Goal: Information Seeking & Learning: Learn about a topic

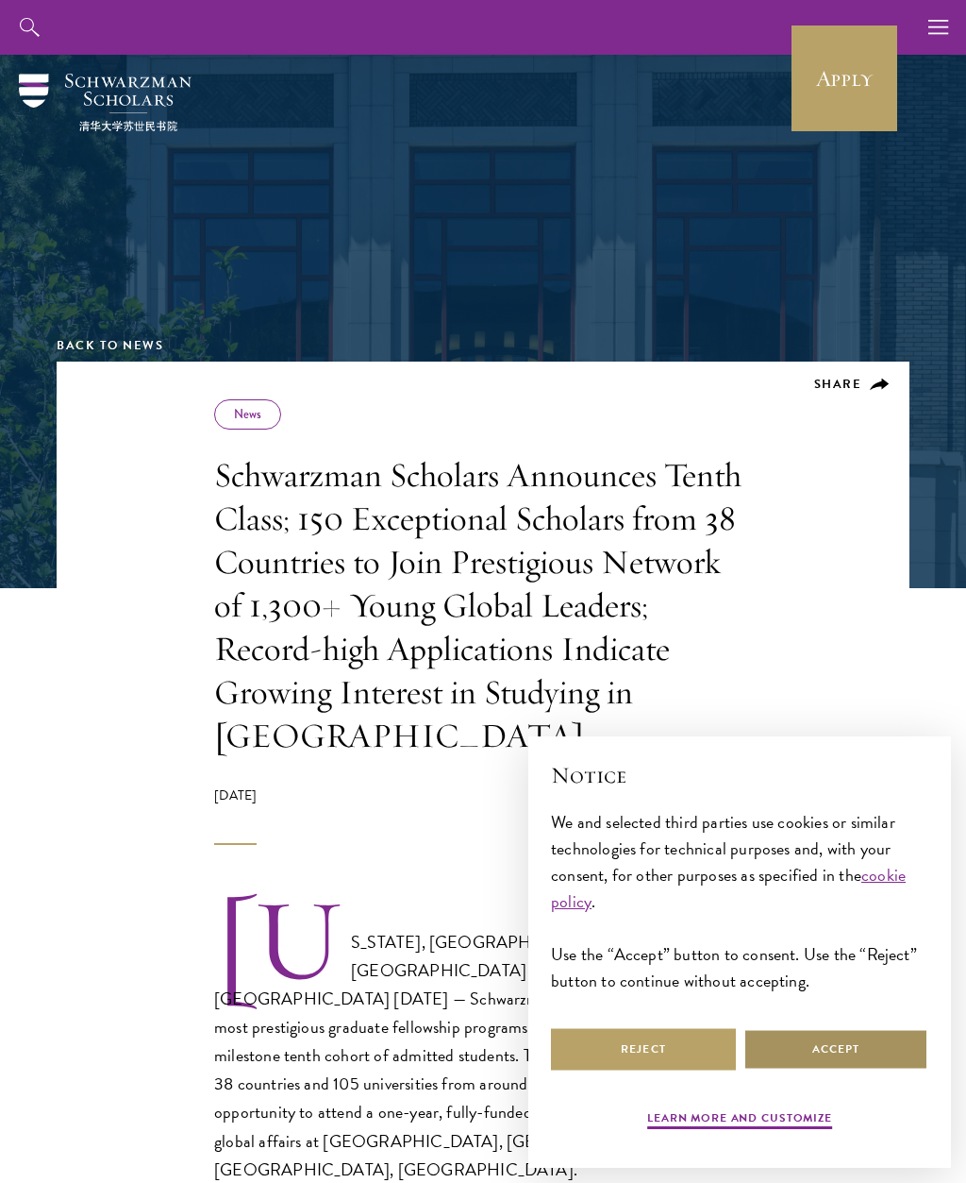
click at [869, 1055] on button "Accept" at bounding box center [836, 1049] width 185 height 42
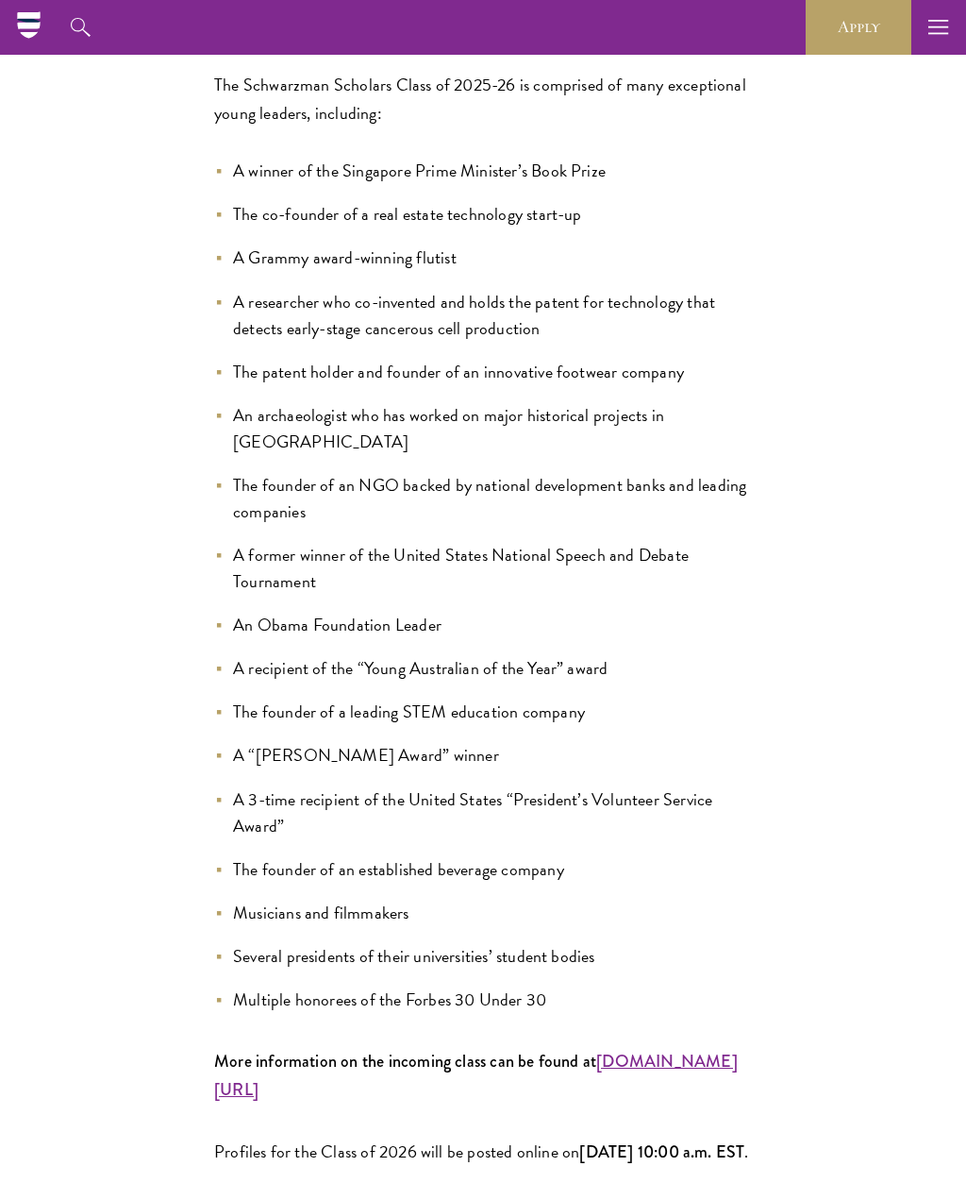
scroll to position [1582, 0]
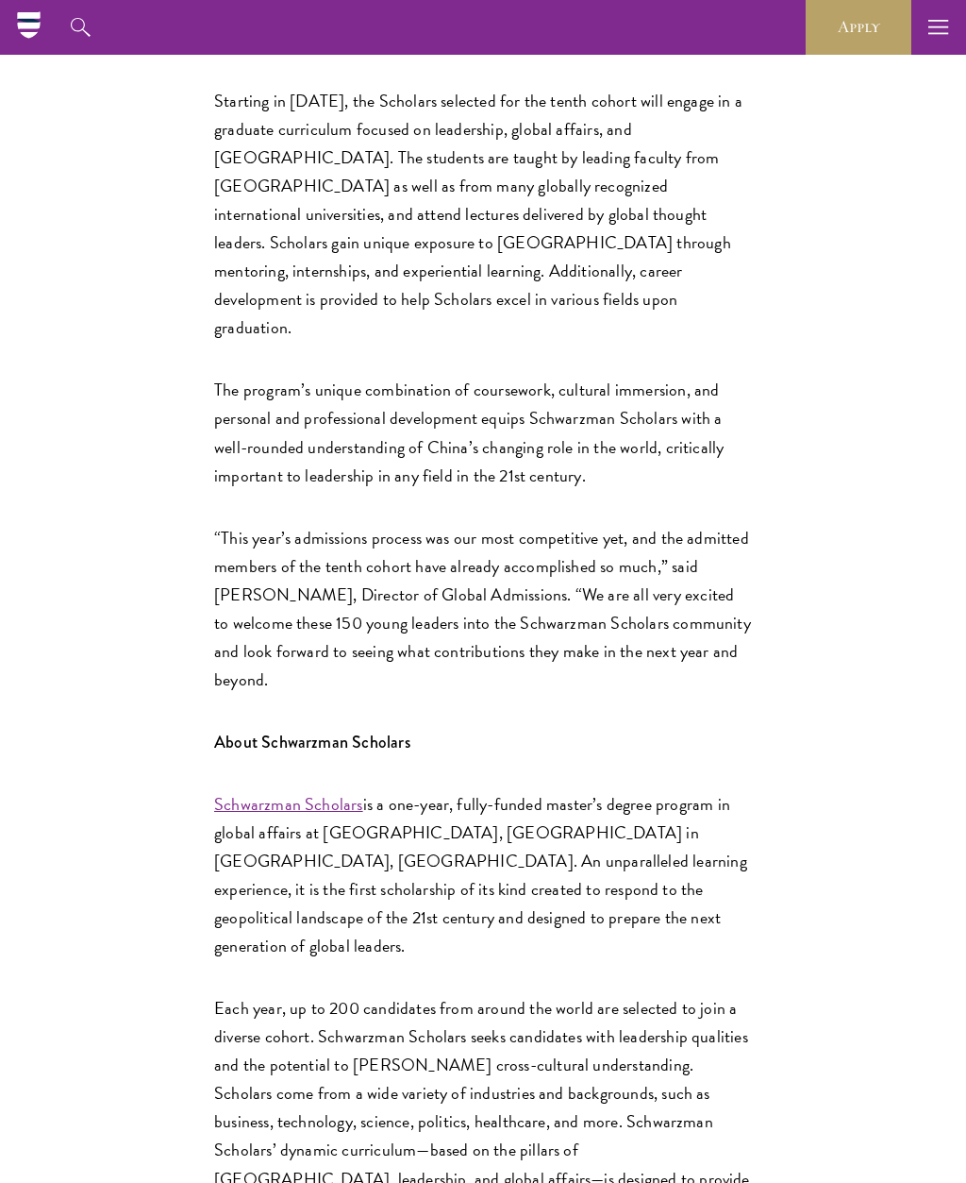
scroll to position [3303, 0]
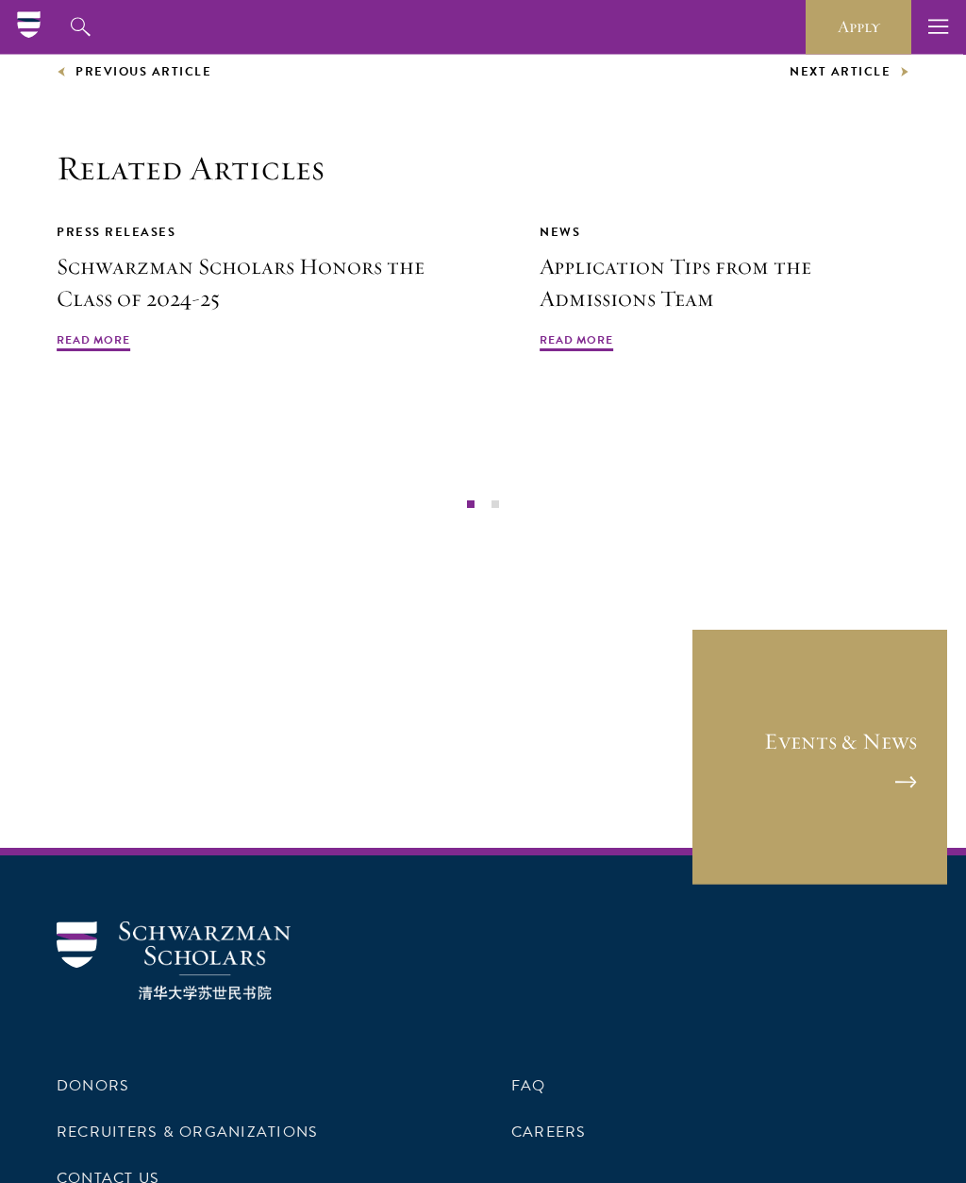
scroll to position [4960, 0]
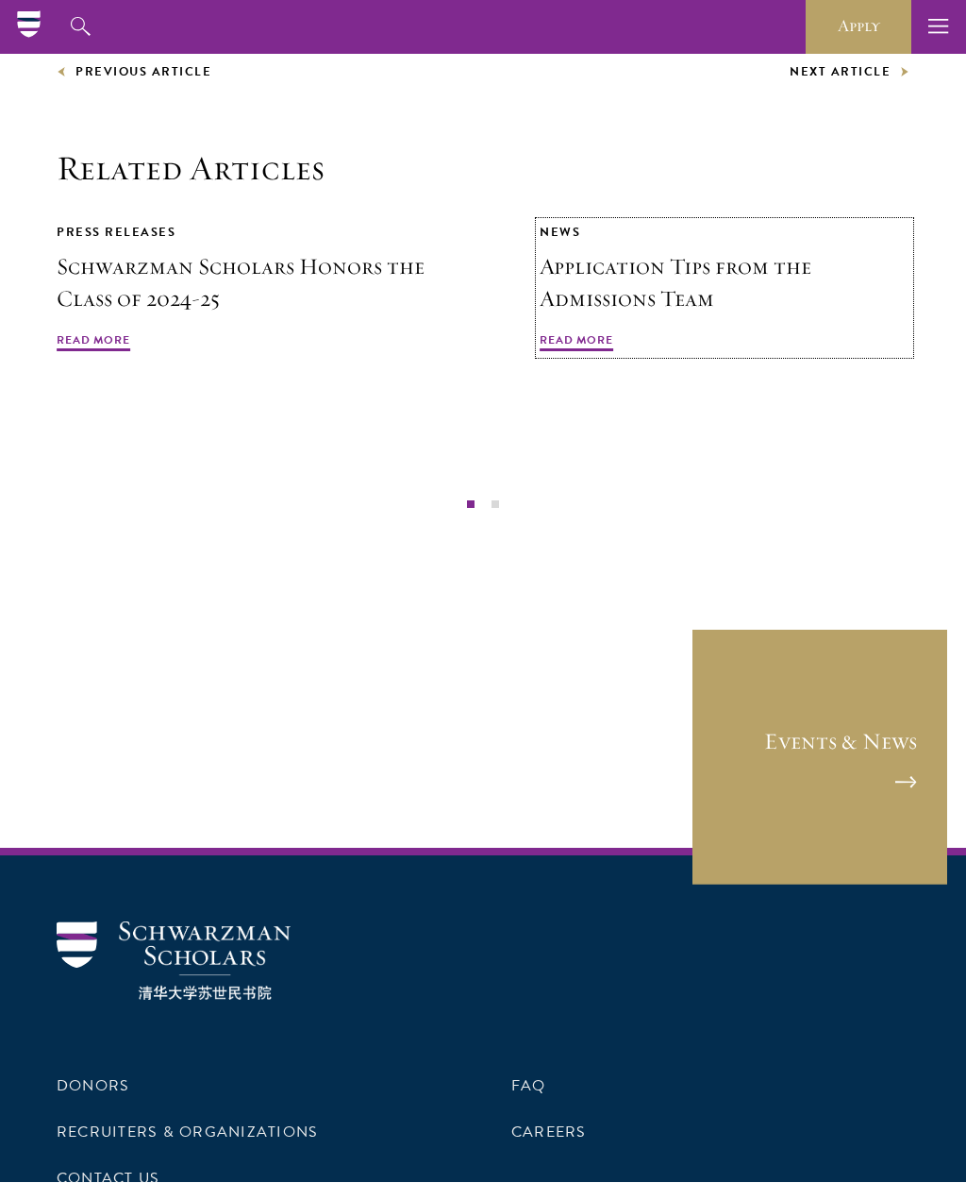
click at [589, 332] on span "Read More" at bounding box center [577, 343] width 74 height 23
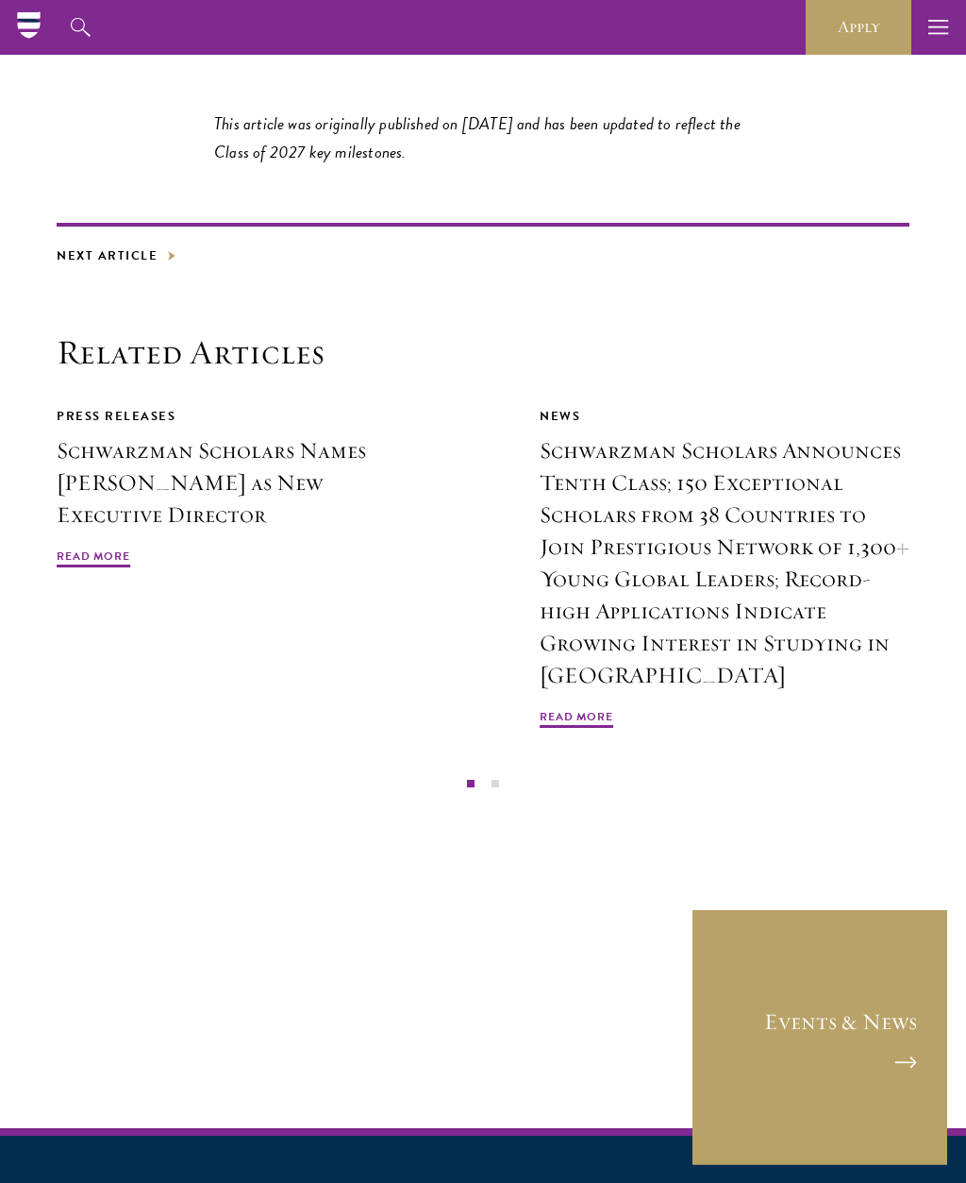
scroll to position [10273, 0]
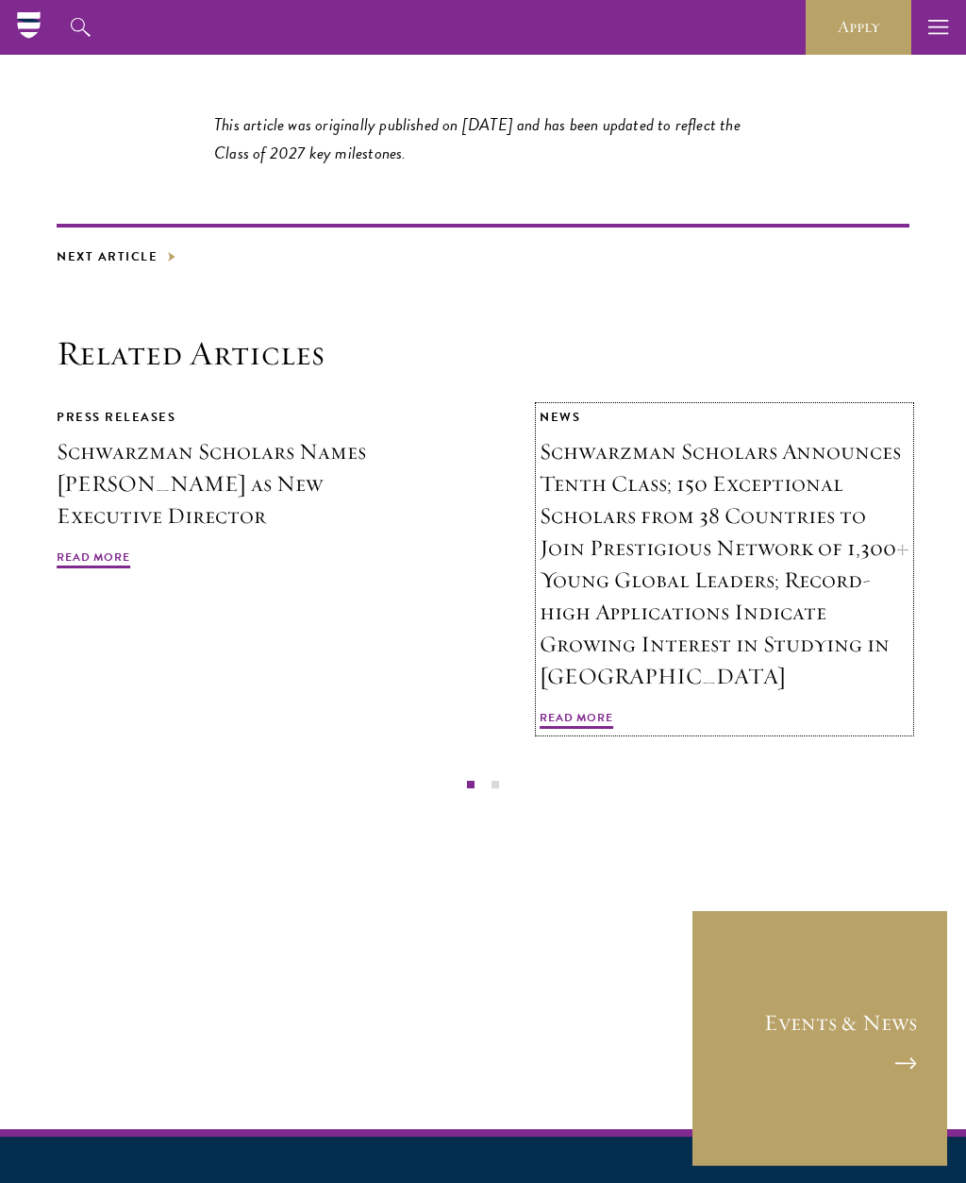
click at [592, 709] on span "Read More" at bounding box center [577, 720] width 74 height 23
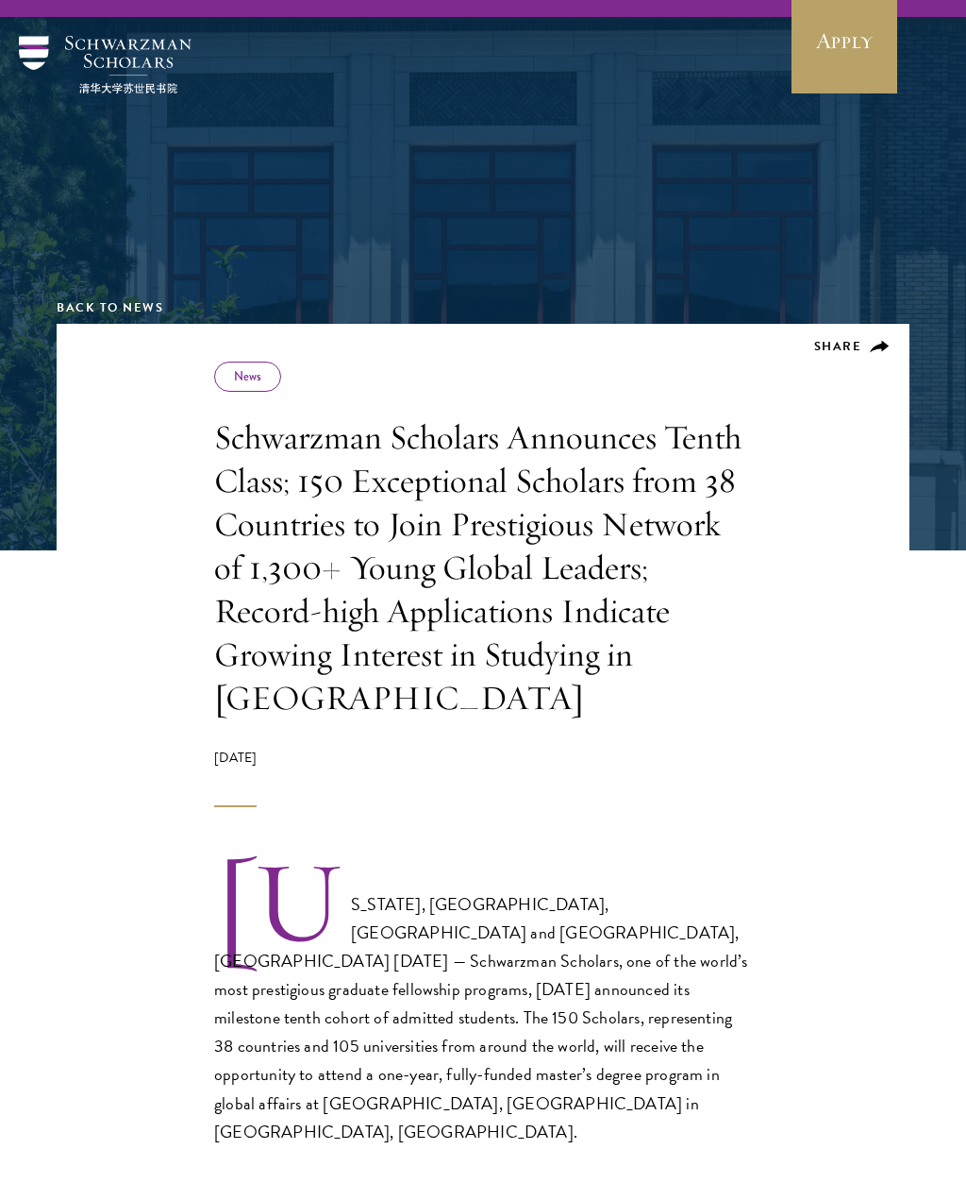
scroll to position [38, 0]
click at [143, 300] on link "Back to News" at bounding box center [110, 307] width 107 height 19
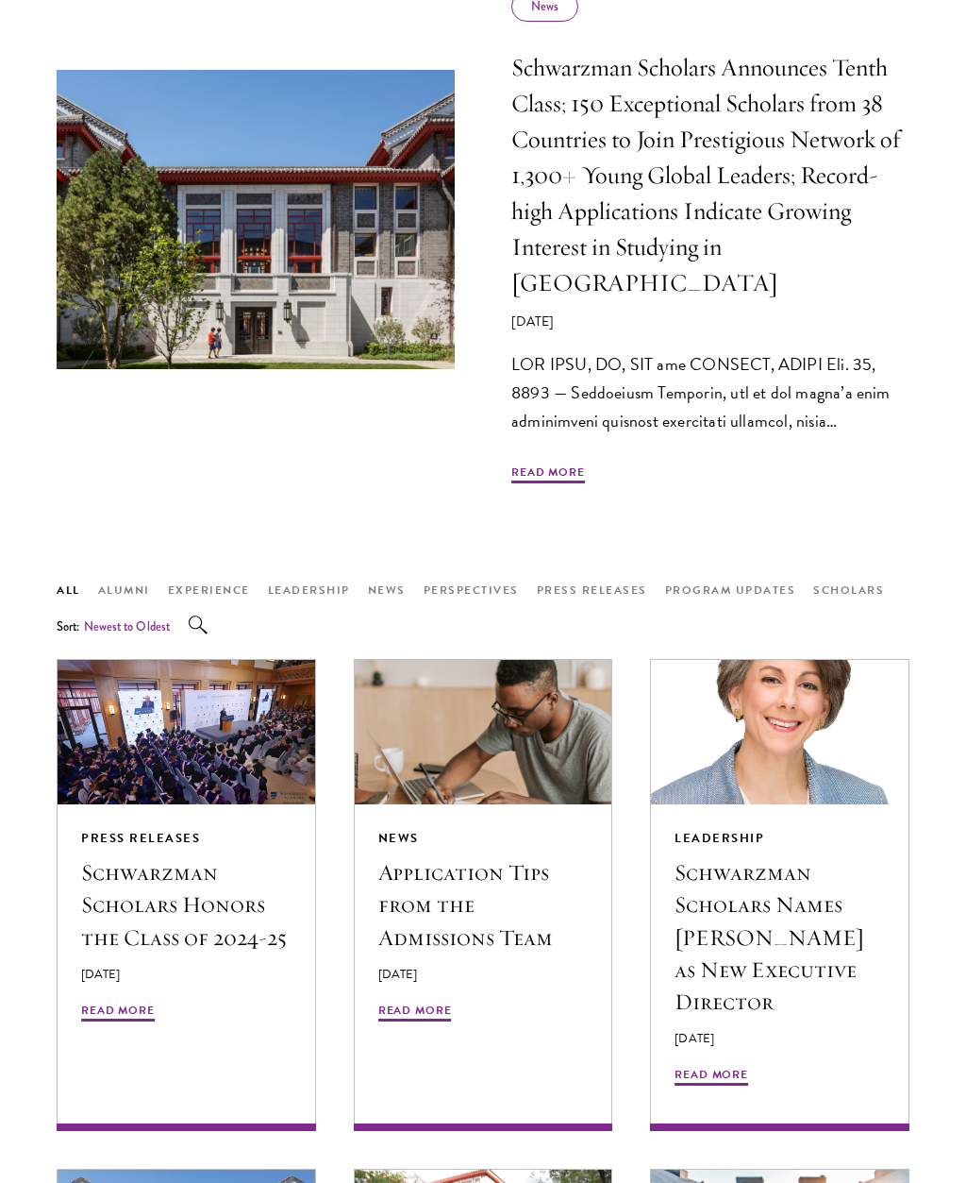
scroll to position [933, 0]
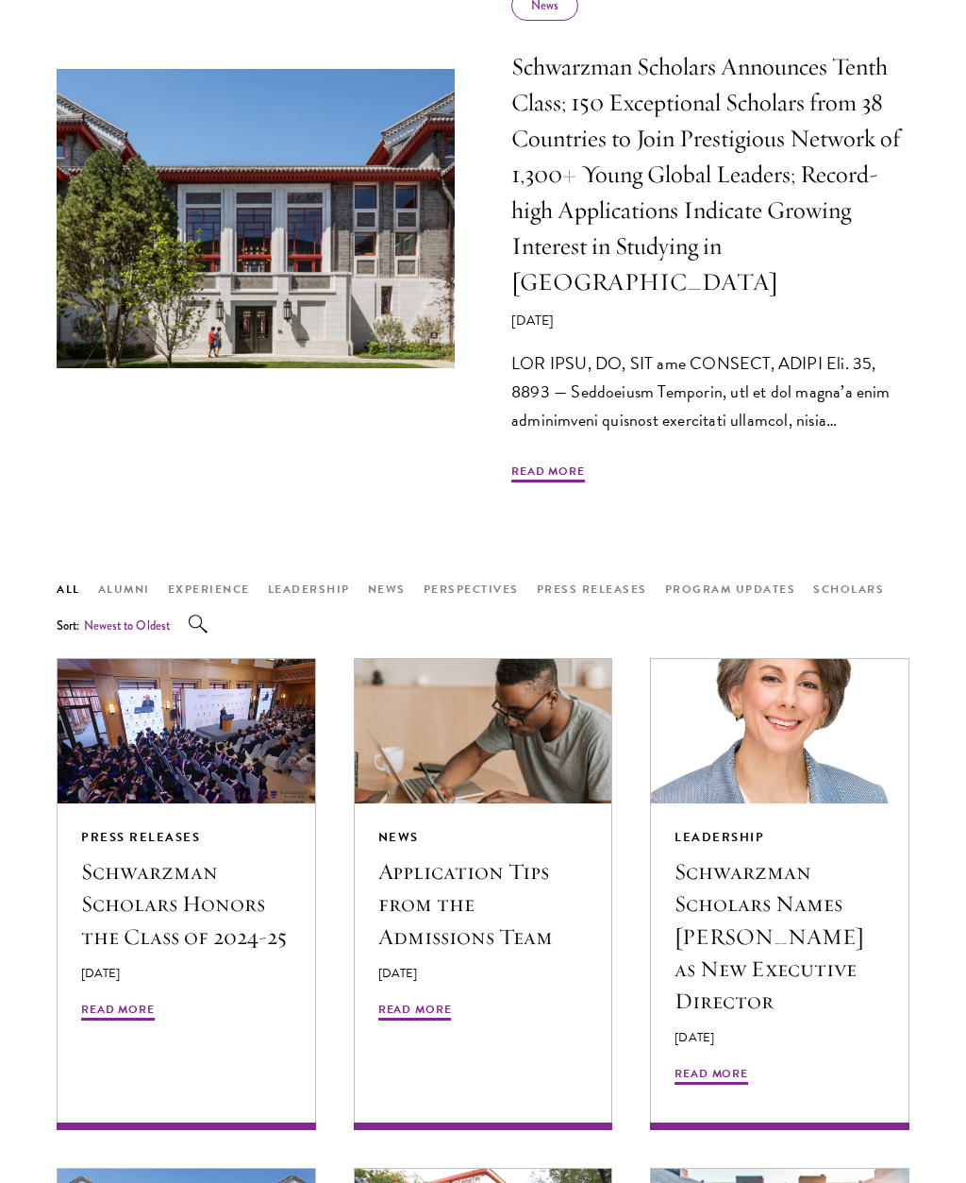
click at [854, 580] on button "Scholars" at bounding box center [849, 589] width 71 height 21
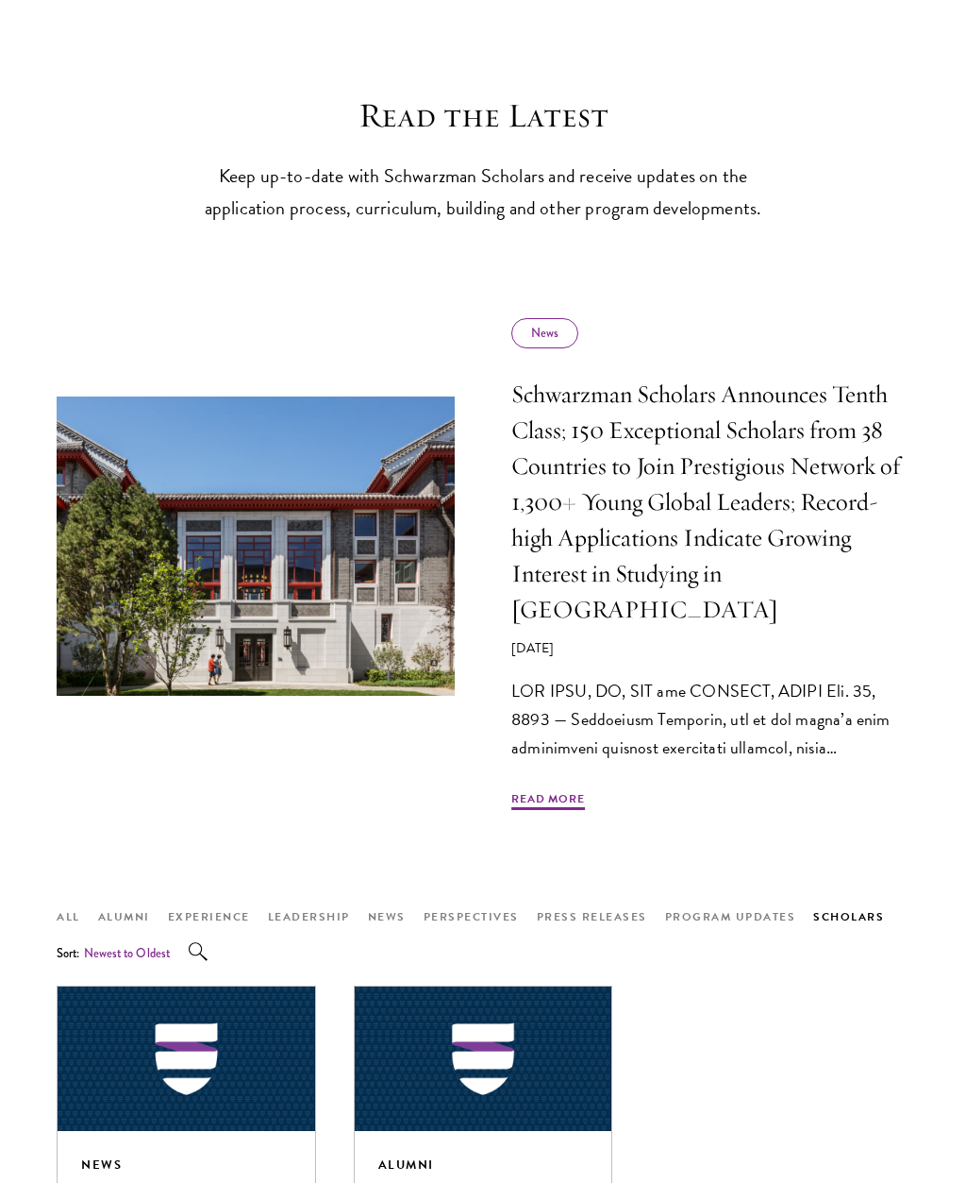
scroll to position [608, 0]
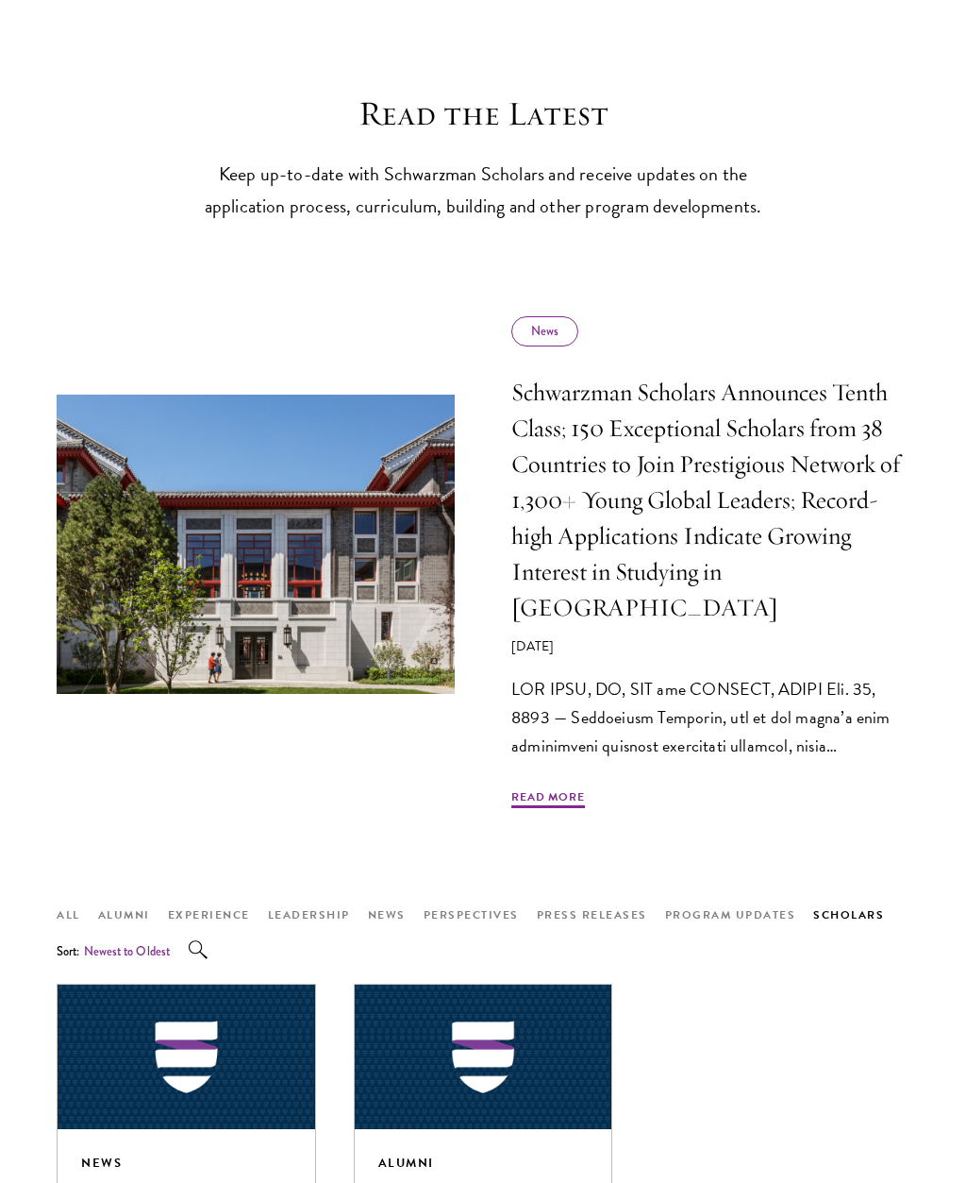
click at [561, 789] on span "Read More" at bounding box center [549, 799] width 74 height 23
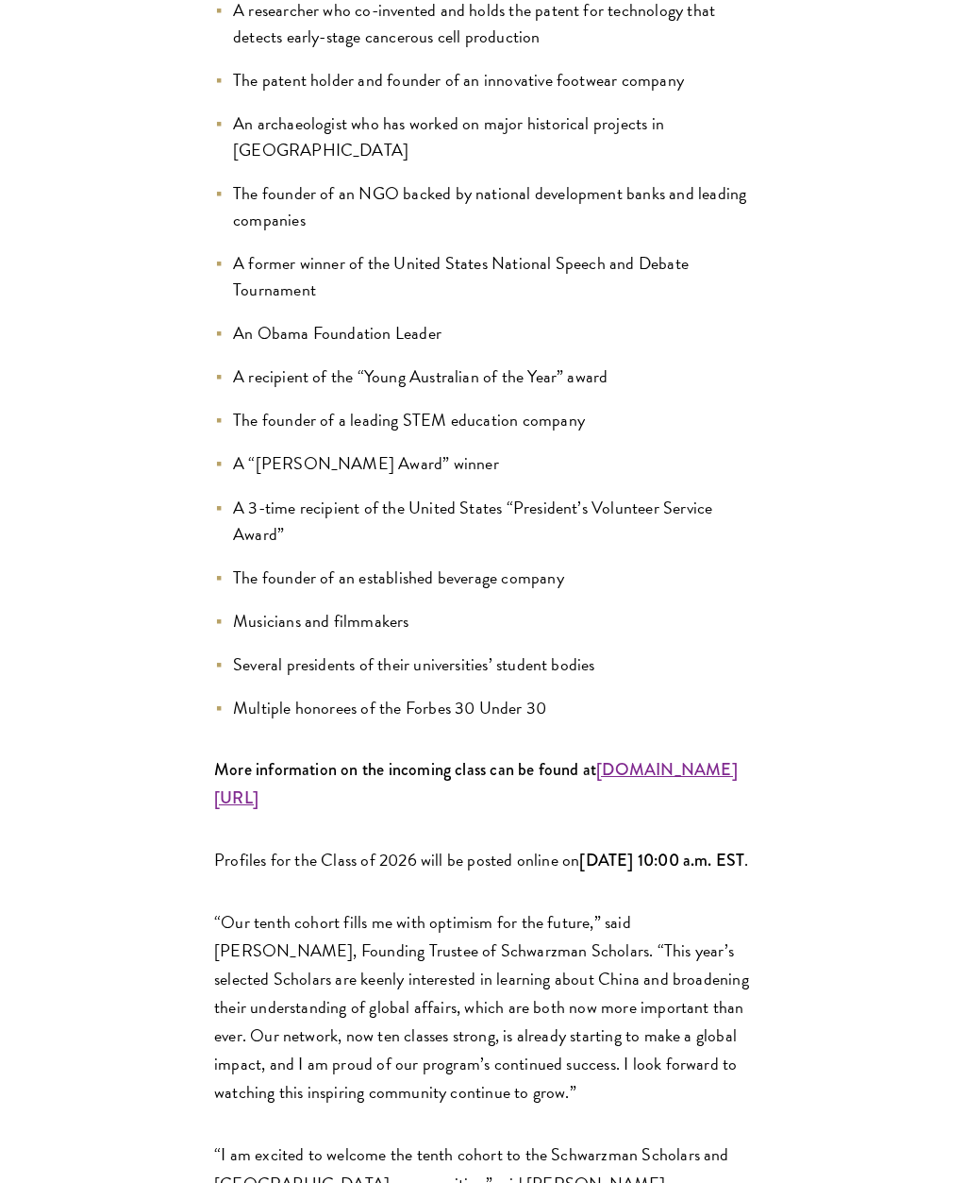
scroll to position [1900, 0]
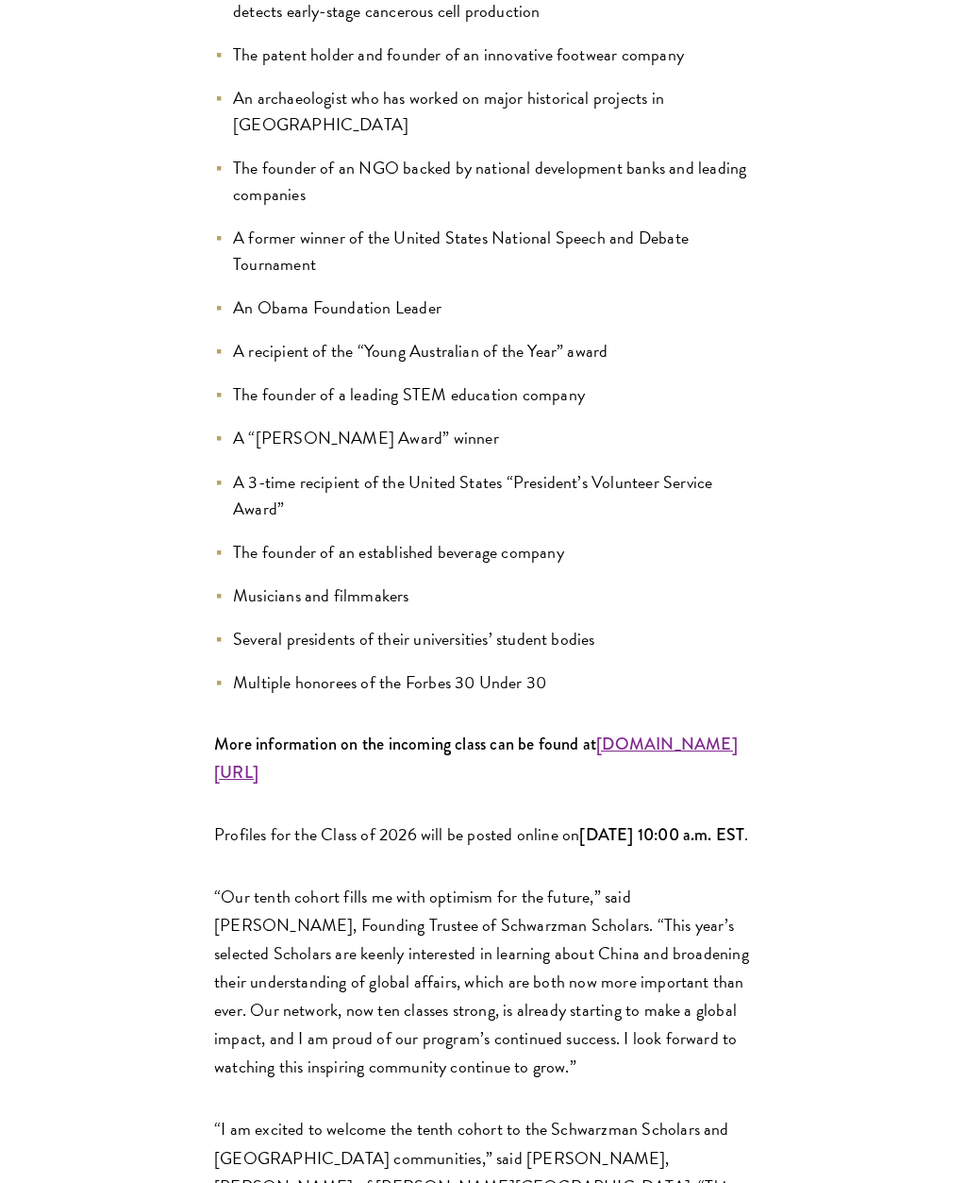
click at [446, 731] on strong "[DOMAIN_NAME][URL]" at bounding box center [476, 757] width 524 height 53
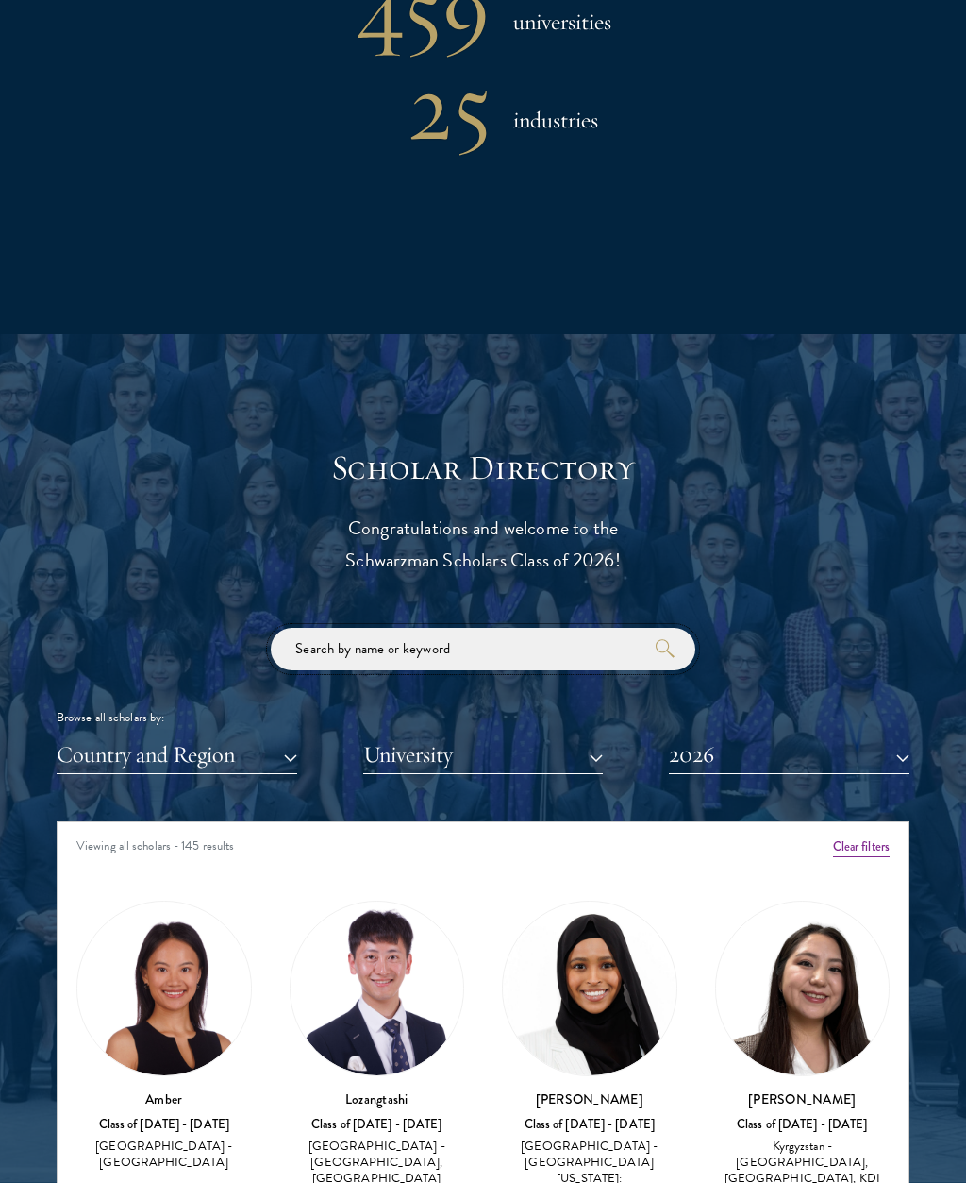
click at [483, 654] on input "search" at bounding box center [483, 650] width 425 height 42
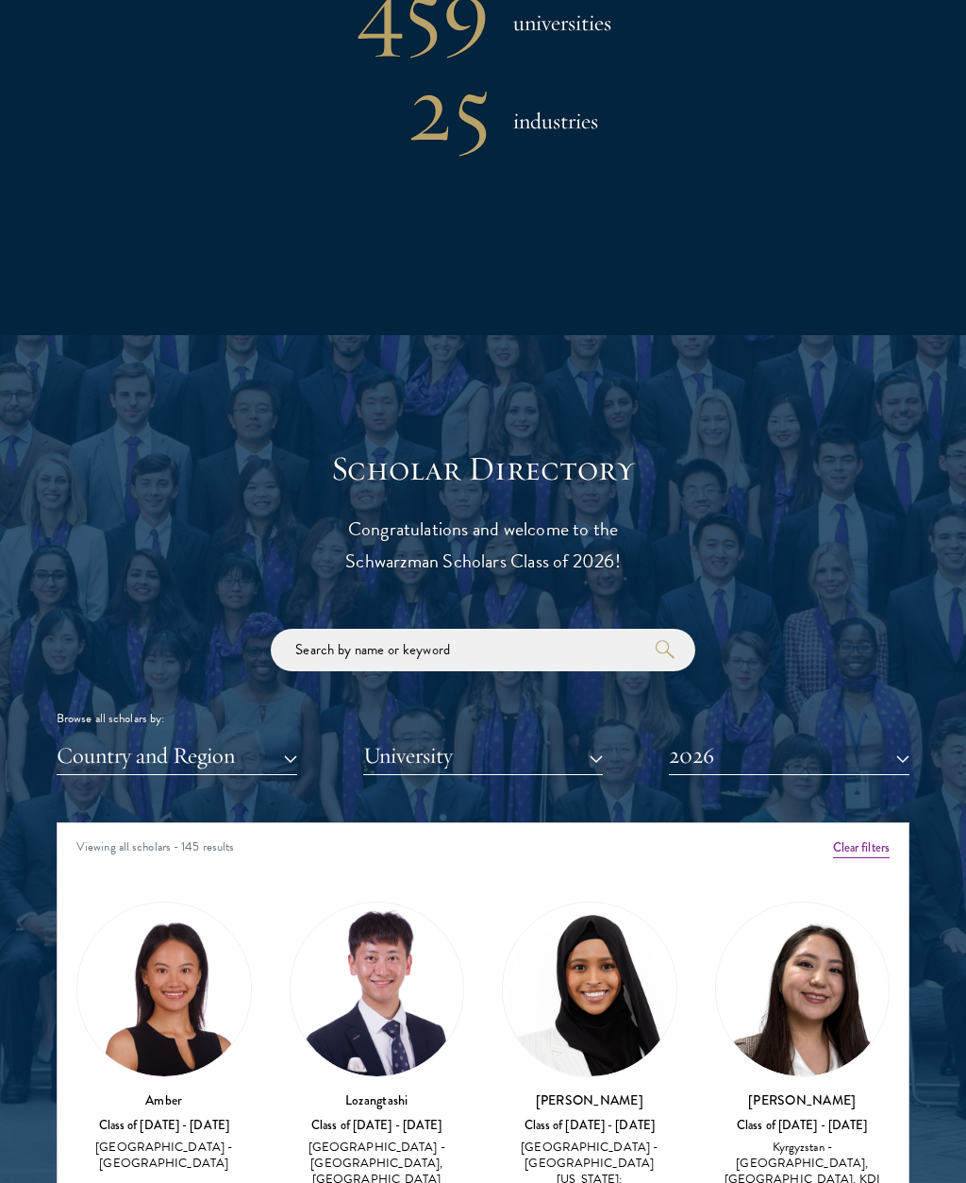
click at [444, 757] on button "University" at bounding box center [483, 755] width 241 height 39
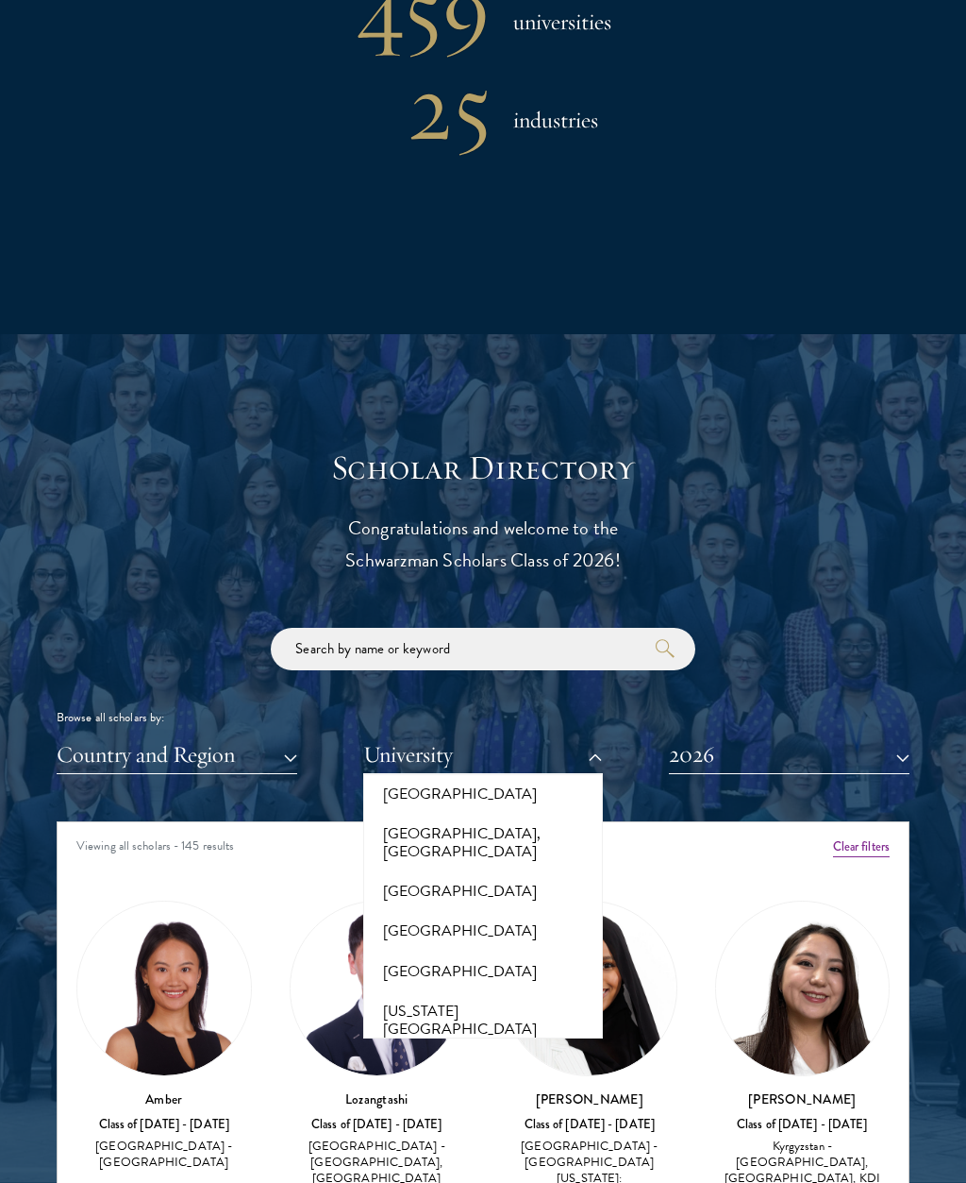
scroll to position [9438, 0]
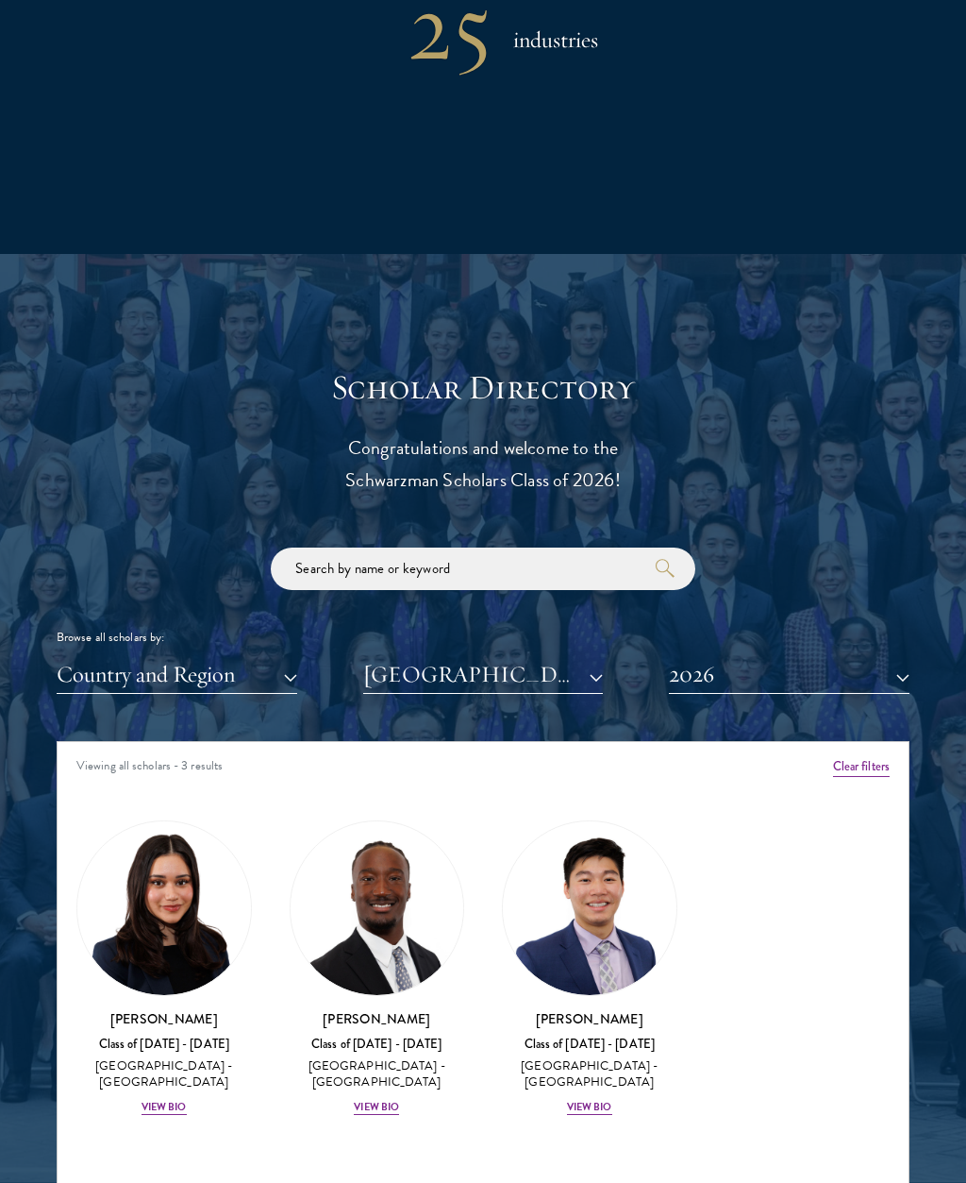
scroll to position [1805, 0]
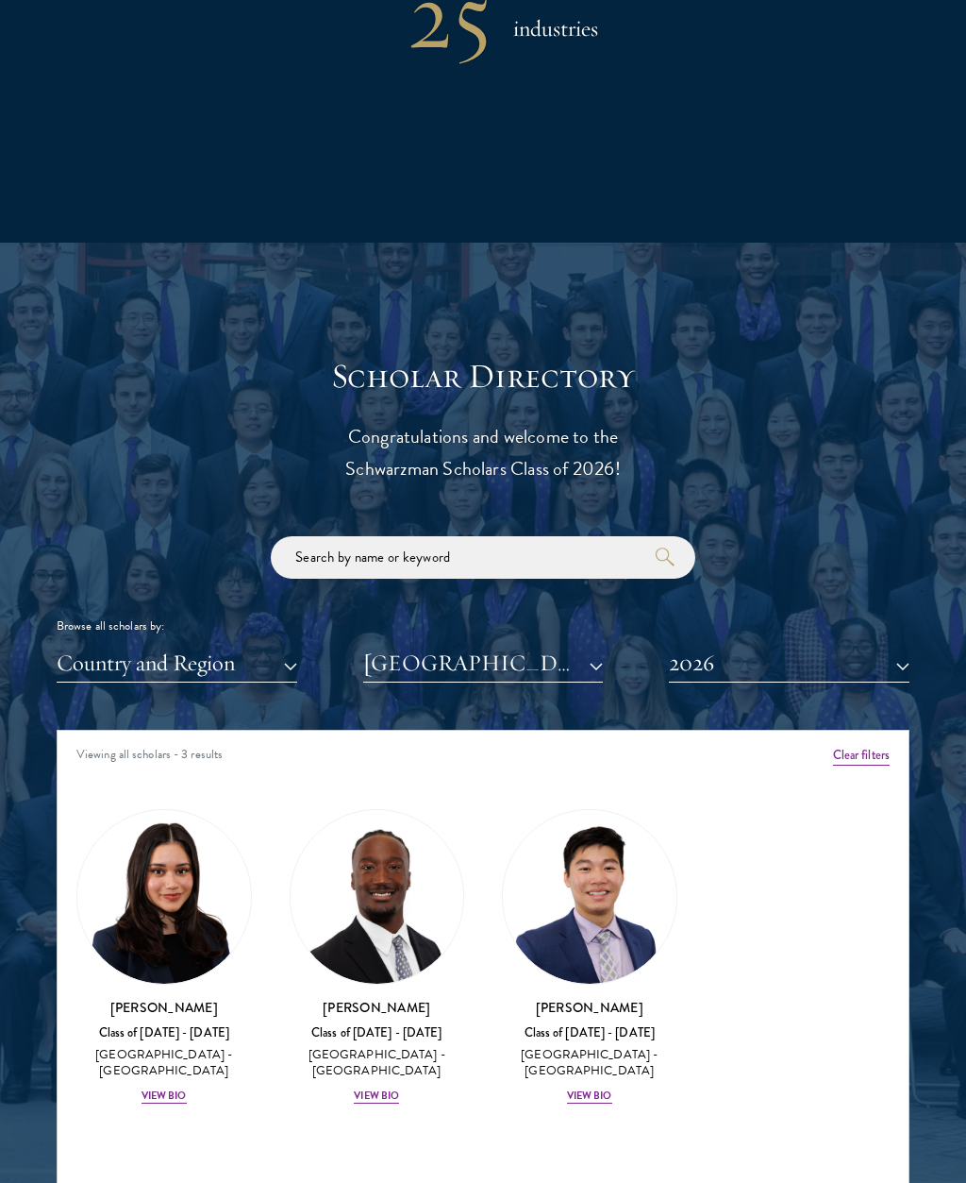
click at [894, 663] on button "2026" at bounding box center [789, 663] width 241 height 39
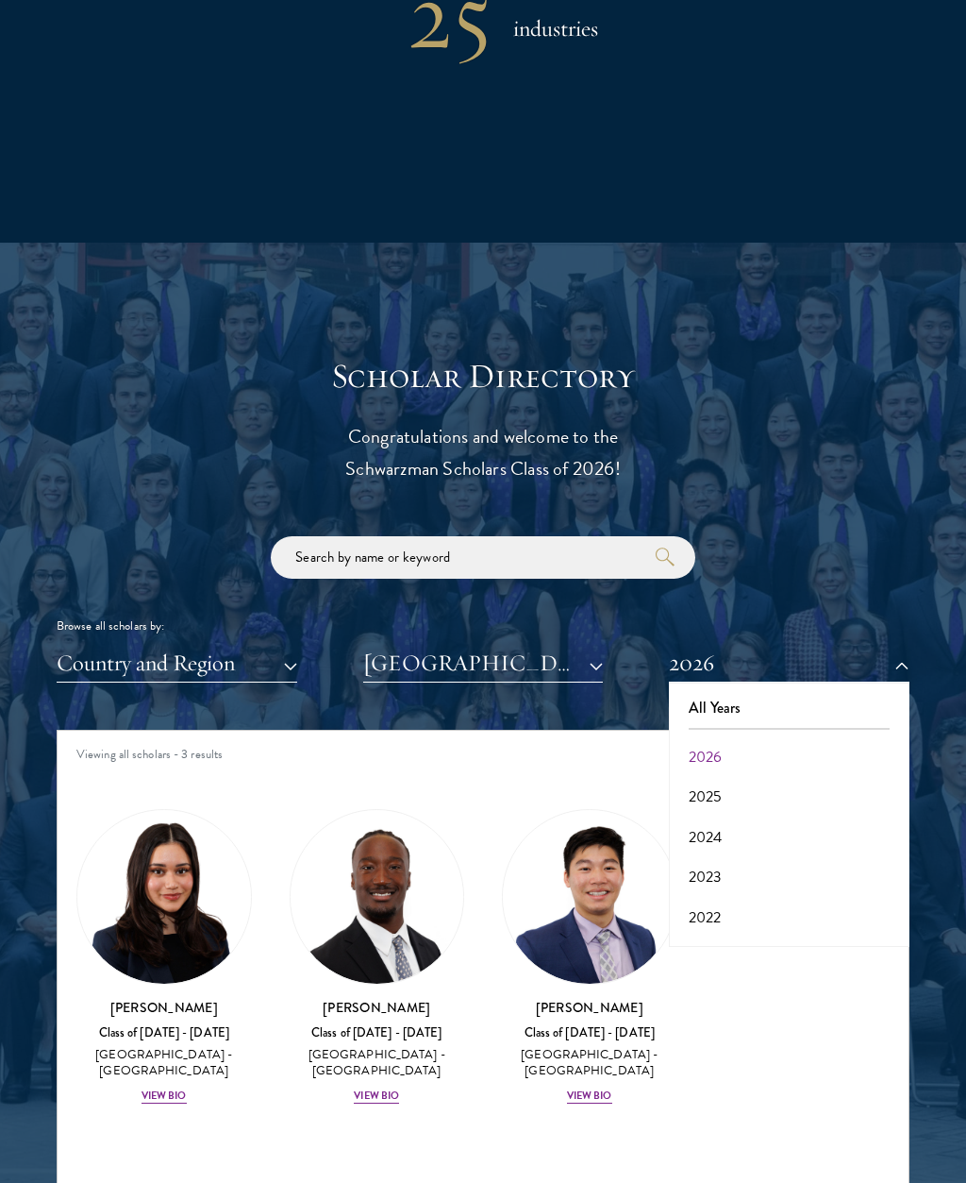
click at [720, 790] on button "2025" at bounding box center [789, 797] width 229 height 40
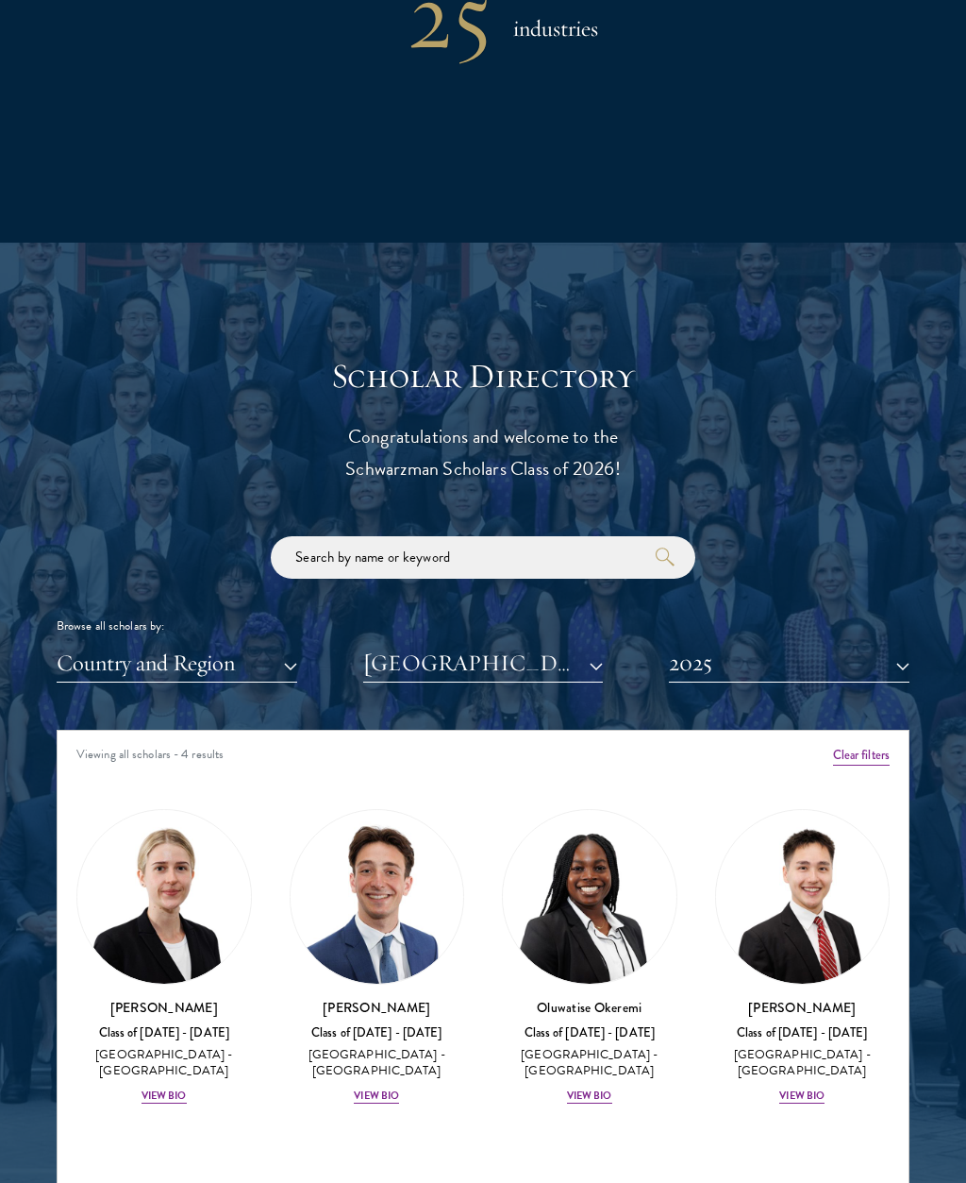
click at [893, 673] on button "2025" at bounding box center [789, 663] width 241 height 39
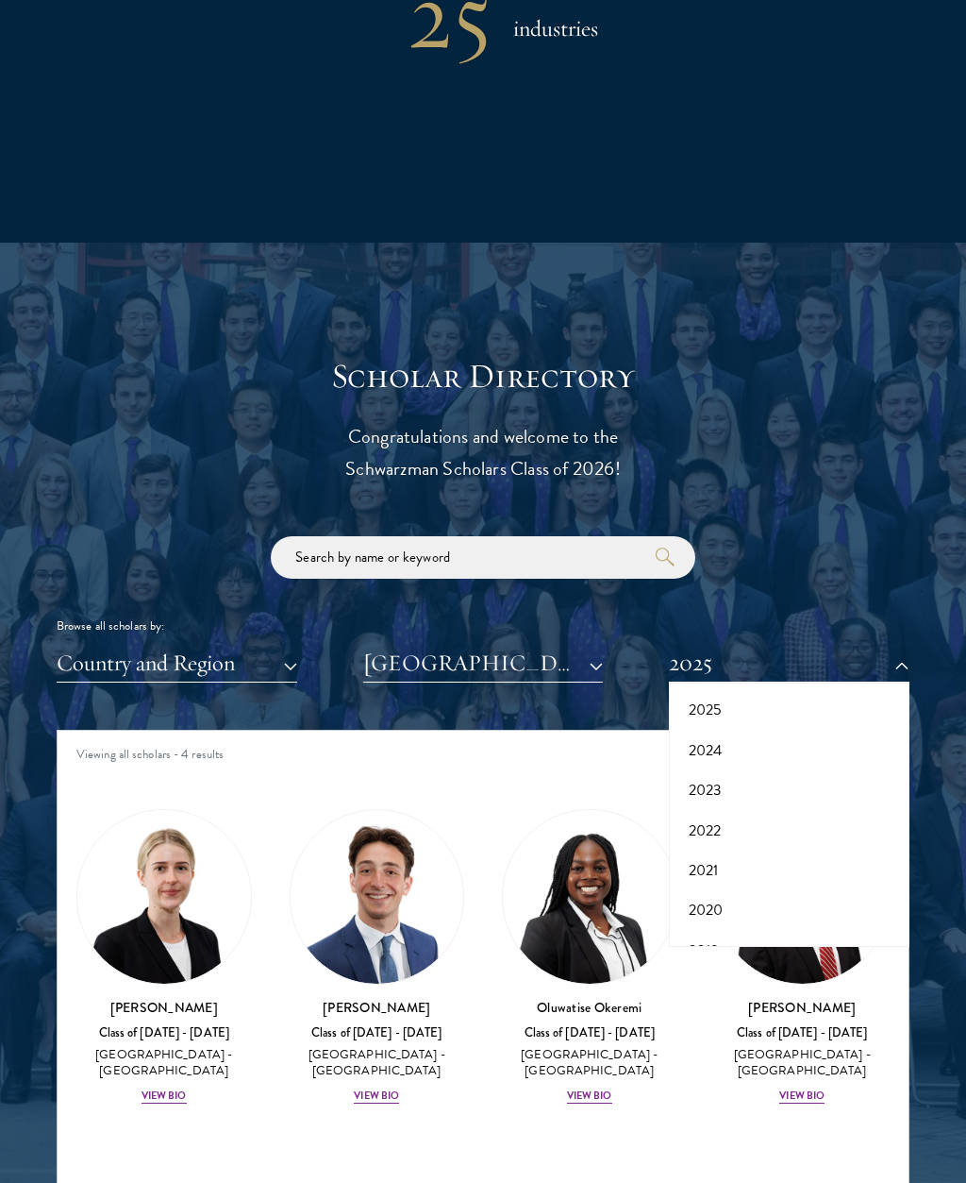
scroll to position [89, 0]
click at [708, 863] on button "2021" at bounding box center [789, 868] width 229 height 40
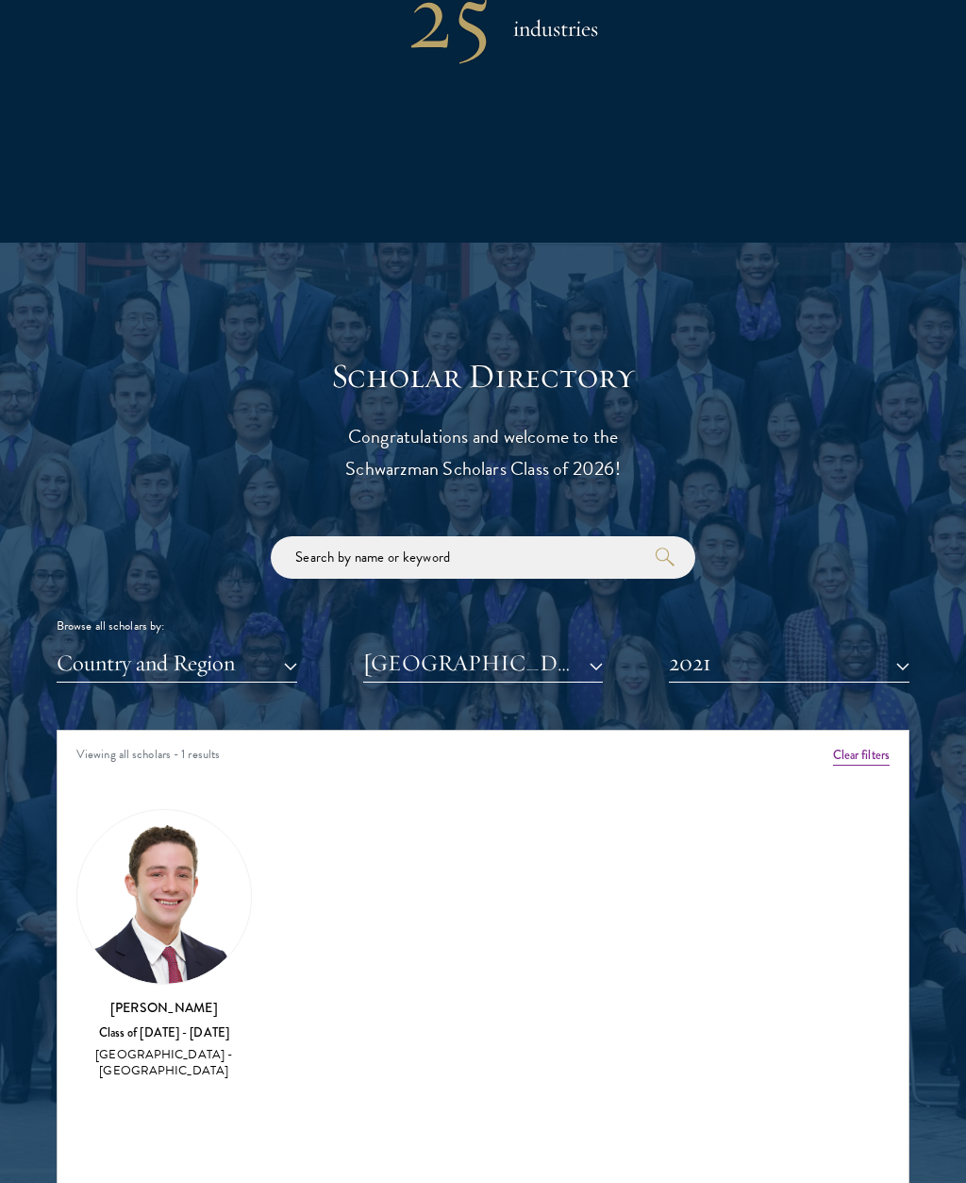
click at [901, 653] on button "2021" at bounding box center [789, 663] width 241 height 39
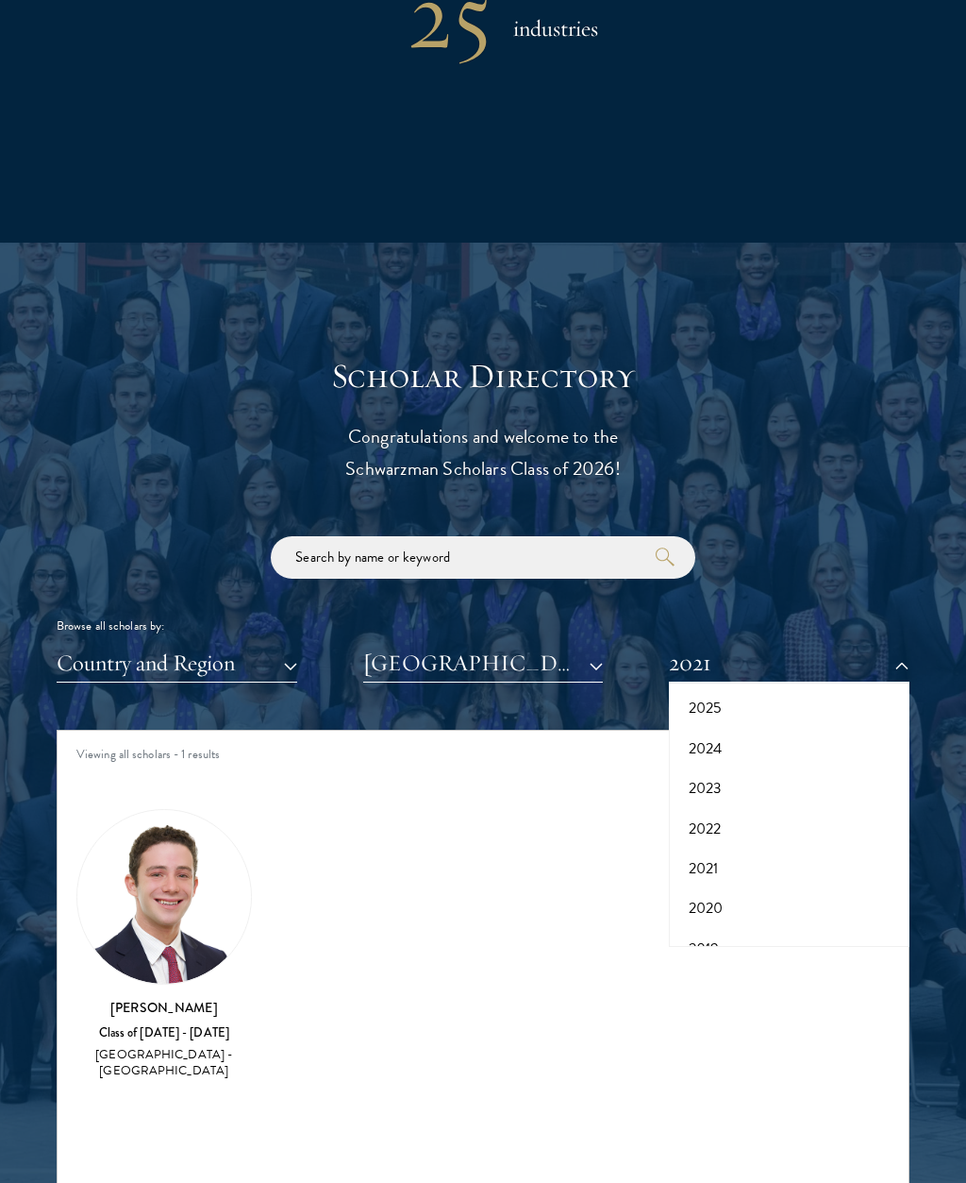
click at [720, 898] on button "2020" at bounding box center [789, 908] width 229 height 40
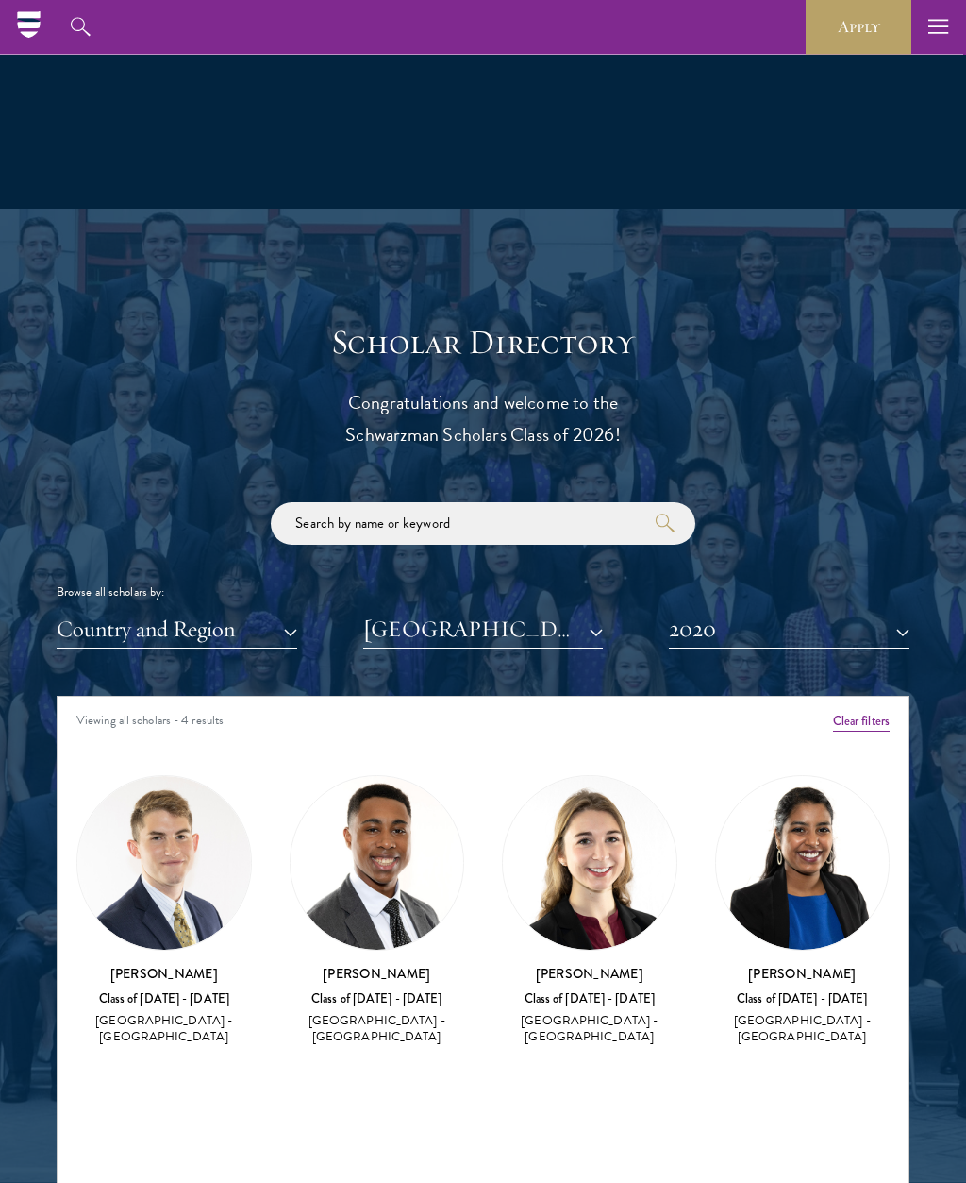
scroll to position [1821, 0]
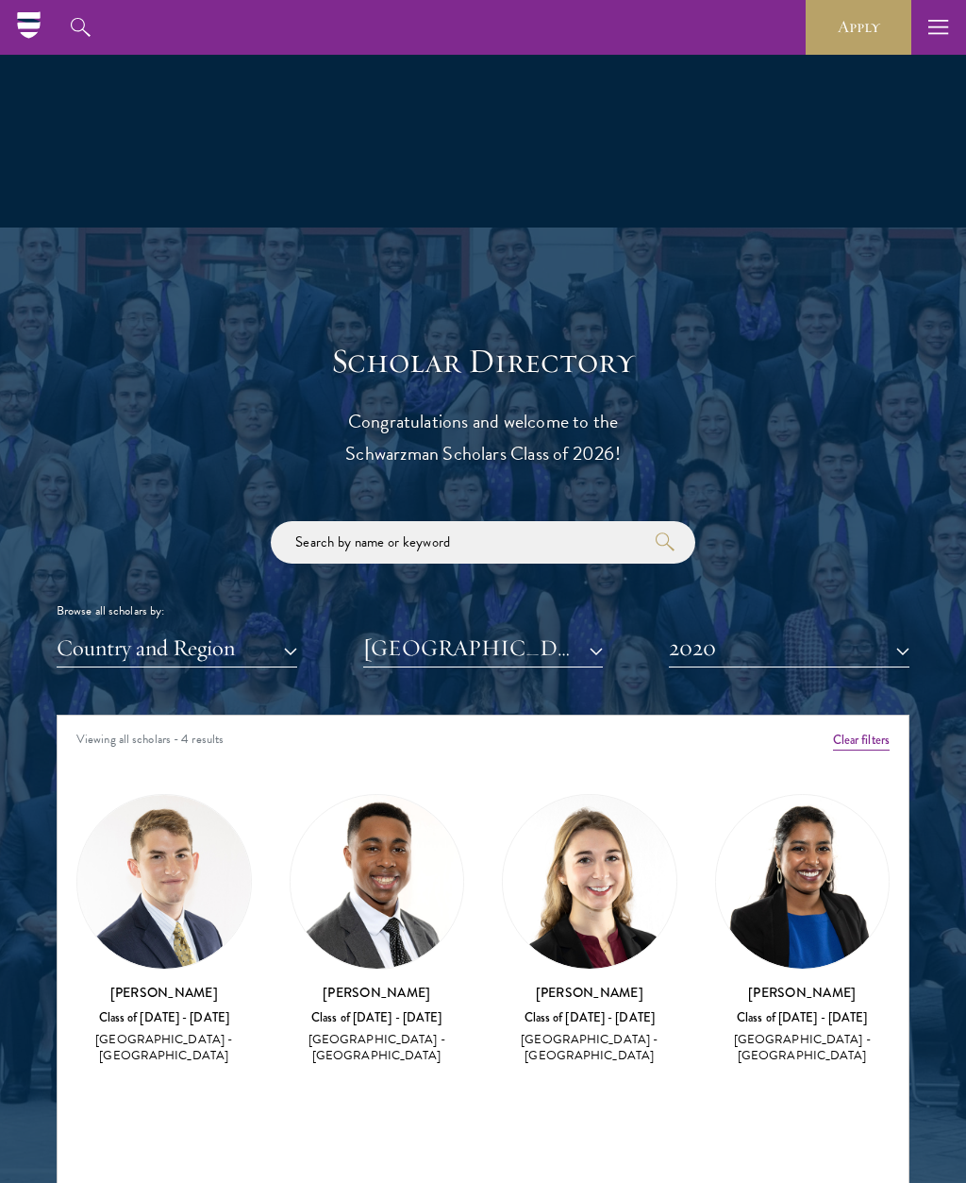
click at [903, 651] on button "2020" at bounding box center [789, 648] width 241 height 39
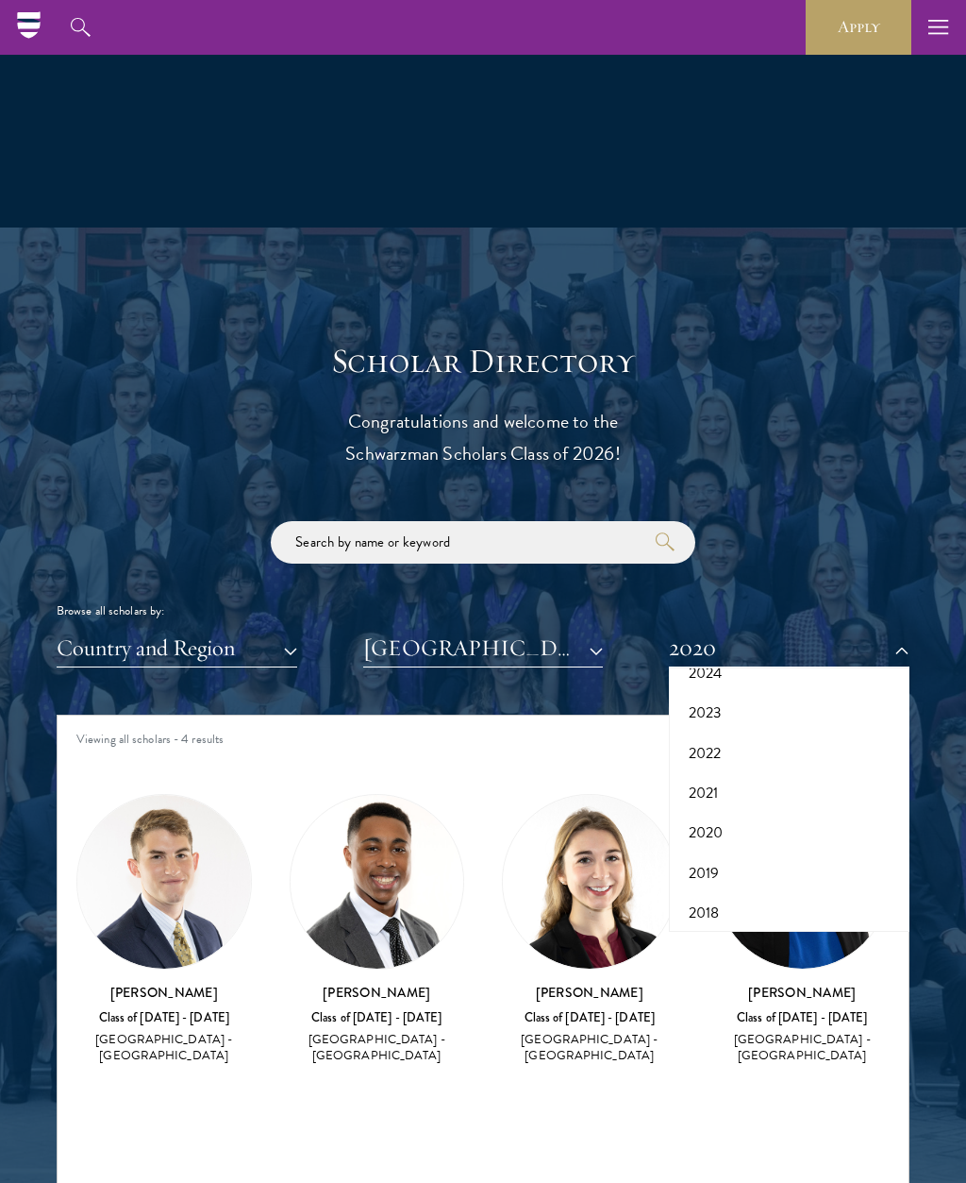
scroll to position [165, 0]
click at [711, 849] on button "2019" at bounding box center [789, 857] width 229 height 40
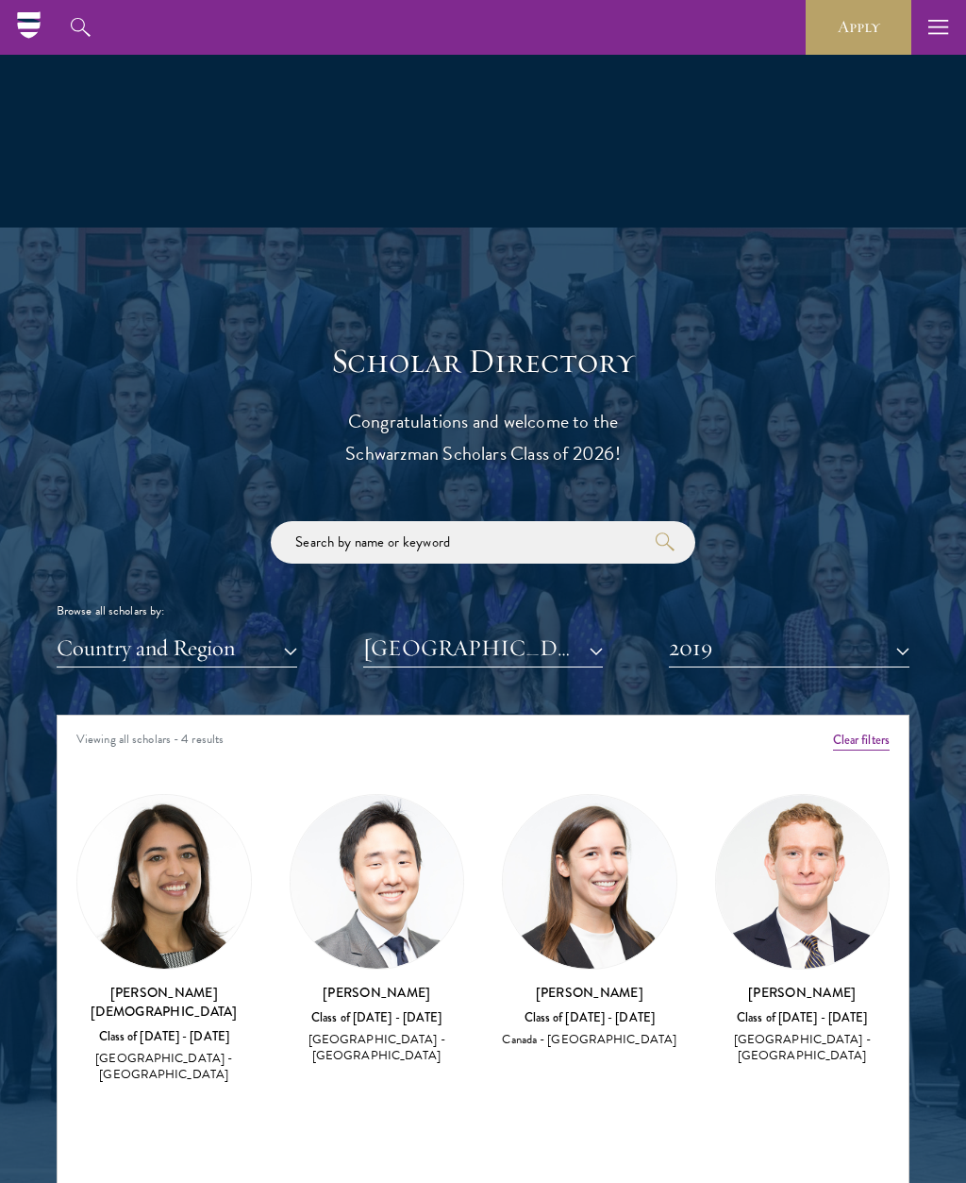
click at [908, 647] on button "2019" at bounding box center [789, 648] width 241 height 39
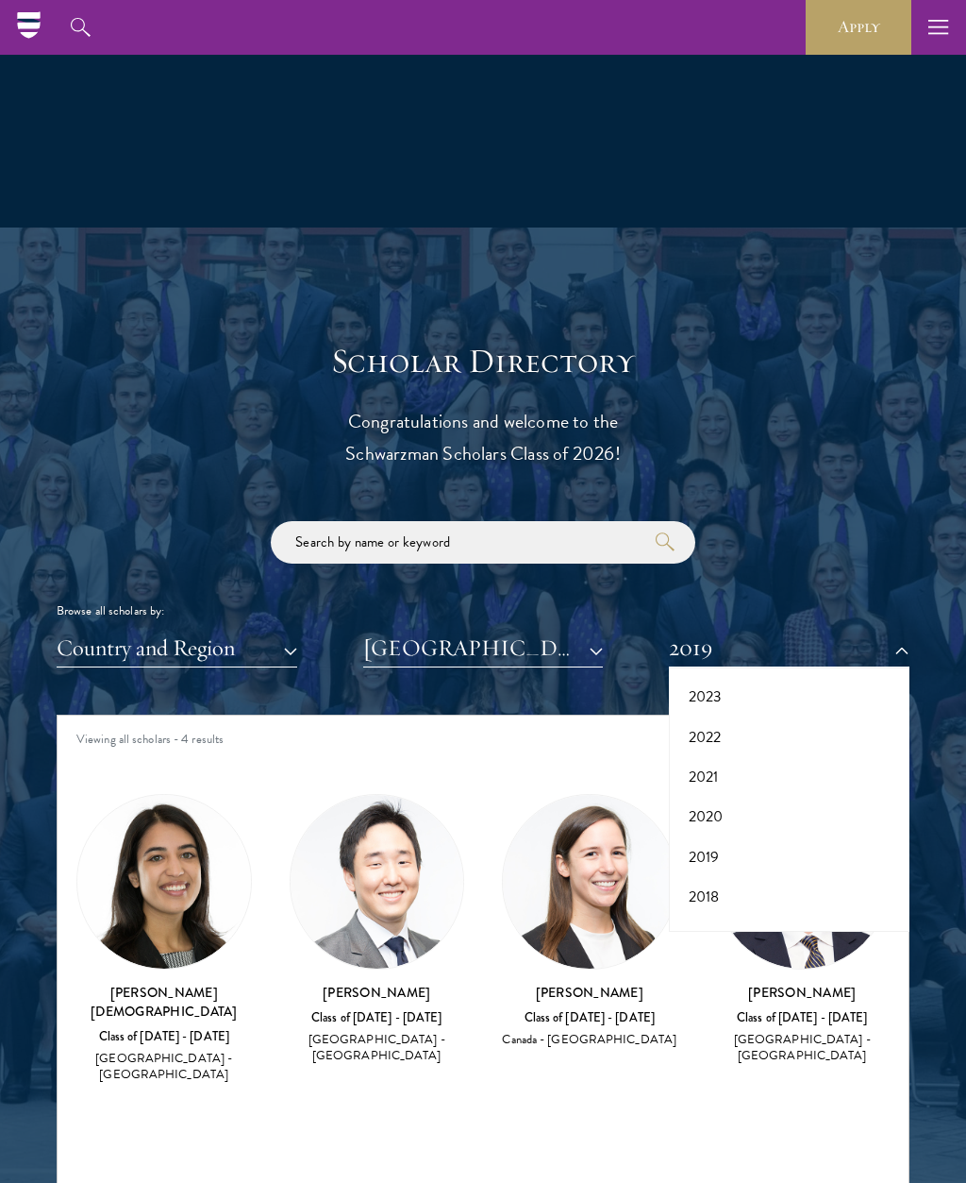
click at [715, 889] on button "2018" at bounding box center [789, 897] width 229 height 40
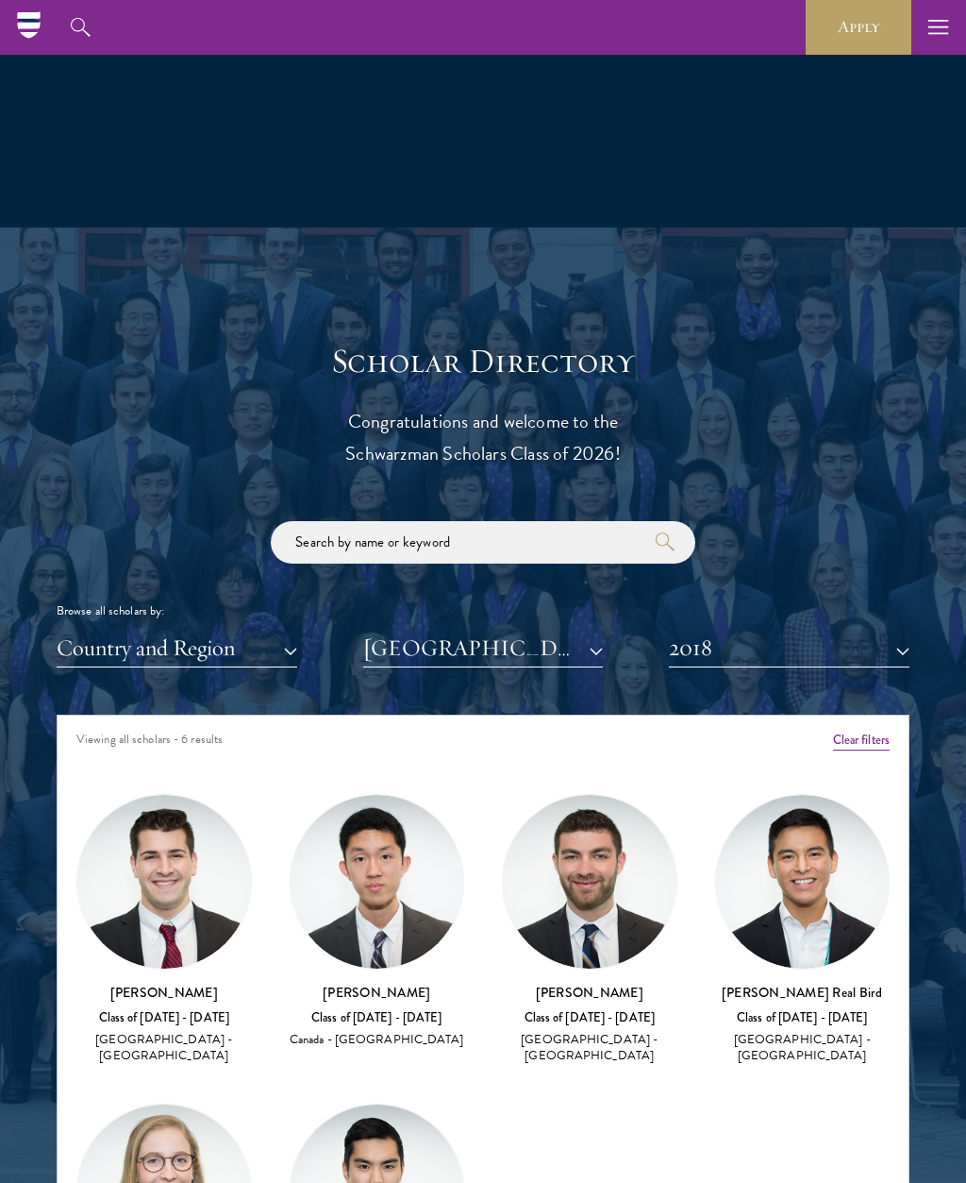
click at [909, 650] on button "2018" at bounding box center [789, 648] width 241 height 39
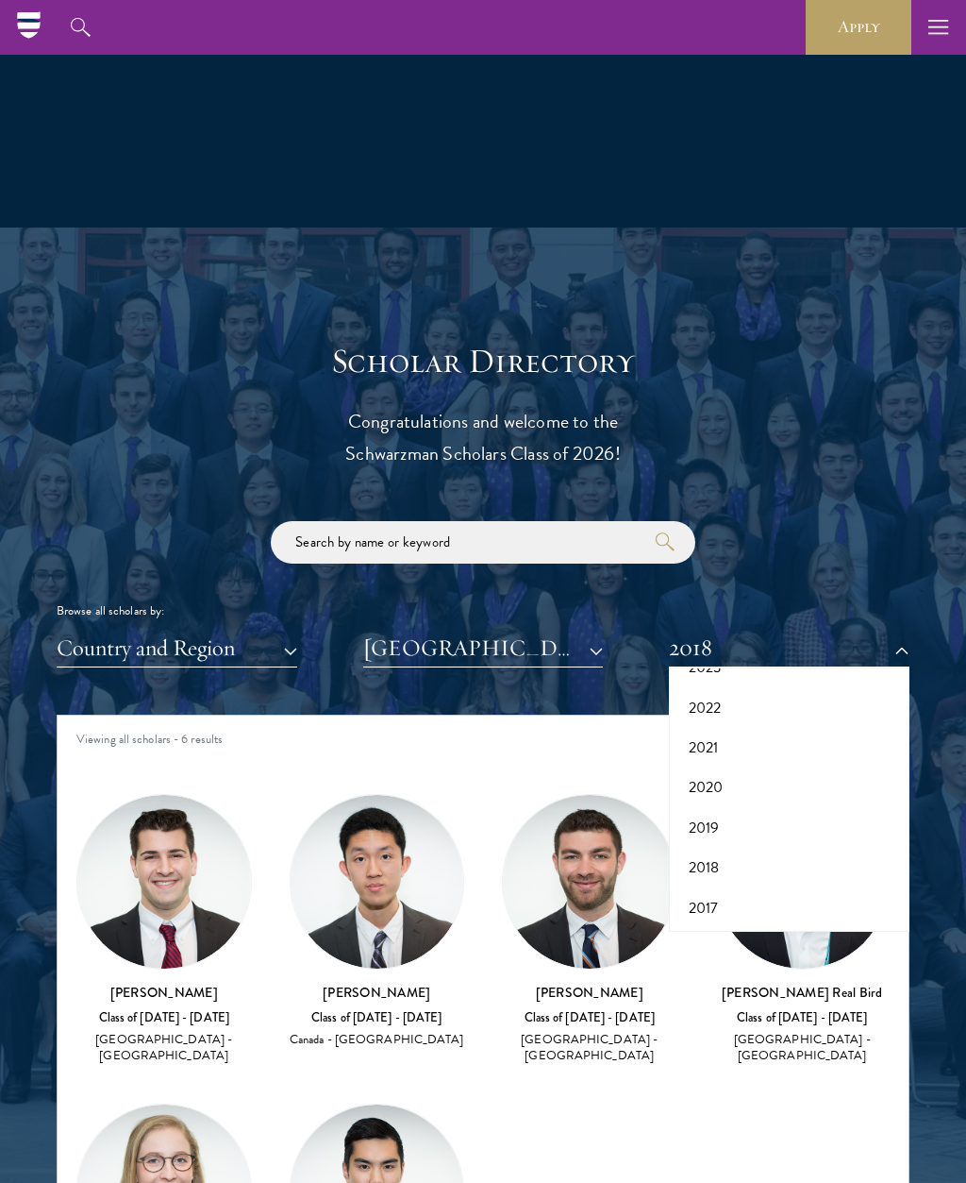
scroll to position [193, 0]
click at [711, 903] on button "2017" at bounding box center [789, 910] width 229 height 40
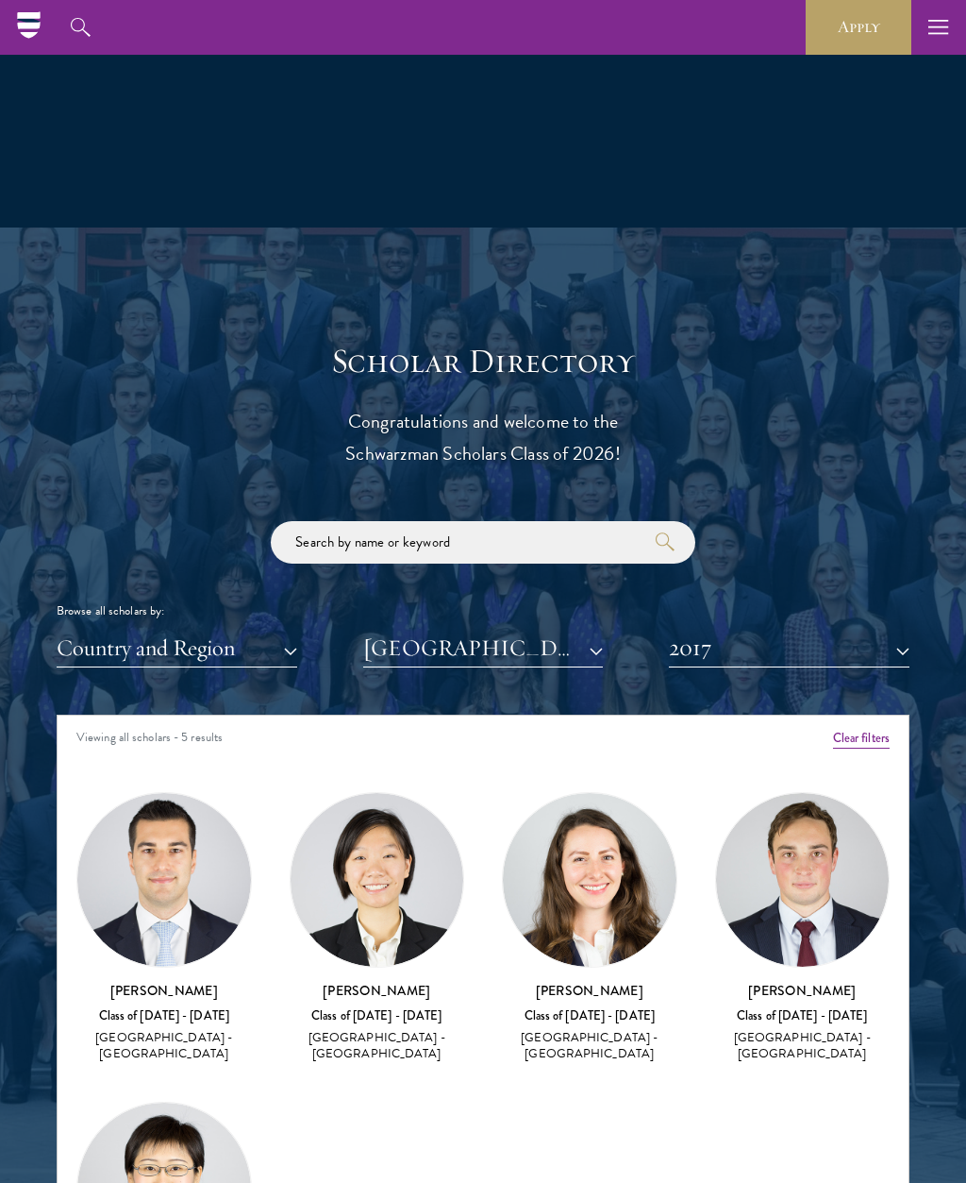
scroll to position [1, 0]
click at [294, 645] on button "Country and Region" at bounding box center [177, 648] width 241 height 39
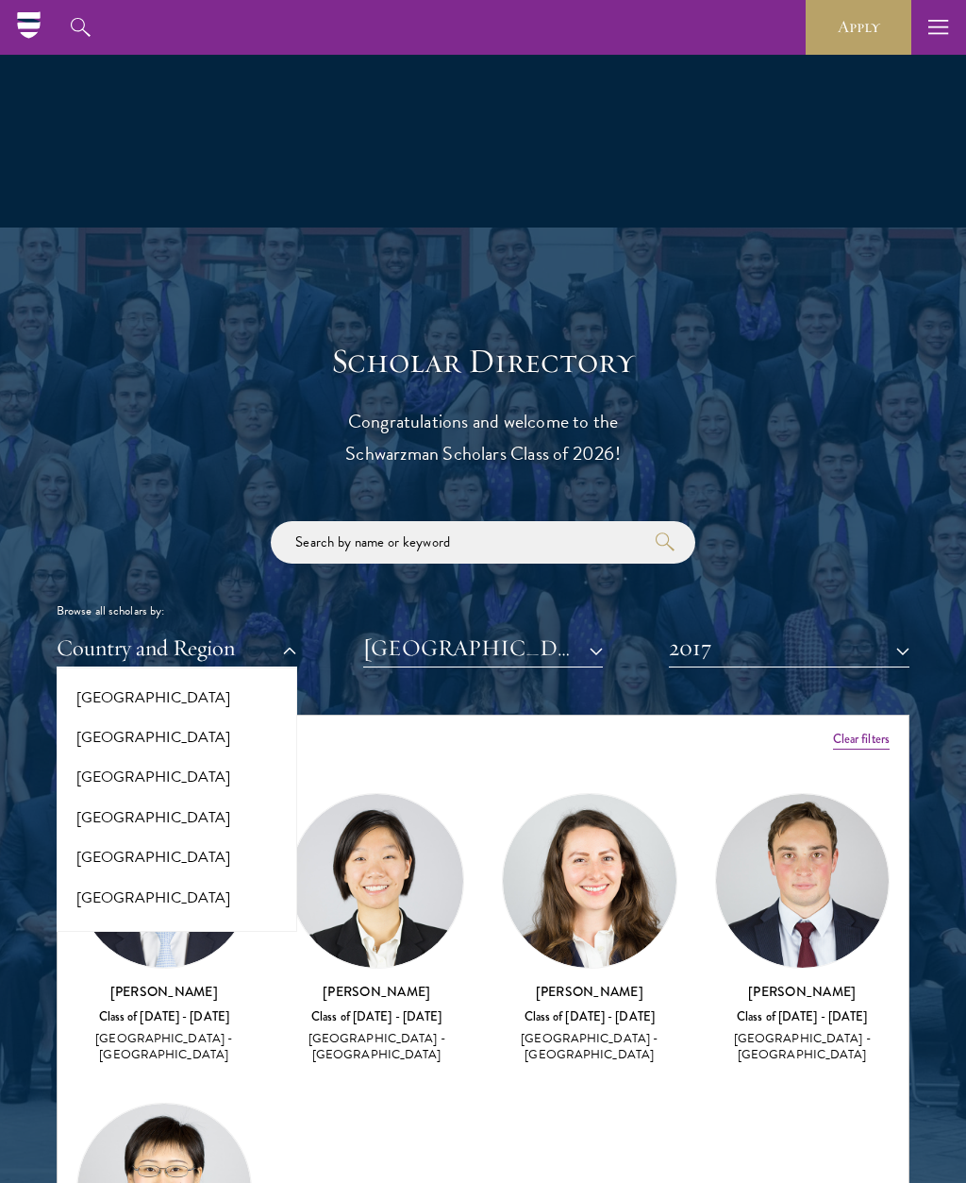
scroll to position [3862, 0]
click at [209, 798] on button "[GEOGRAPHIC_DATA]" at bounding box center [176, 818] width 229 height 40
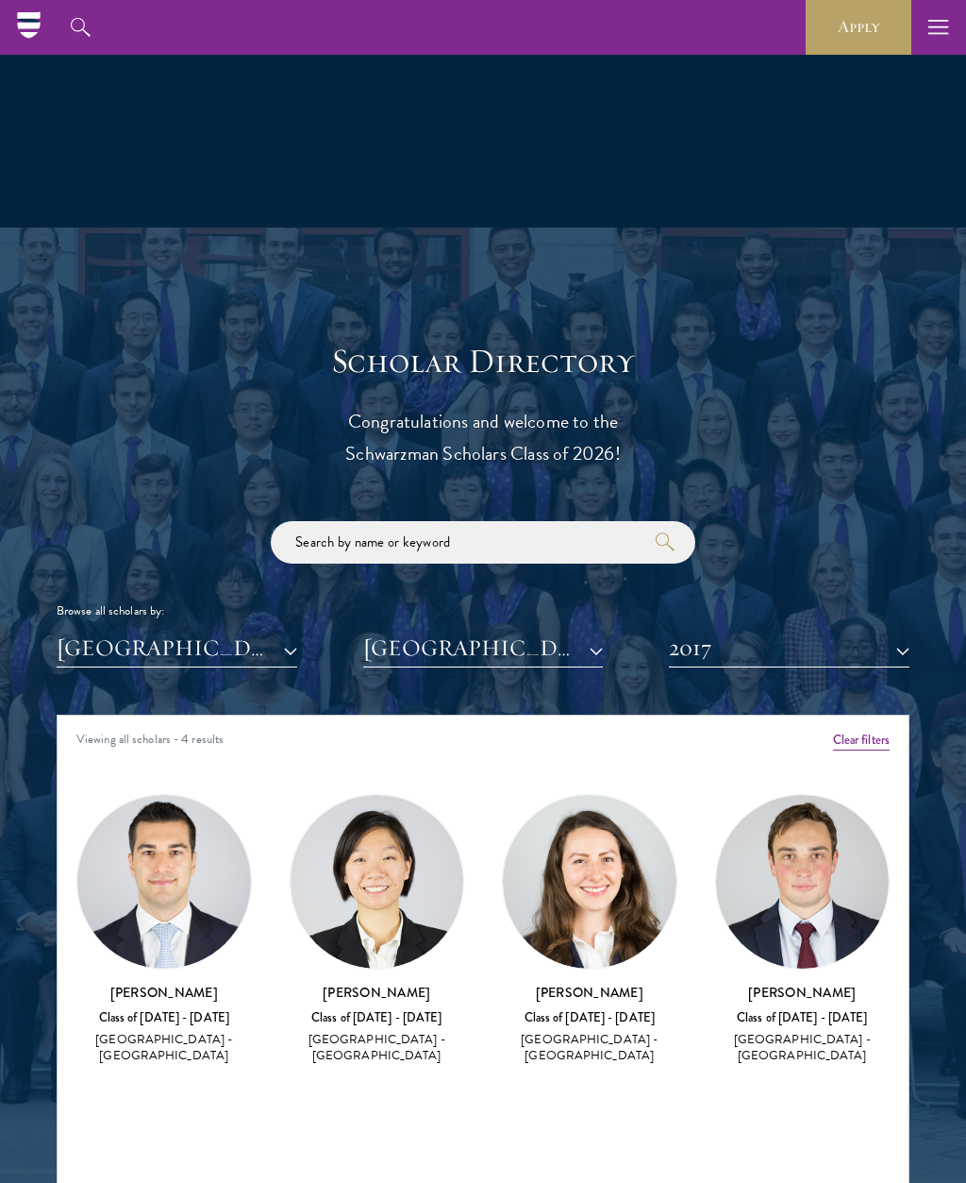
click at [902, 654] on button "2017" at bounding box center [789, 648] width 241 height 39
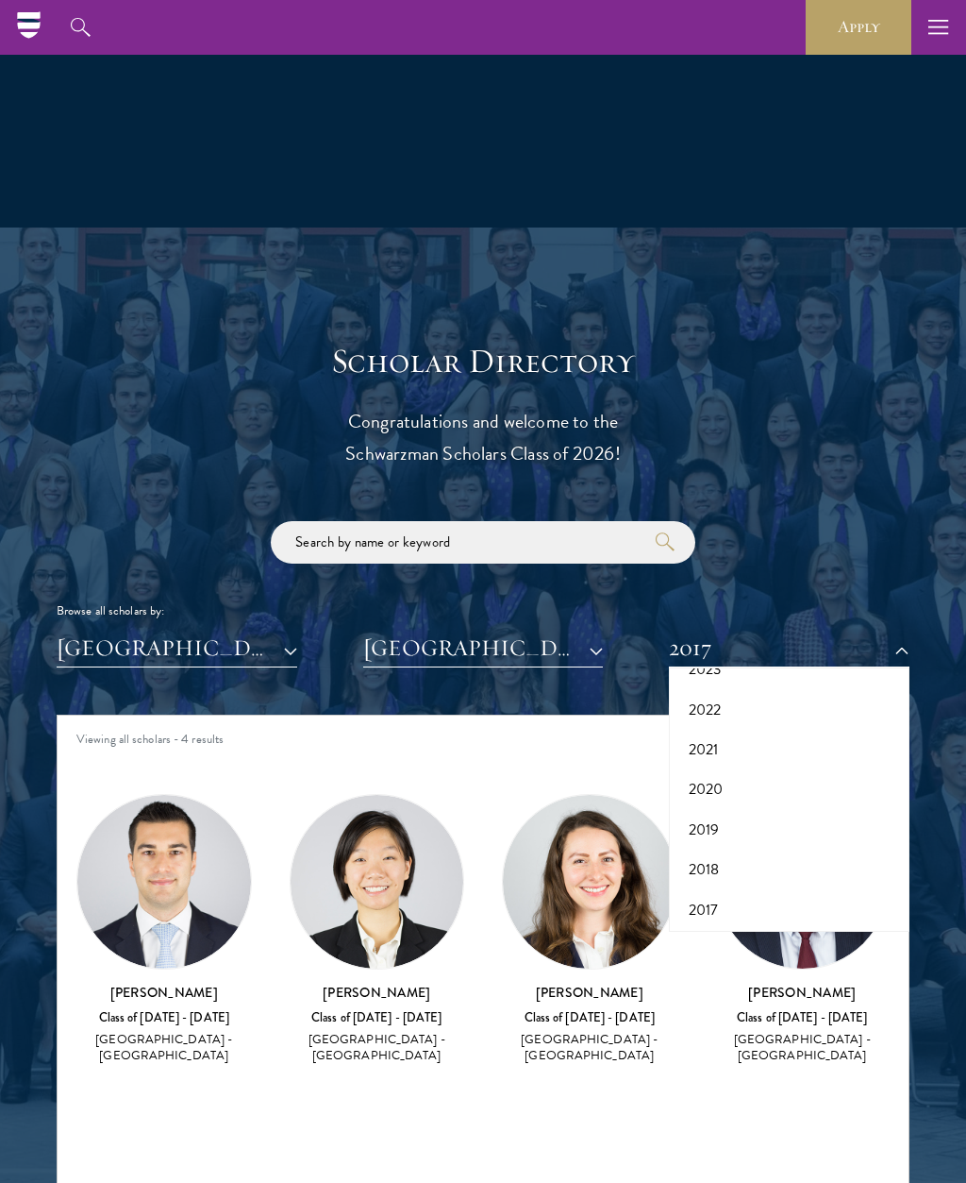
click at [725, 863] on button "2018" at bounding box center [789, 869] width 229 height 40
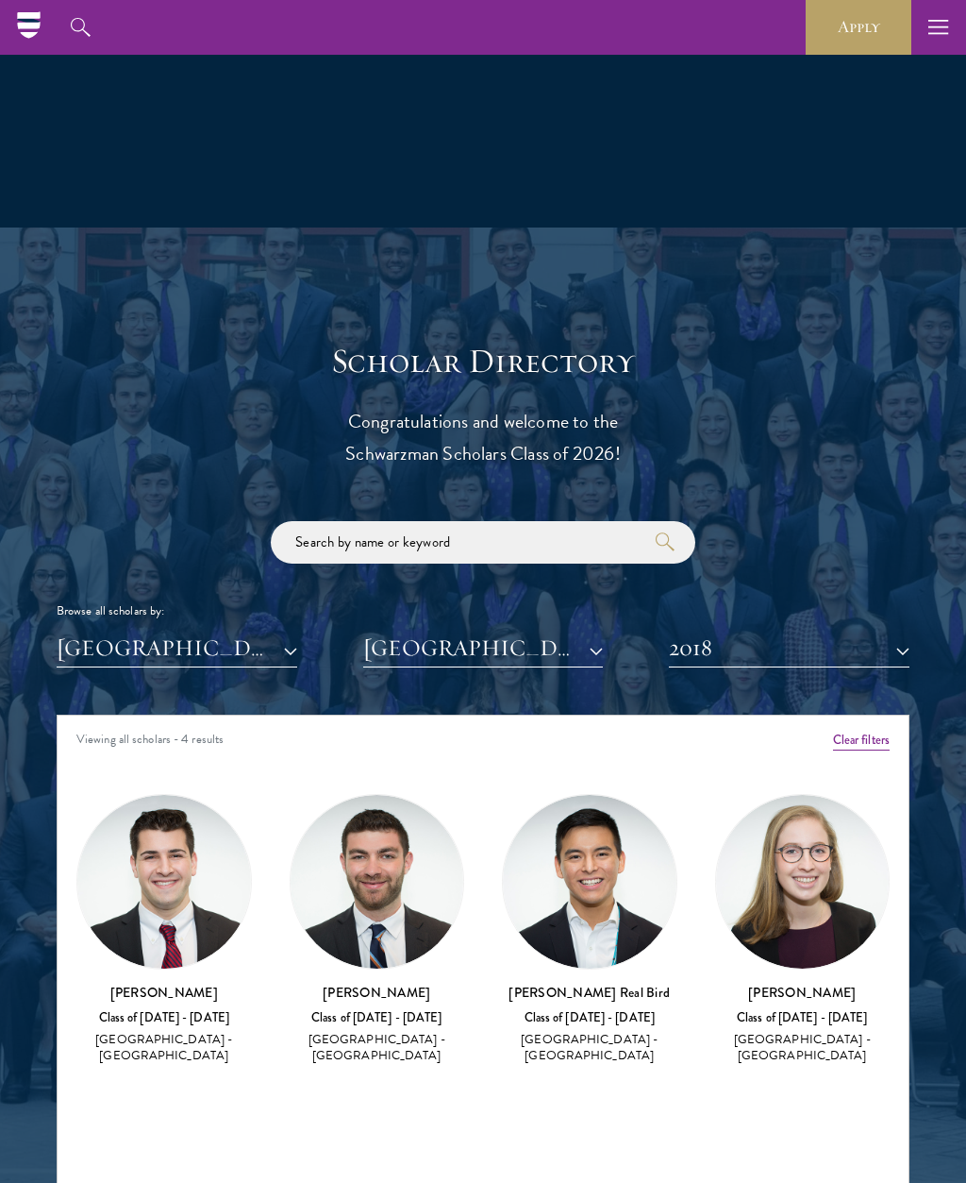
click at [900, 659] on button "2018" at bounding box center [789, 648] width 241 height 39
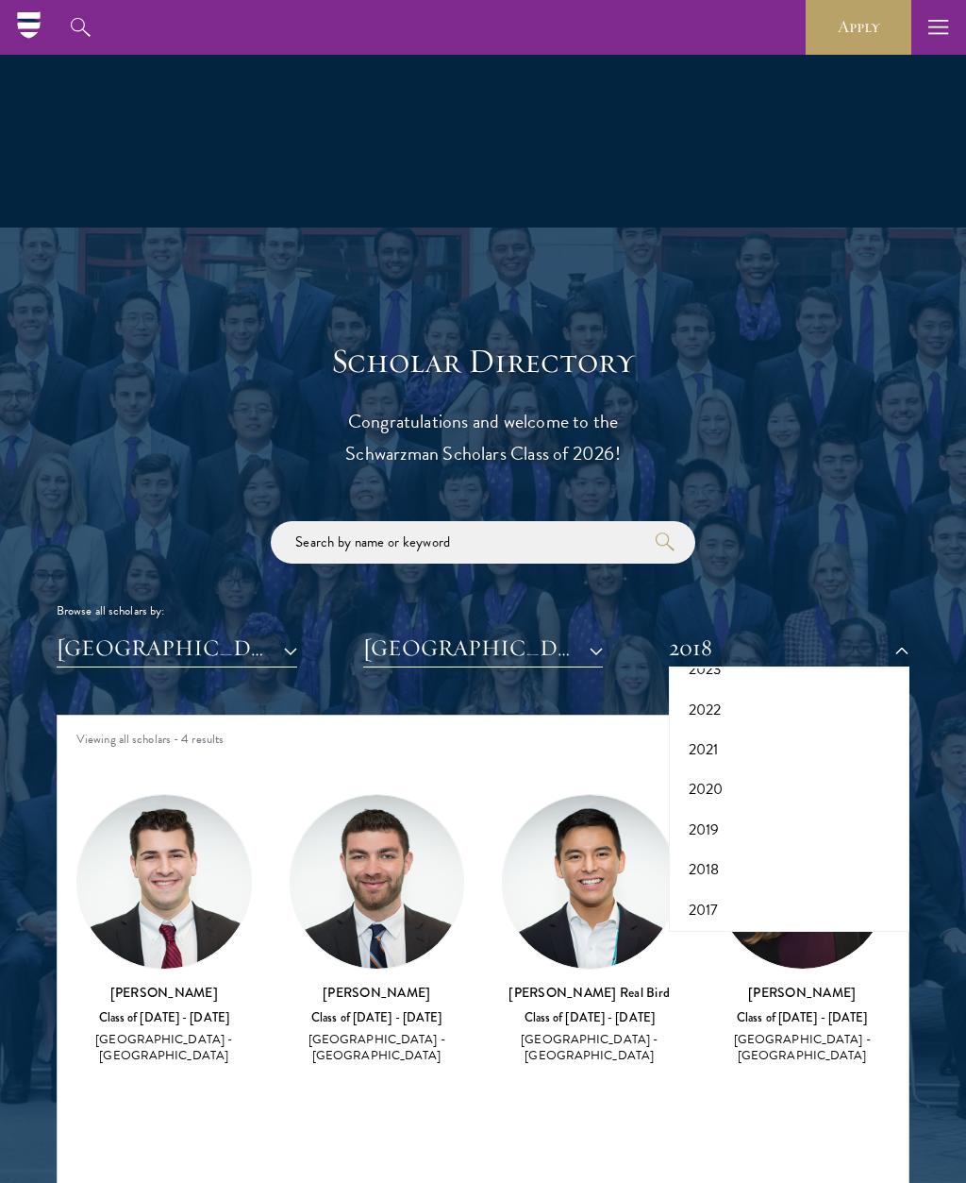
click at [734, 822] on button "2019" at bounding box center [789, 830] width 229 height 40
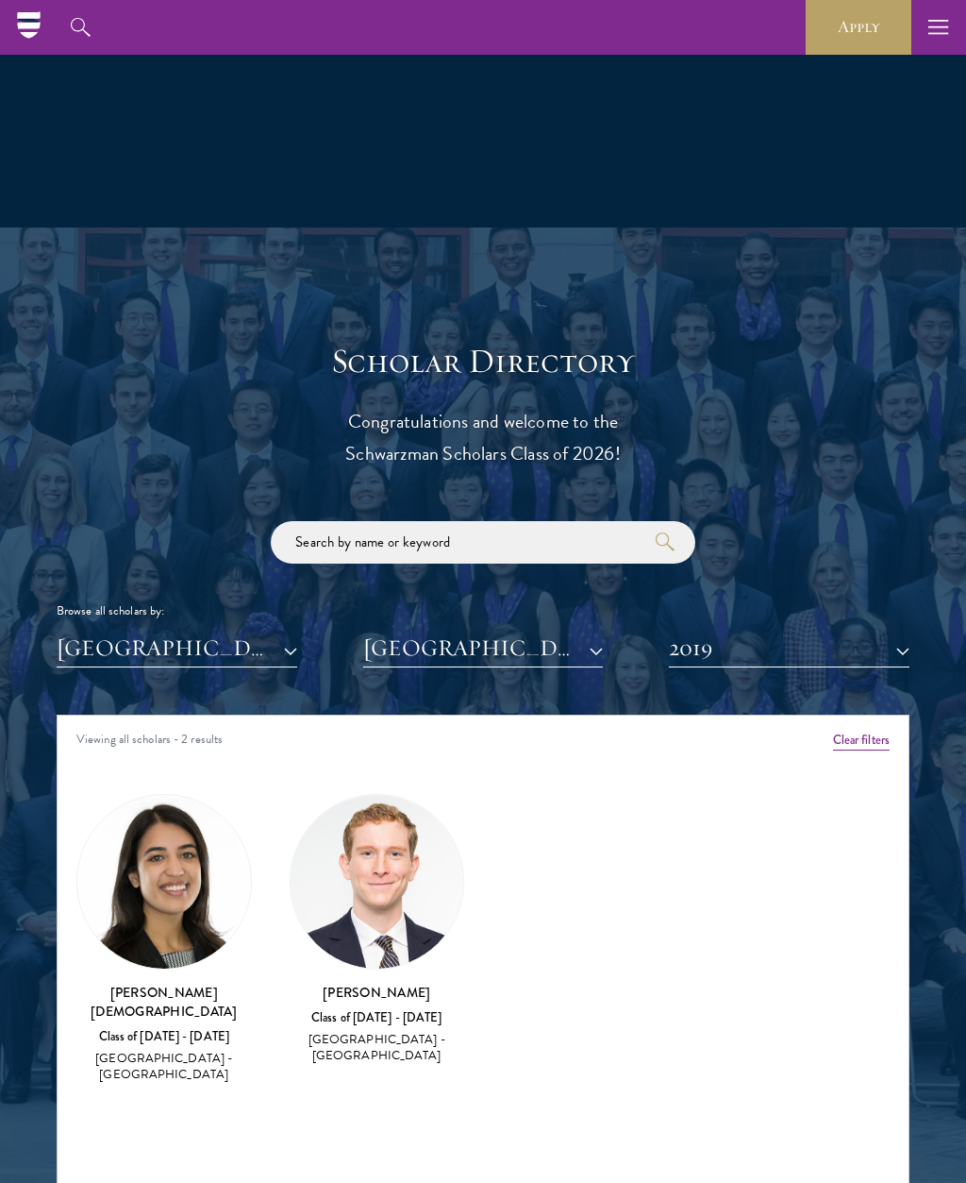
click at [907, 657] on button "2019" at bounding box center [789, 648] width 241 height 39
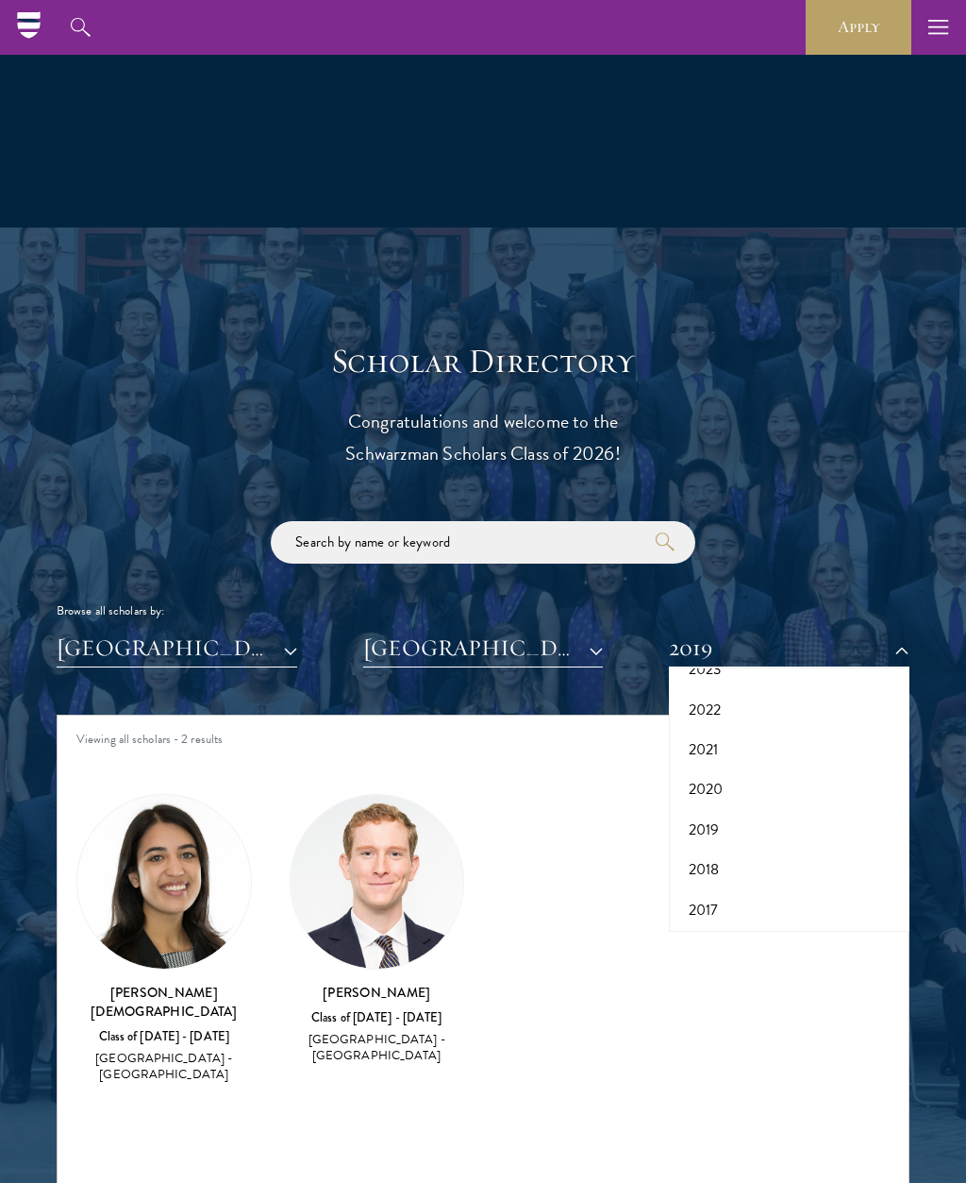
click at [736, 784] on button "2020" at bounding box center [789, 789] width 229 height 40
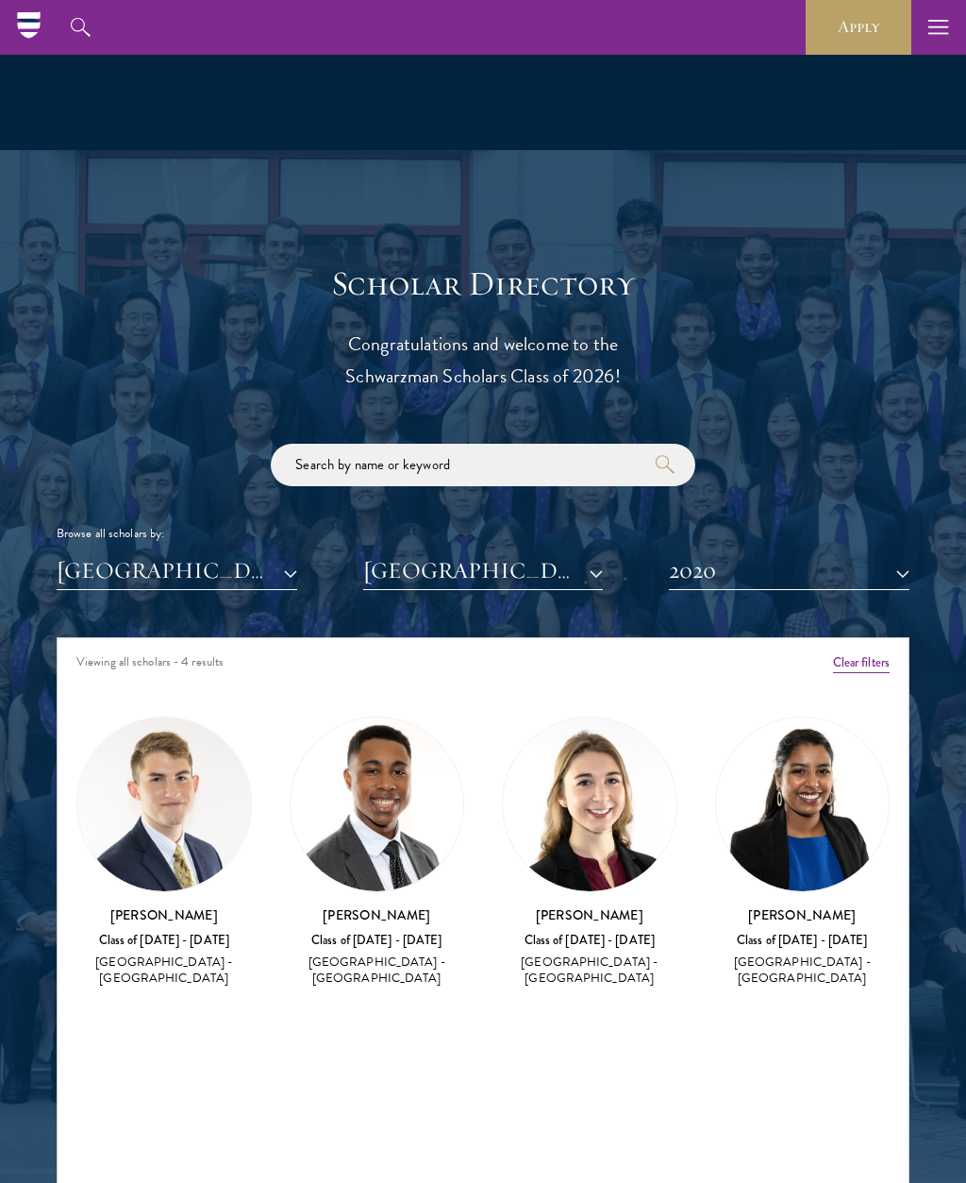
scroll to position [1896, 0]
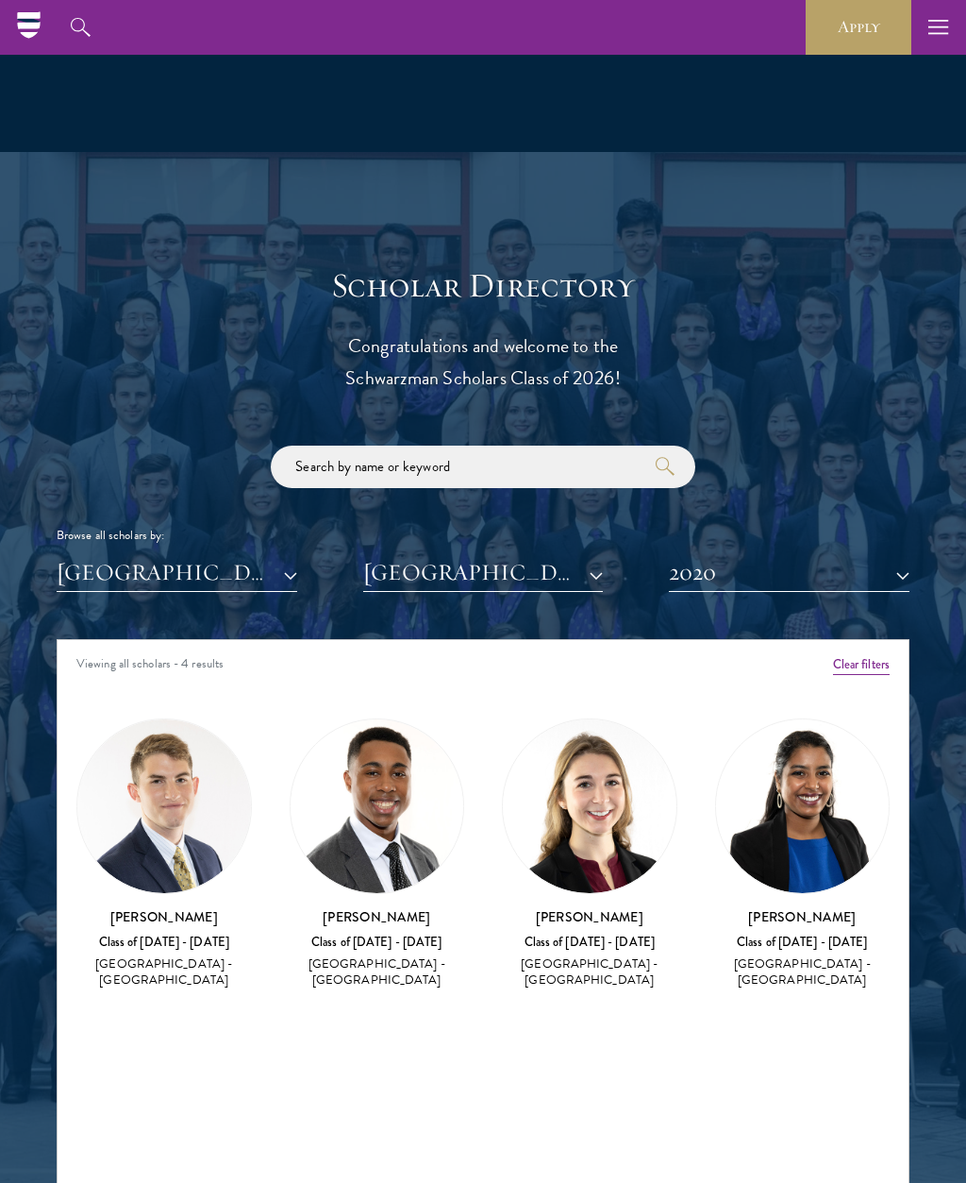
click at [901, 573] on button "2020" at bounding box center [789, 572] width 241 height 39
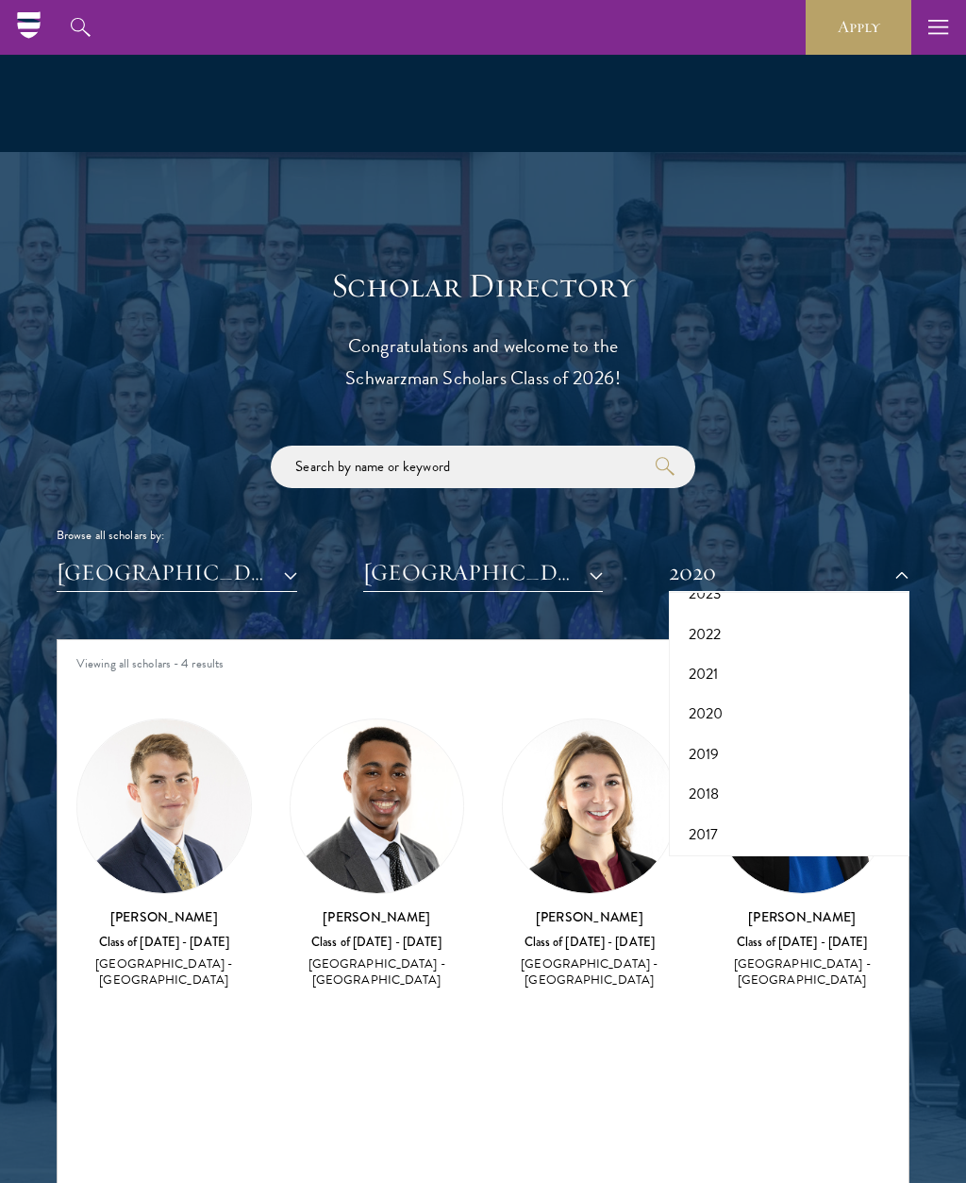
click at [737, 675] on button "2021" at bounding box center [789, 674] width 229 height 40
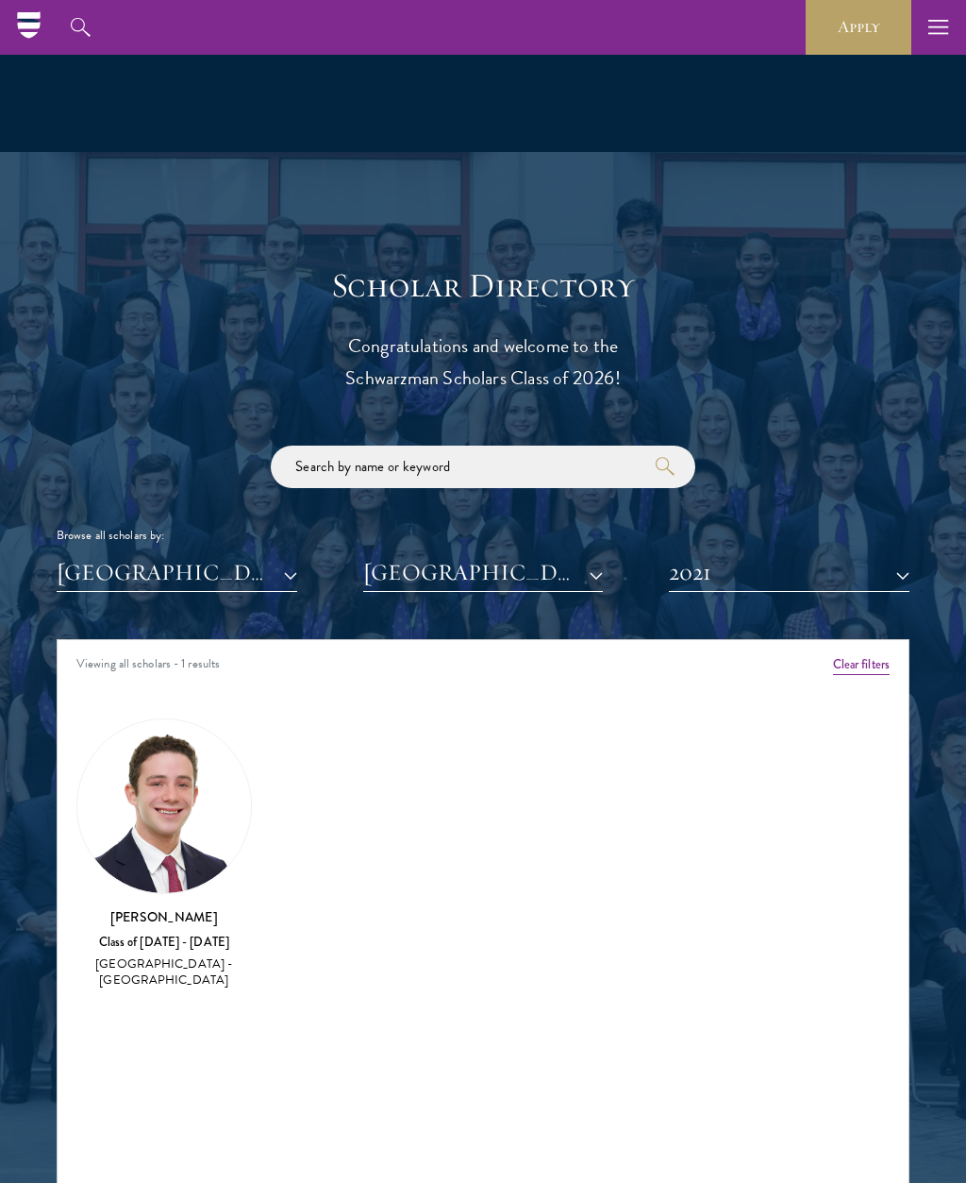
click at [893, 582] on button "2021" at bounding box center [789, 572] width 241 height 39
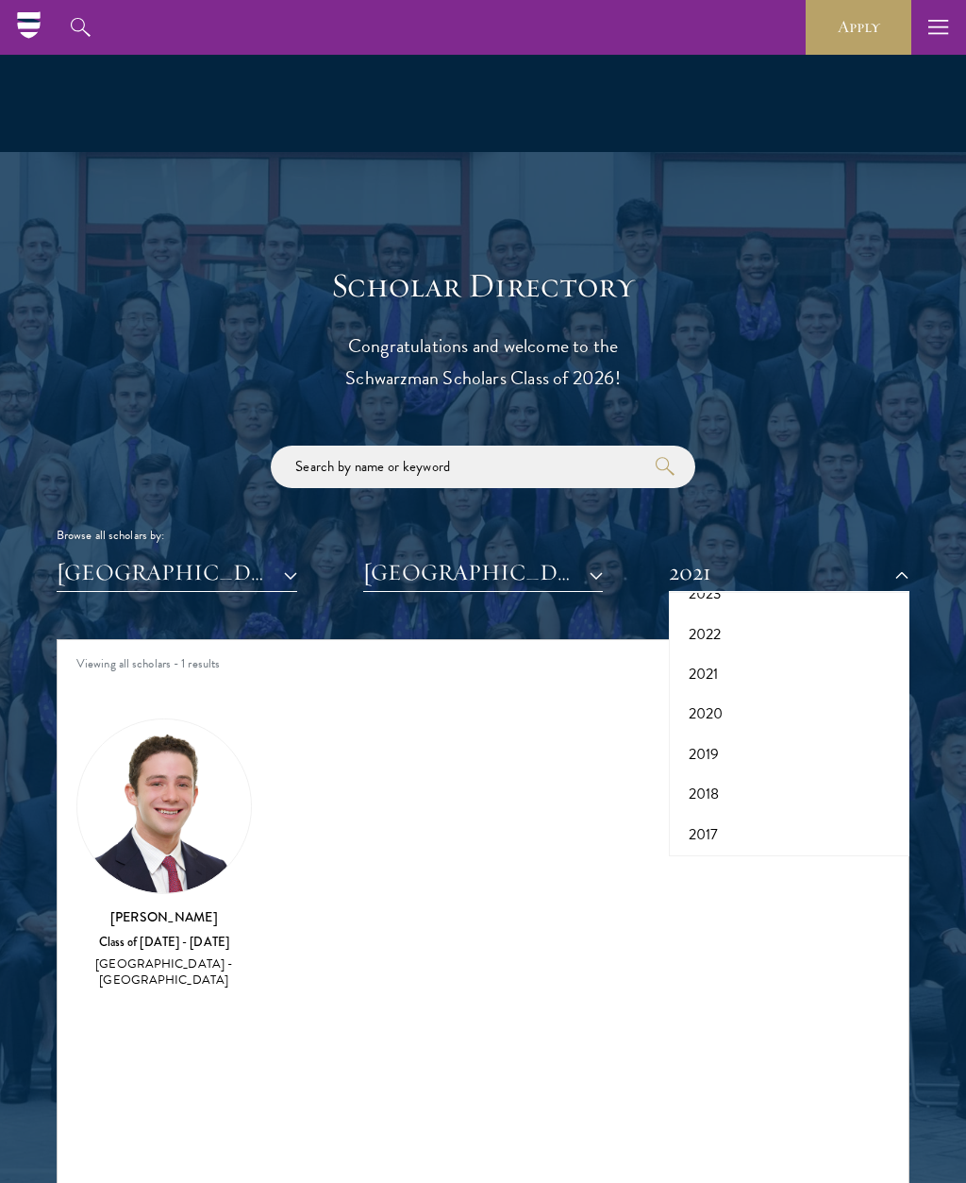
click at [727, 633] on button "2022" at bounding box center [789, 634] width 229 height 40
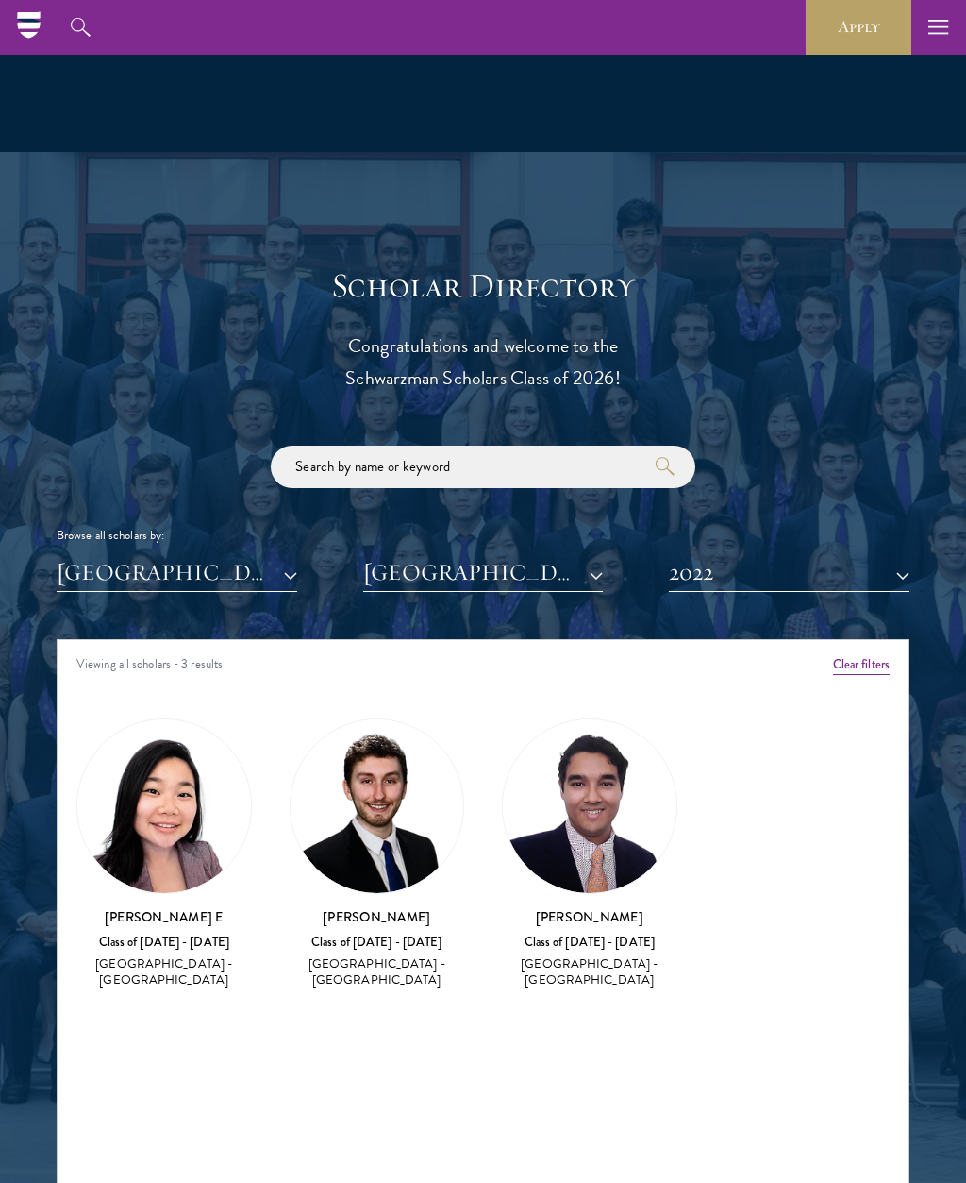
click at [909, 567] on button "2022" at bounding box center [789, 572] width 241 height 39
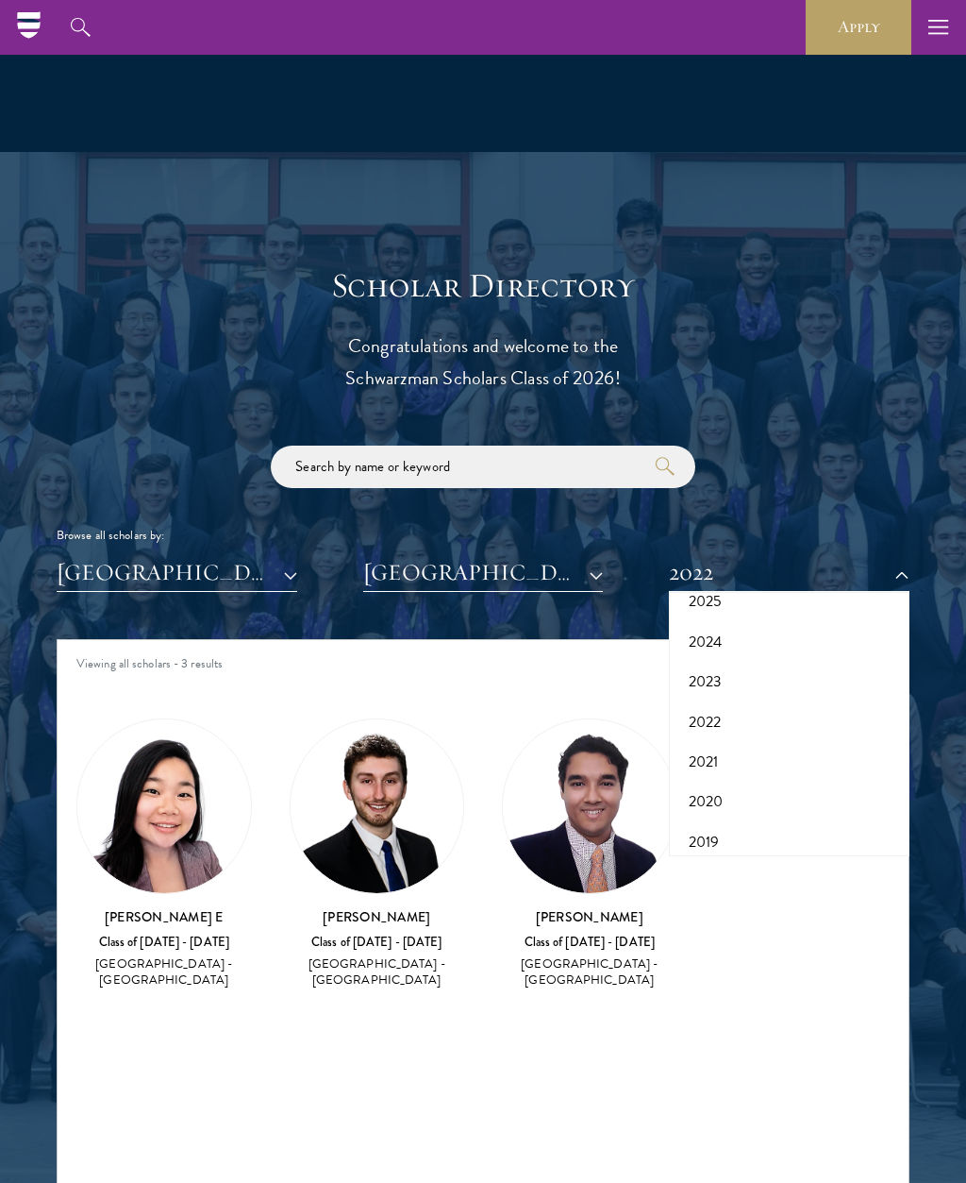
scroll to position [104, 0]
click at [715, 673] on button "2023" at bounding box center [789, 683] width 229 height 40
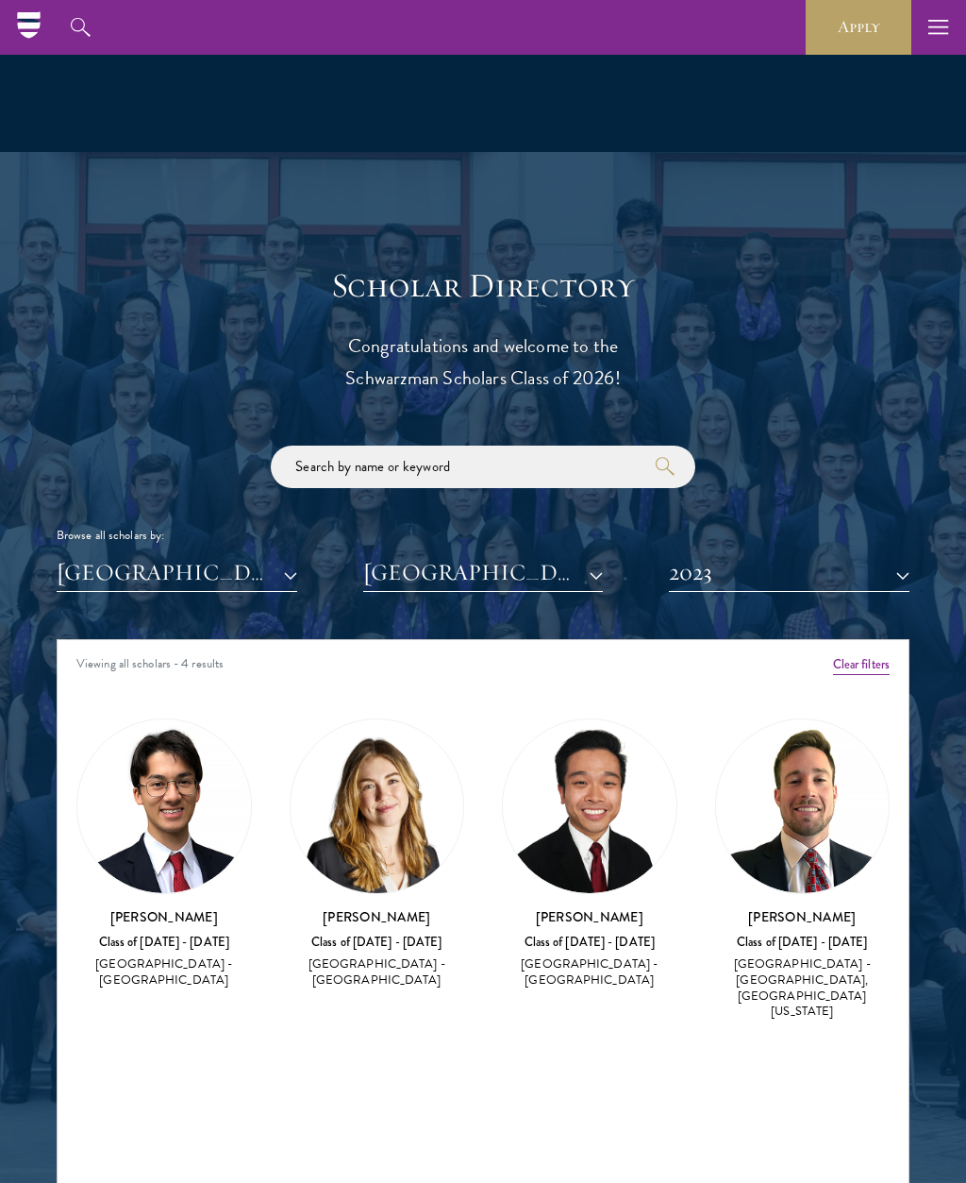
click at [908, 563] on button "2023" at bounding box center [789, 572] width 241 height 39
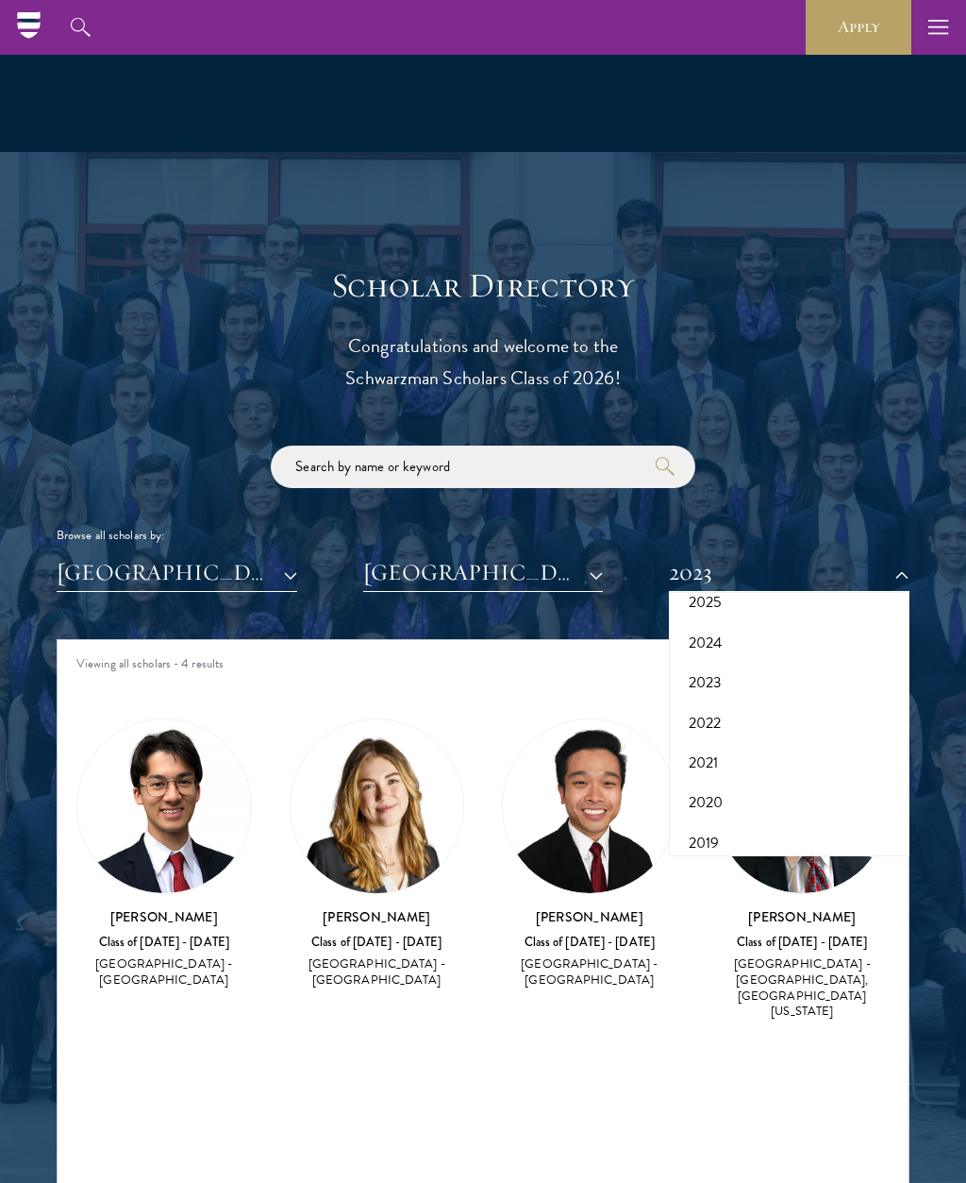
click at [747, 636] on button "2024" at bounding box center [789, 643] width 229 height 40
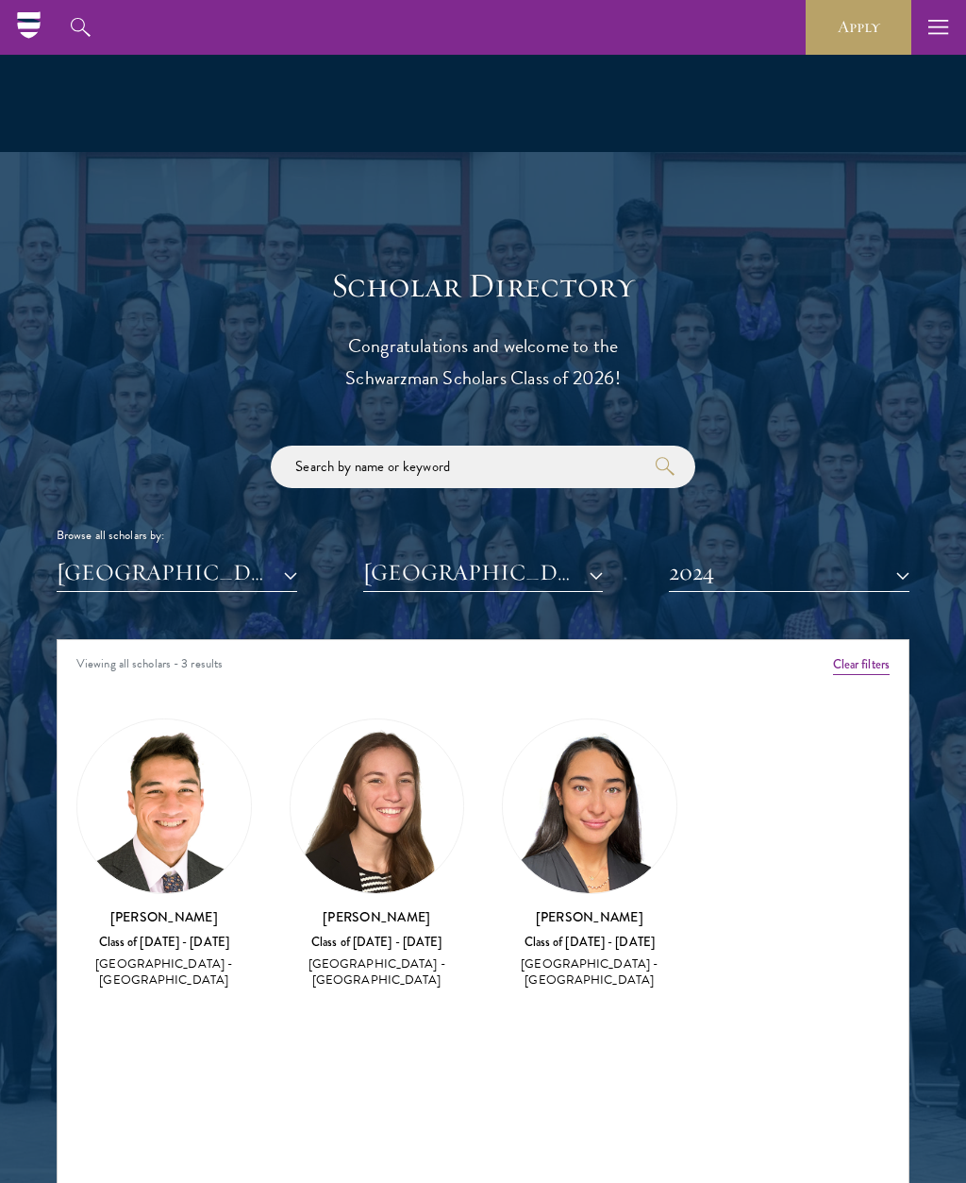
click at [900, 572] on button "2024" at bounding box center [789, 572] width 241 height 39
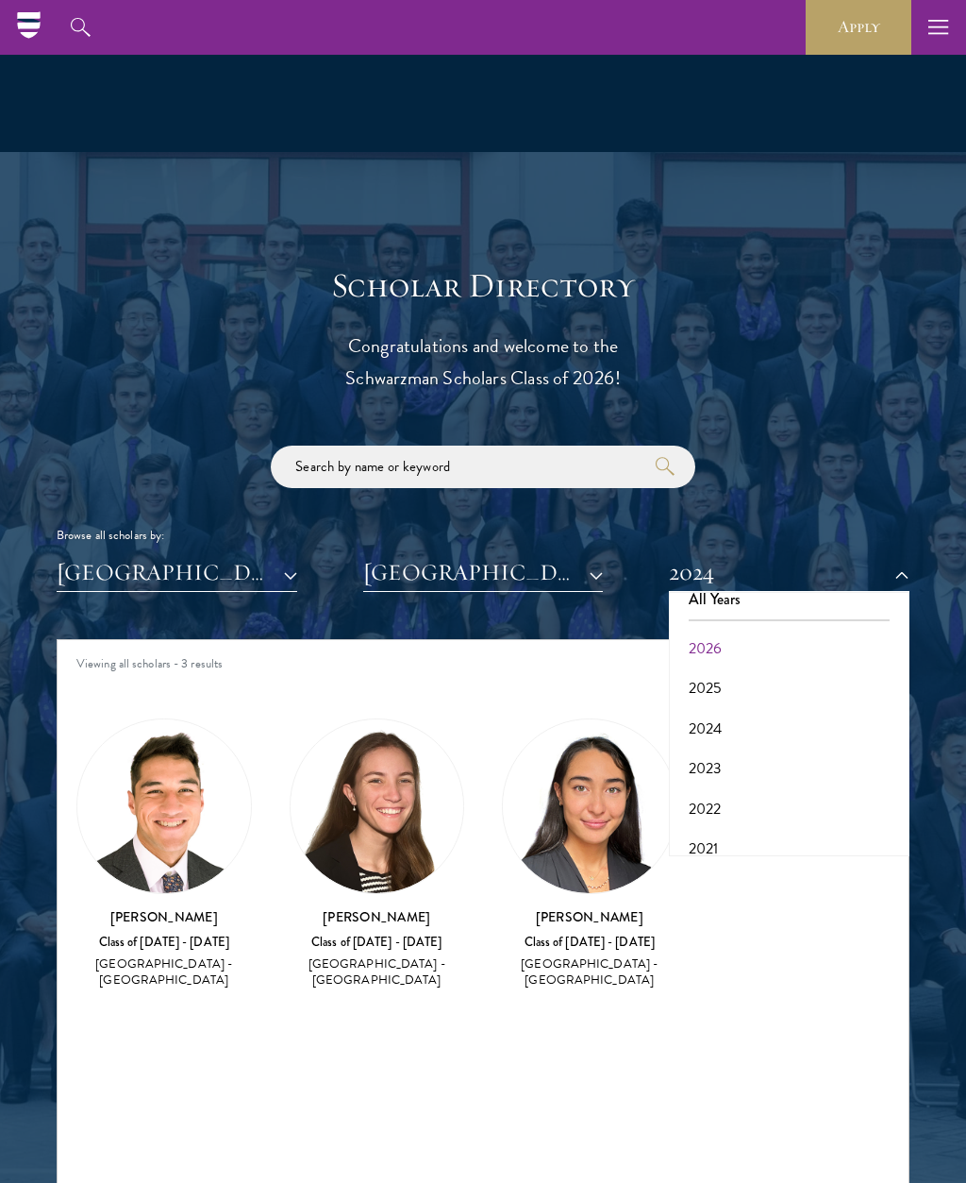
scroll to position [14, 0]
click at [712, 684] on button "2025" at bounding box center [789, 692] width 229 height 40
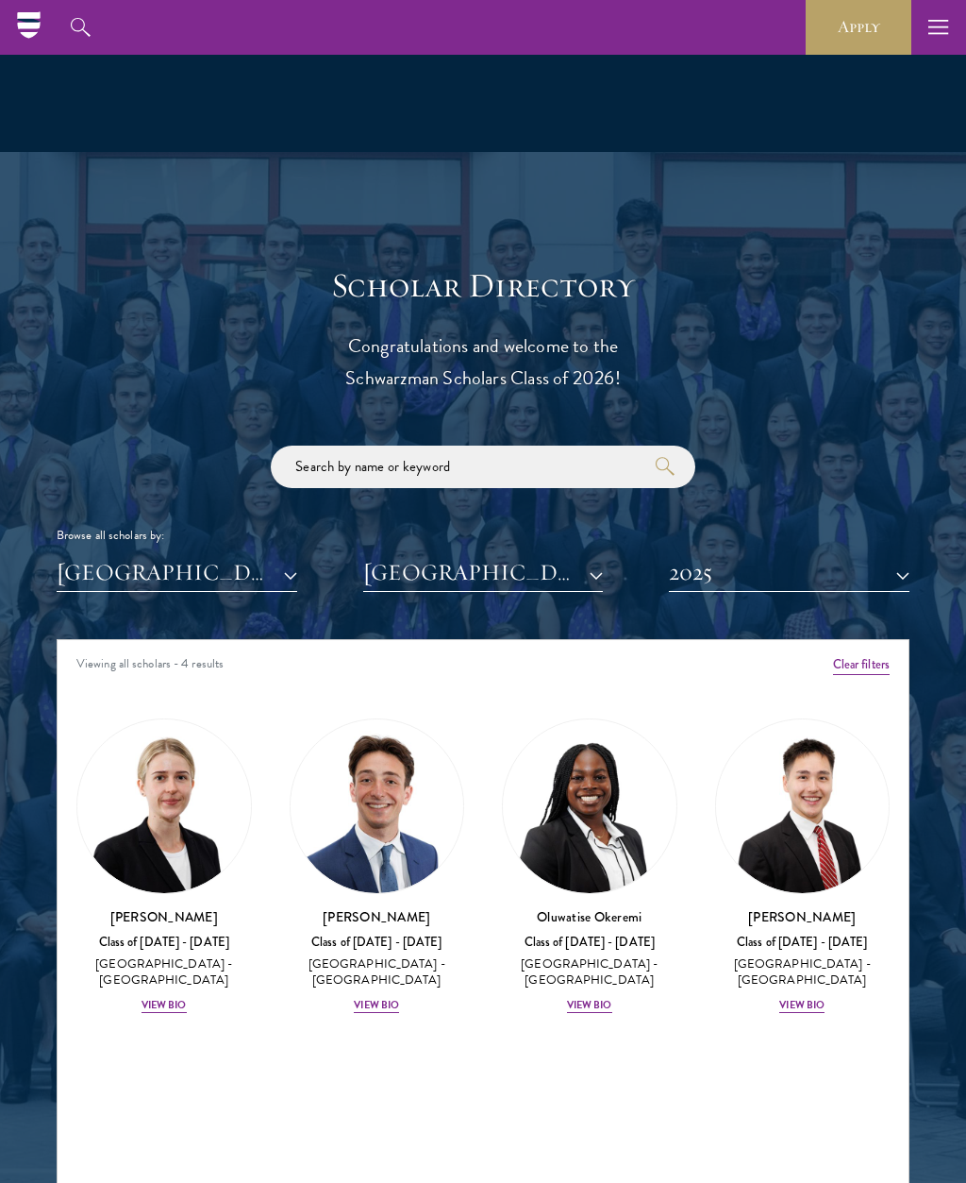
click at [906, 566] on button "2025" at bounding box center [789, 572] width 241 height 39
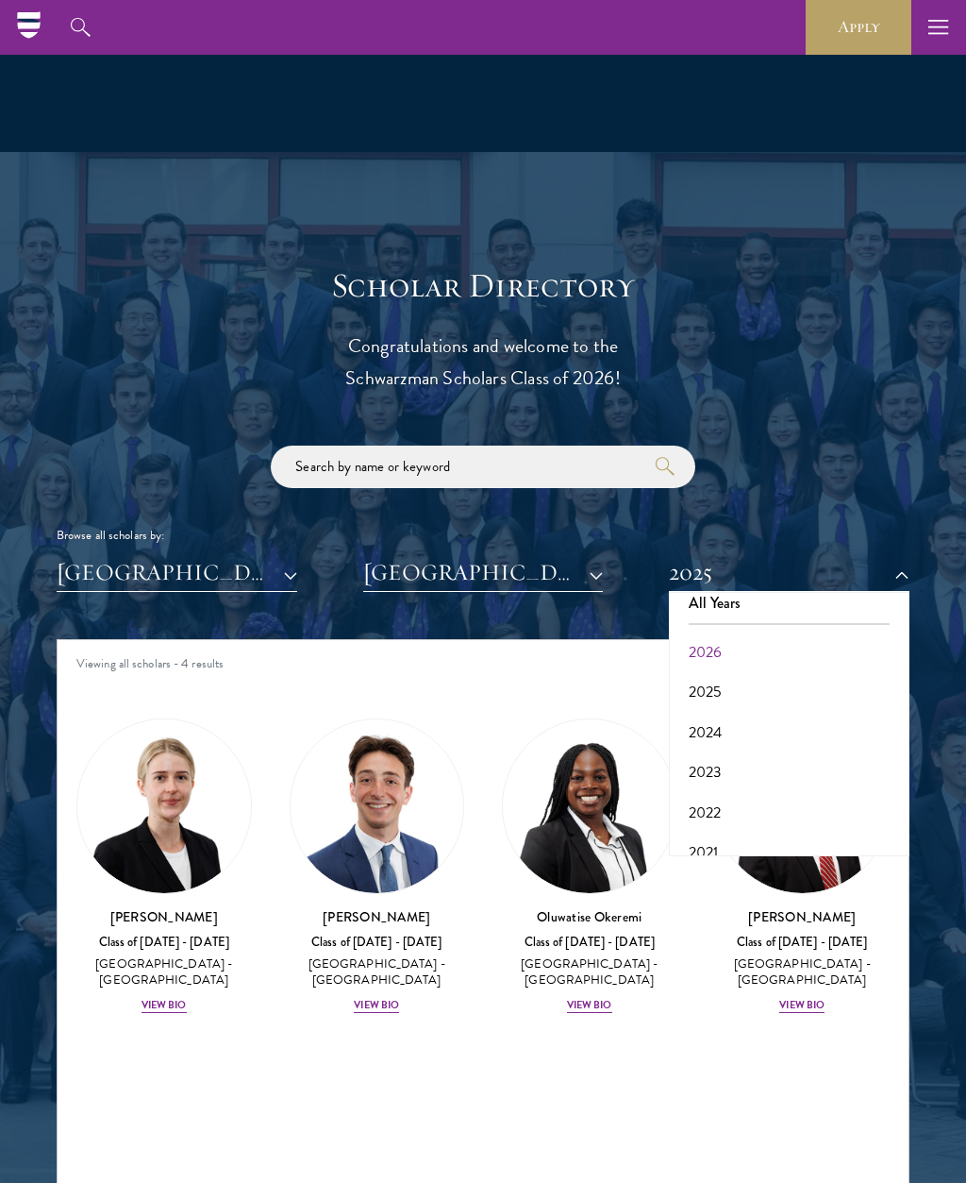
click at [745, 650] on button "2026" at bounding box center [789, 652] width 229 height 40
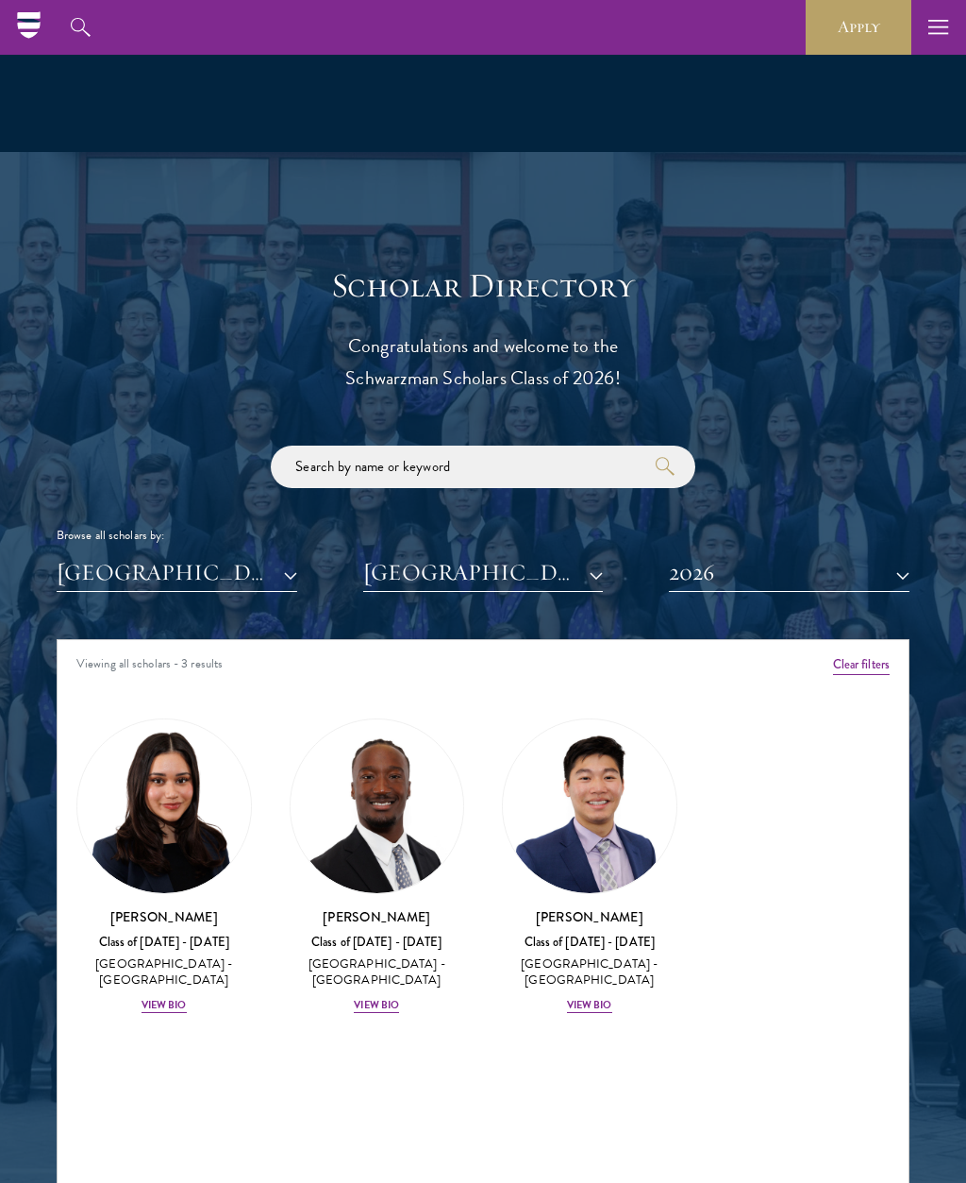
click at [594, 999] on div "View Bio" at bounding box center [589, 1005] width 45 height 15
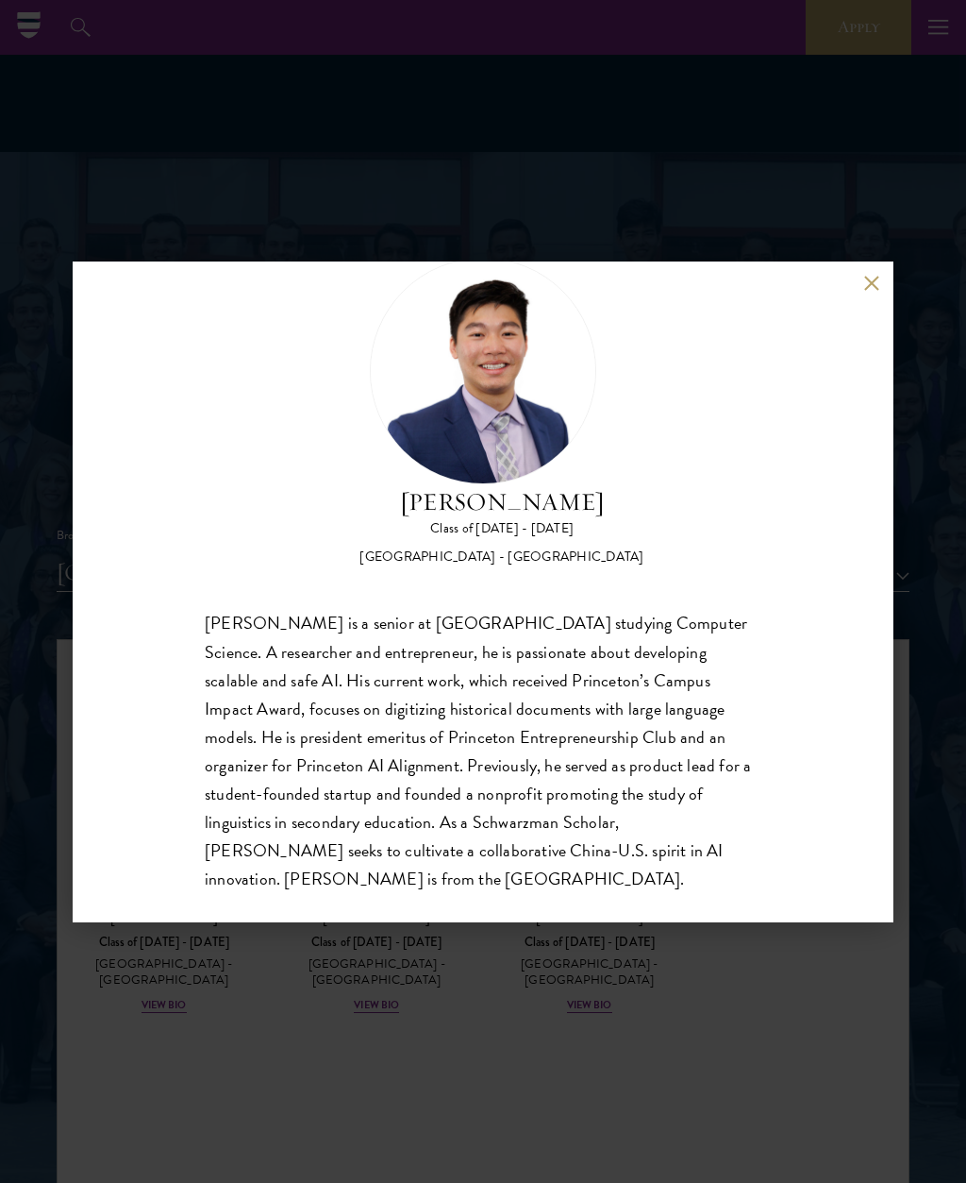
scroll to position [59, 0]
click at [877, 279] on button at bounding box center [872, 284] width 16 height 16
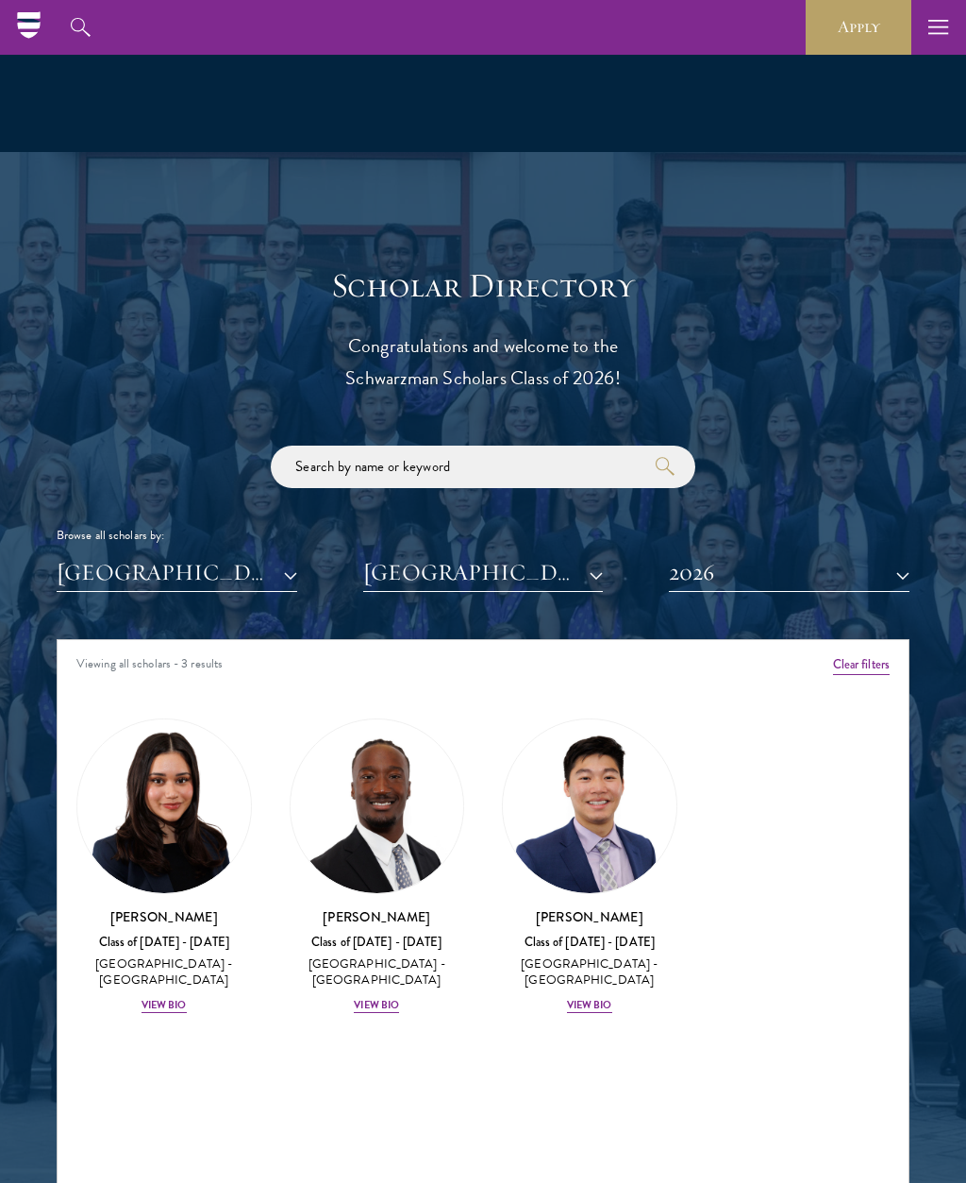
click at [598, 571] on button "[GEOGRAPHIC_DATA]" at bounding box center [483, 572] width 241 height 39
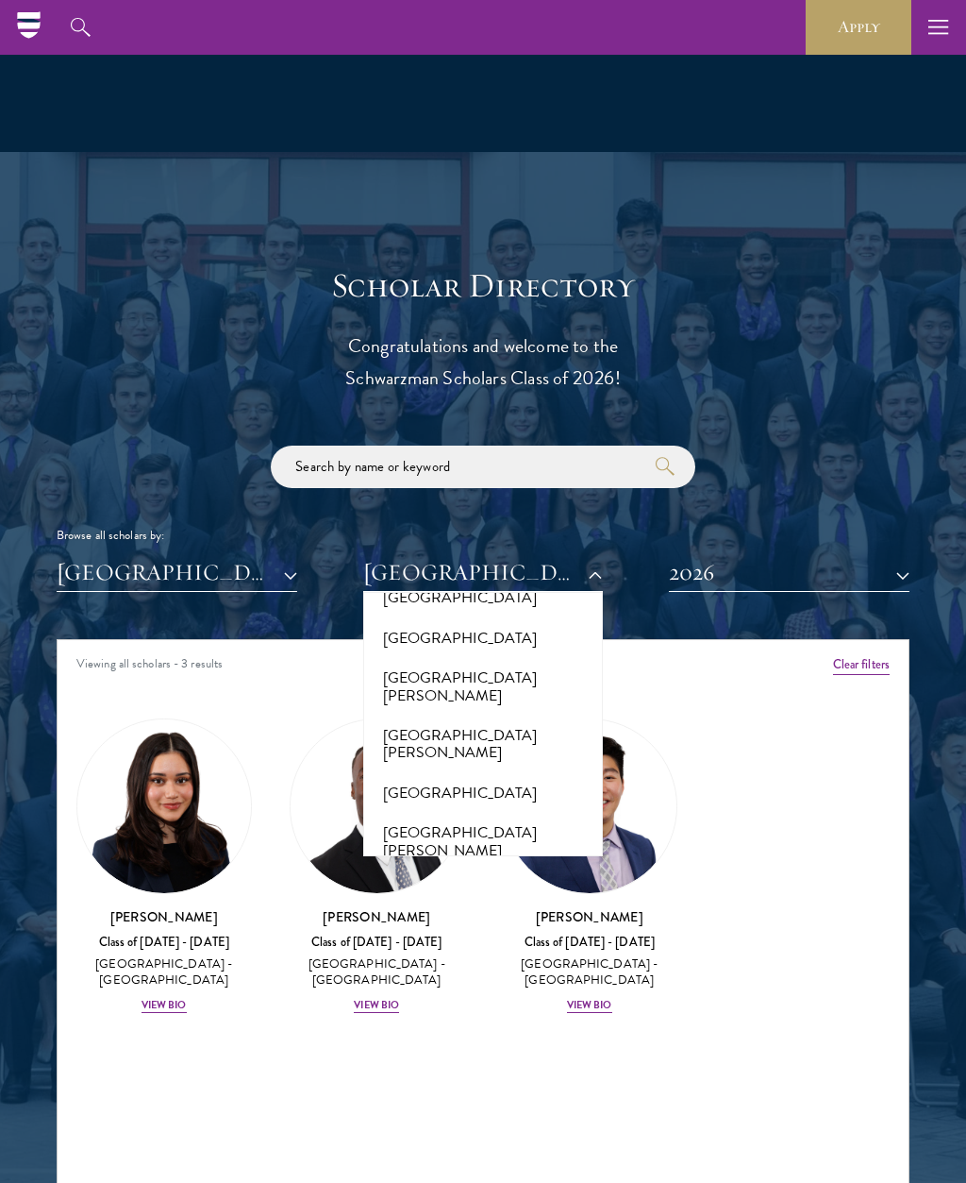
scroll to position [15100, 0]
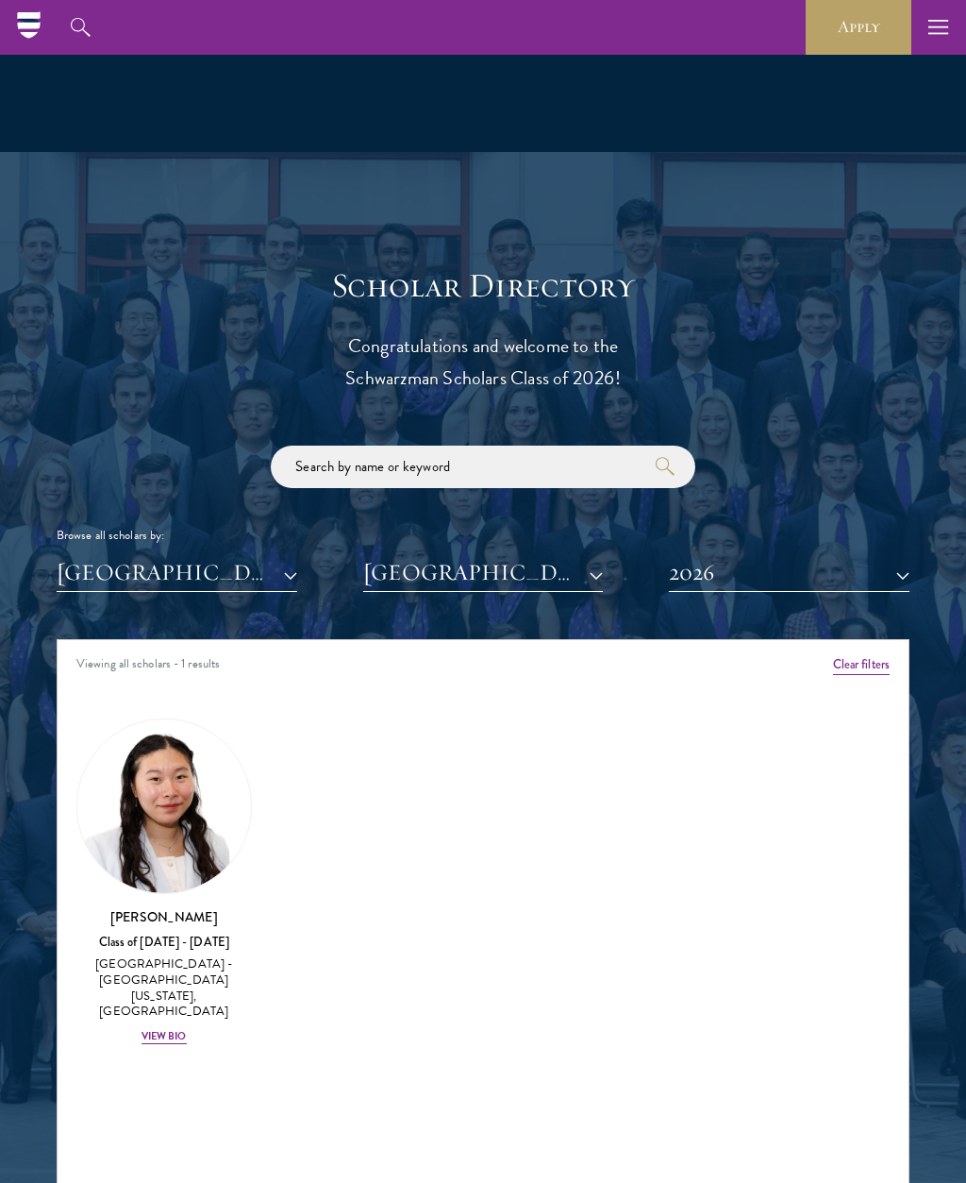
click at [164, 1029] on div "View Bio" at bounding box center [164, 1036] width 45 height 15
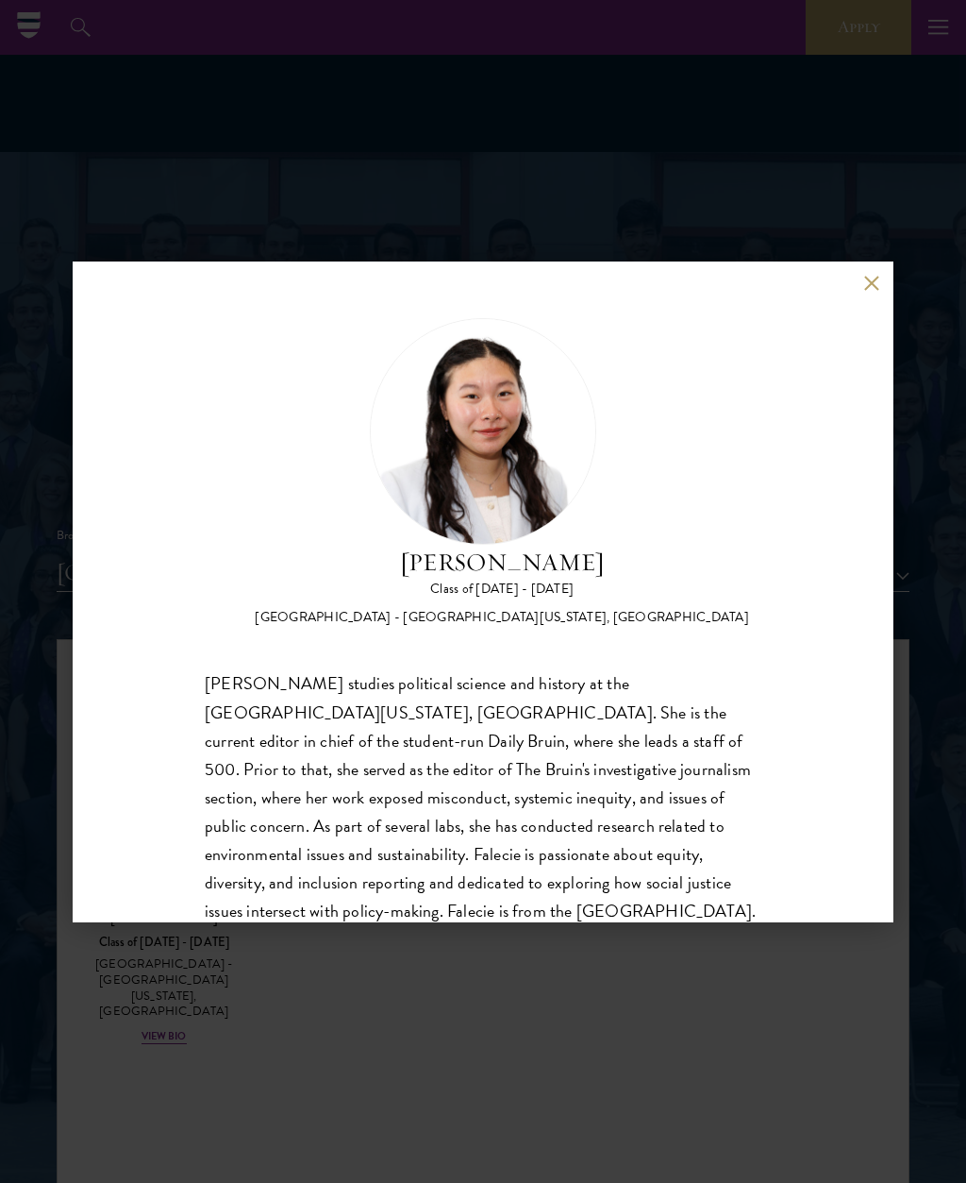
click at [871, 290] on button at bounding box center [872, 284] width 16 height 16
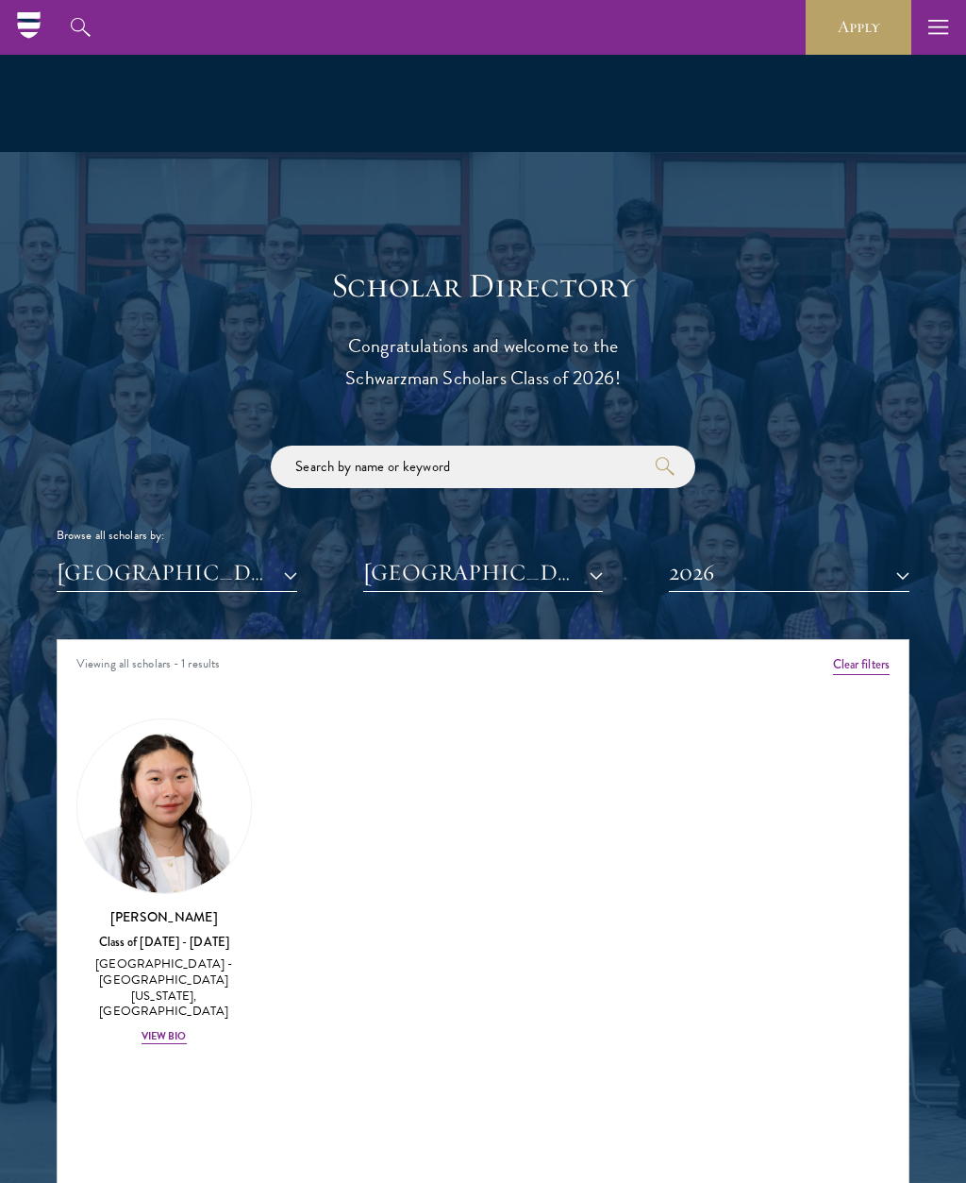
click at [602, 563] on button "[GEOGRAPHIC_DATA][US_STATE], [GEOGRAPHIC_DATA]" at bounding box center [483, 572] width 241 height 39
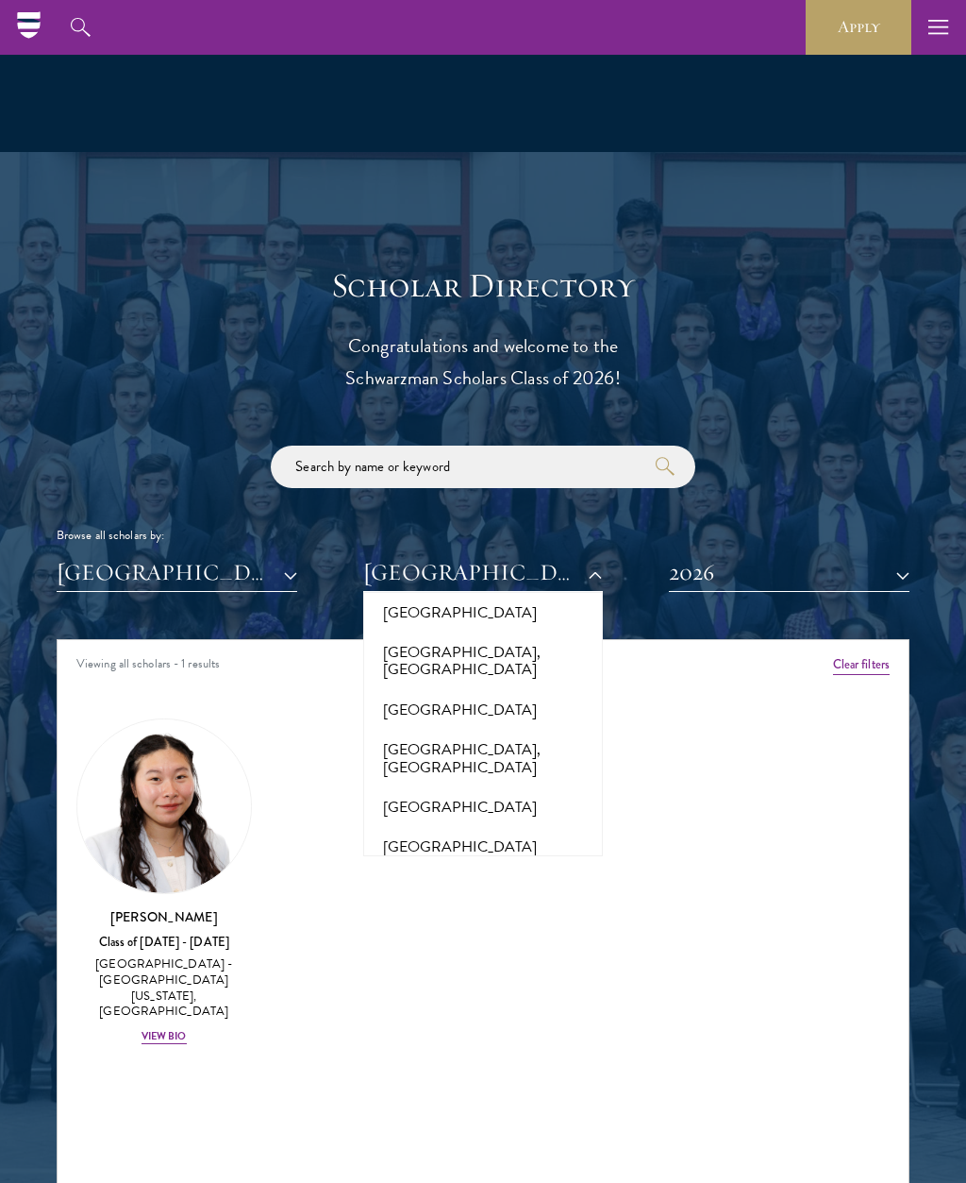
scroll to position [9336, 0]
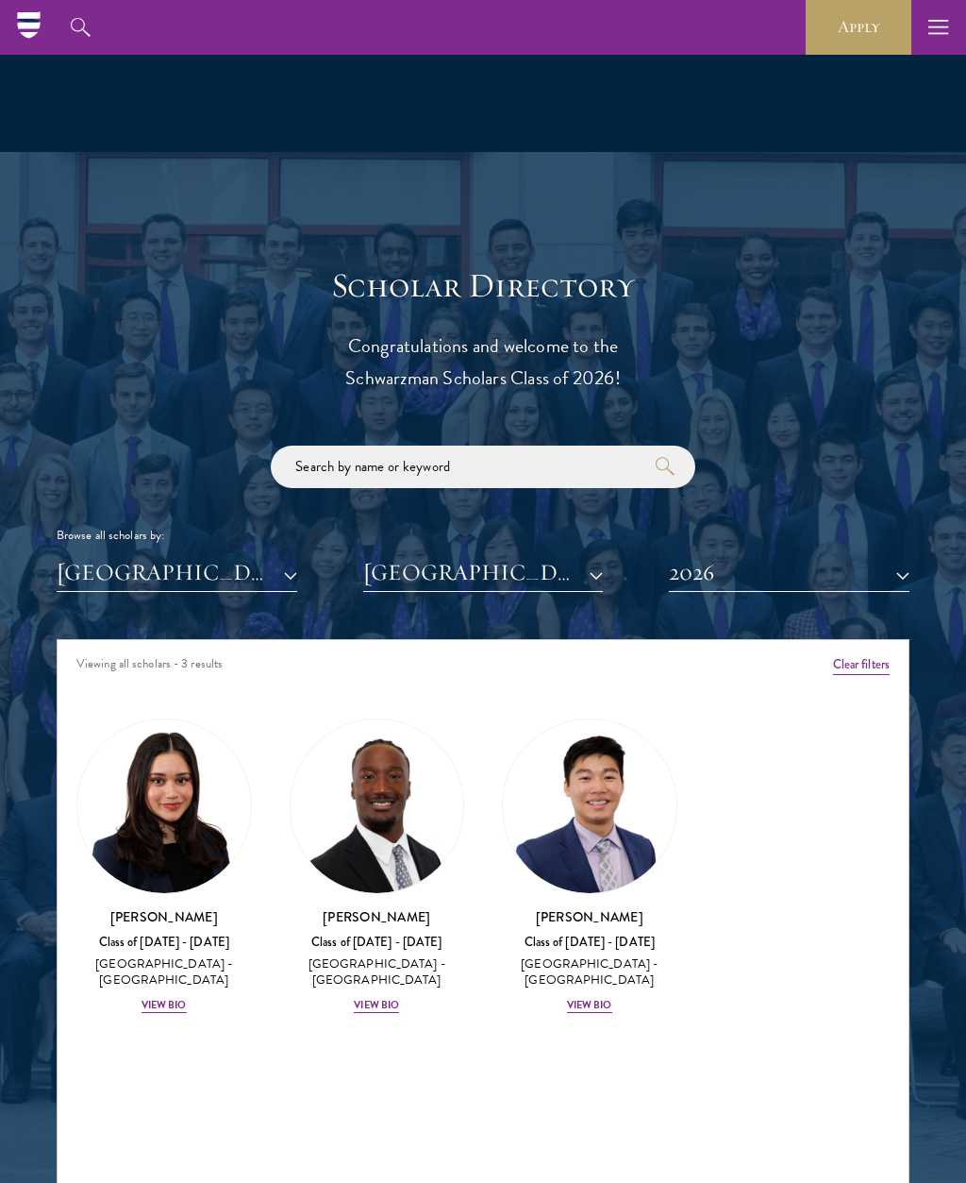
click at [908, 576] on button "2026" at bounding box center [789, 572] width 241 height 39
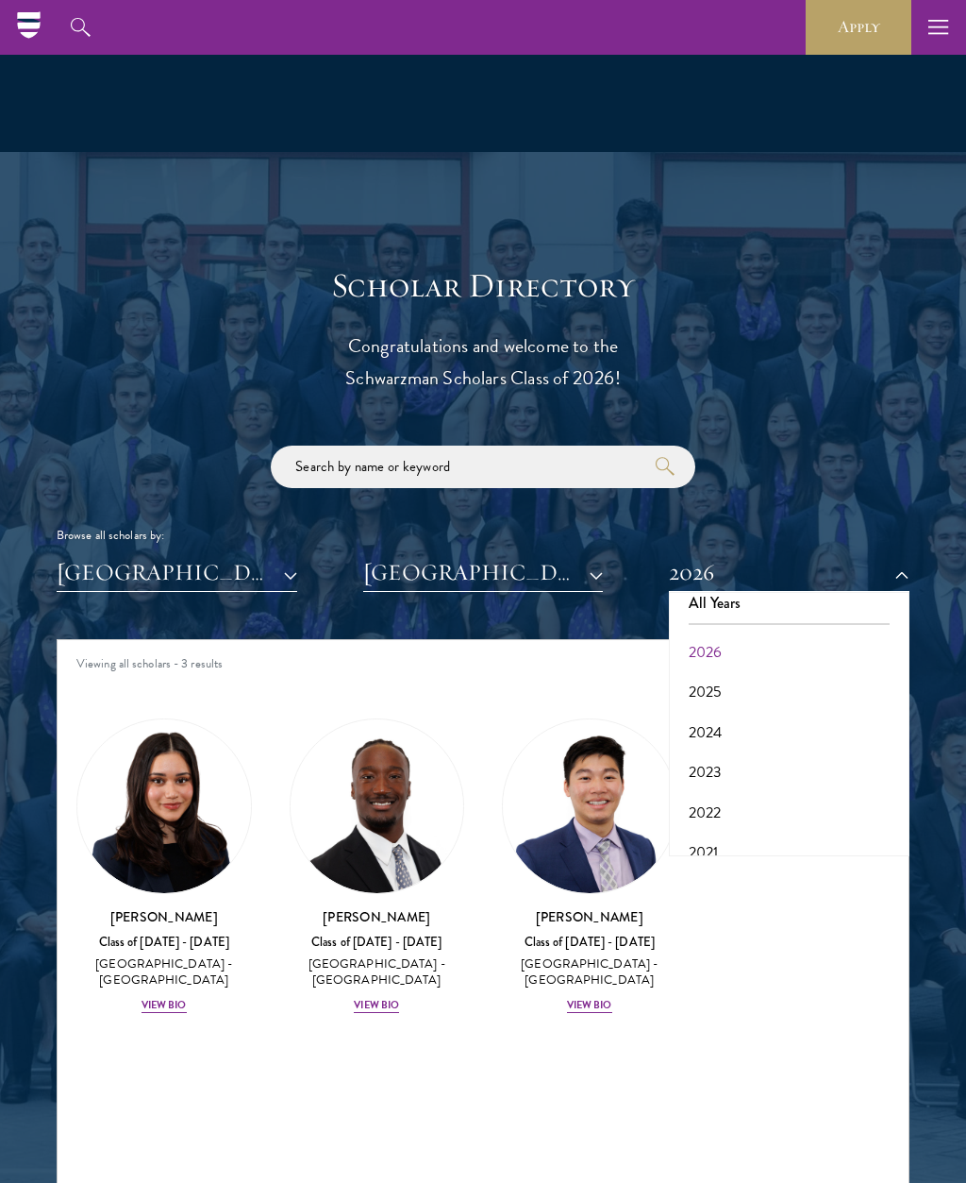
click at [725, 805] on button "2022" at bounding box center [789, 813] width 229 height 40
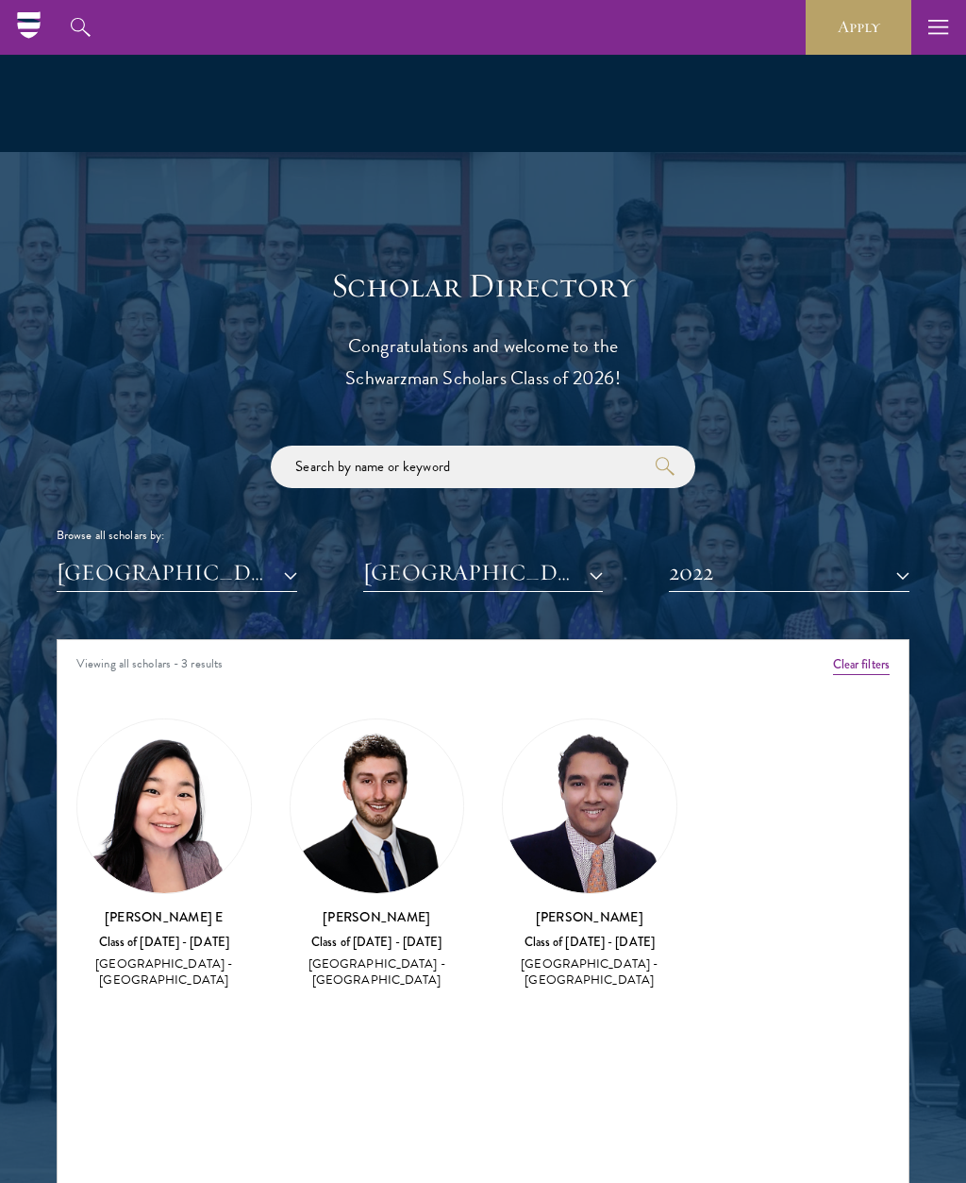
click at [171, 938] on div "Class of [DATE] - [DATE]" at bounding box center [164, 942] width 176 height 16
click at [173, 913] on h3 "[PERSON_NAME] E" at bounding box center [164, 916] width 176 height 19
click at [167, 938] on div "Class of [DATE] - [DATE]" at bounding box center [164, 942] width 176 height 16
click at [906, 576] on button "2022" at bounding box center [789, 572] width 241 height 39
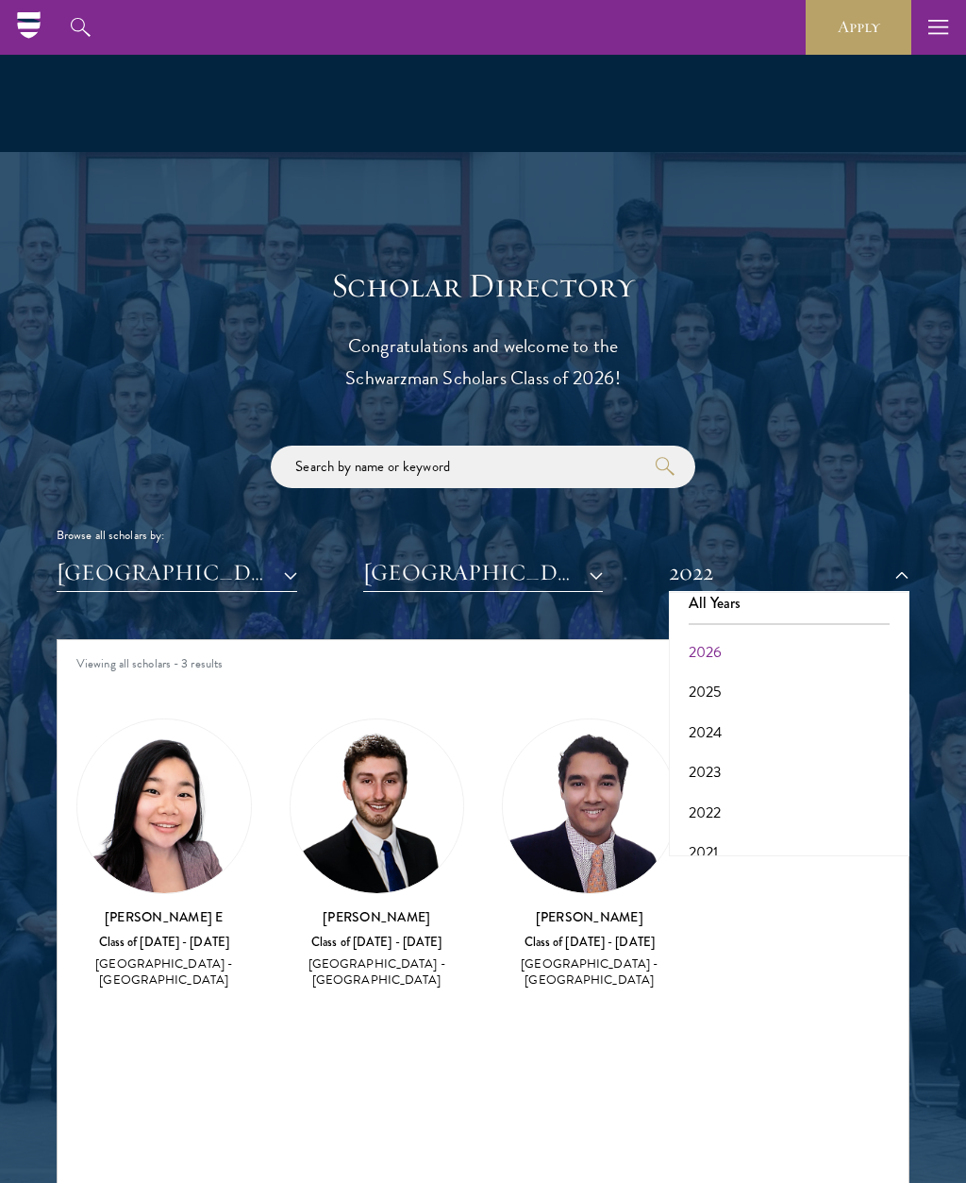
click at [706, 657] on button "2026" at bounding box center [789, 652] width 229 height 40
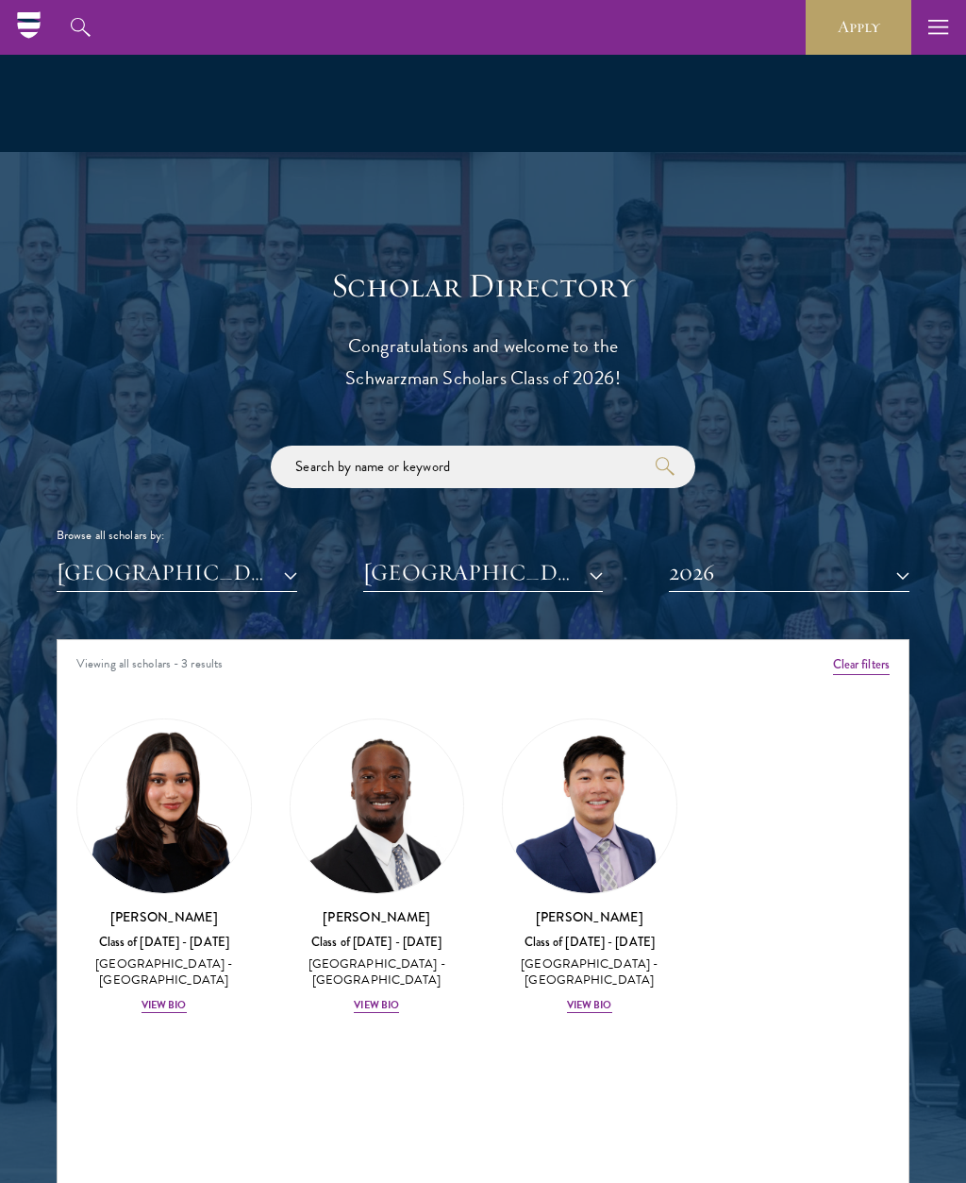
click at [591, 578] on button "[GEOGRAPHIC_DATA]" at bounding box center [483, 572] width 241 height 39
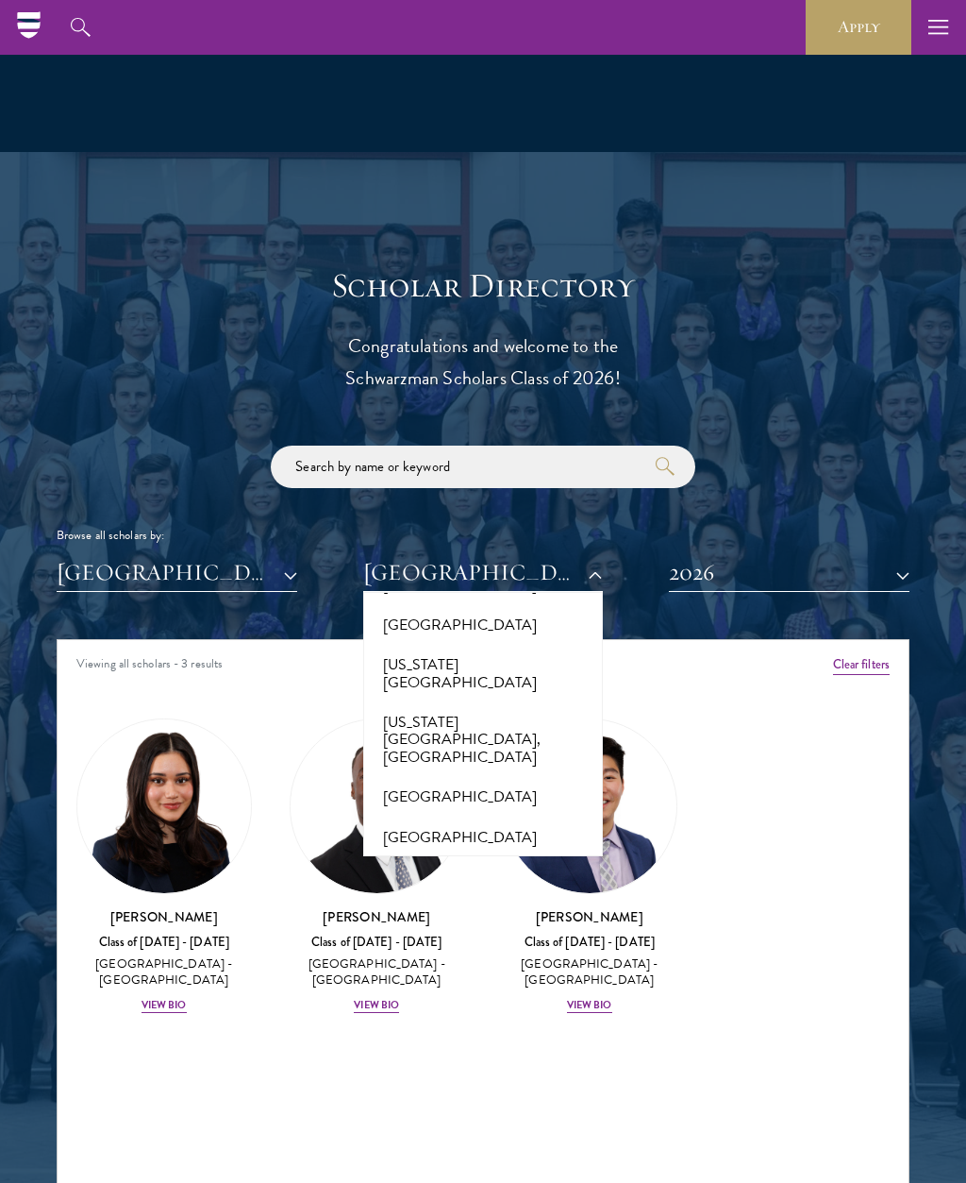
scroll to position [9598, 0]
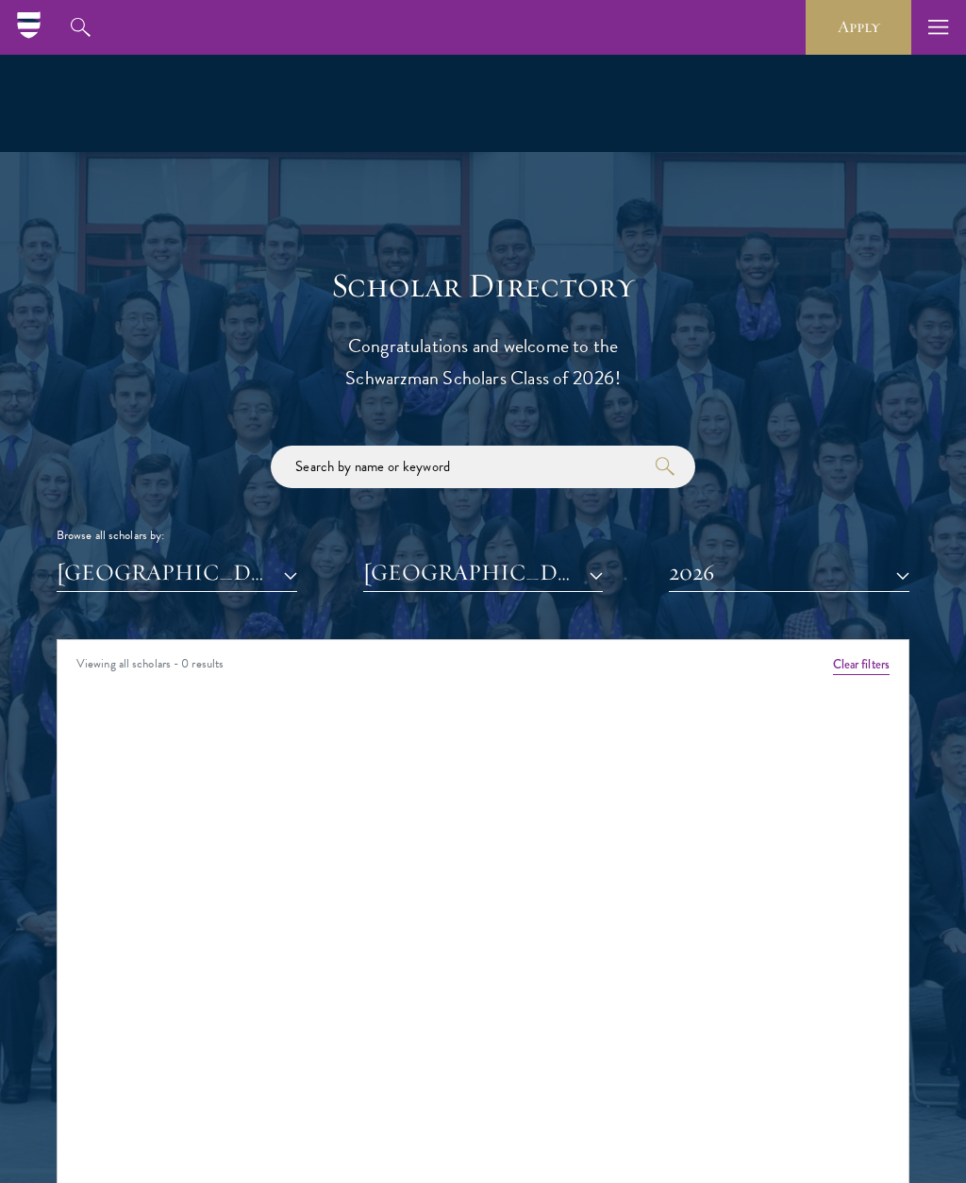
click at [598, 570] on button "[GEOGRAPHIC_DATA]" at bounding box center [483, 572] width 241 height 39
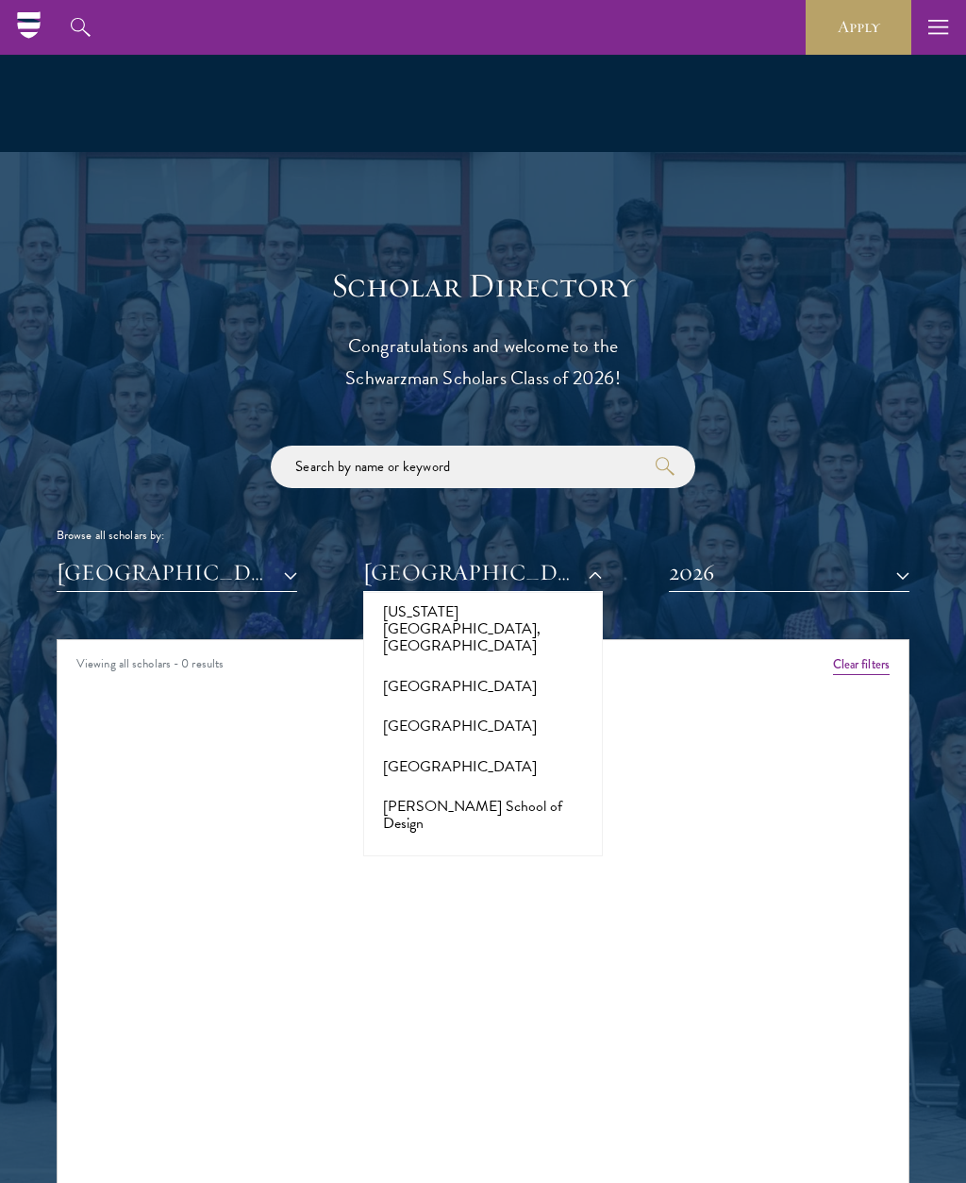
scroll to position [10098, 0]
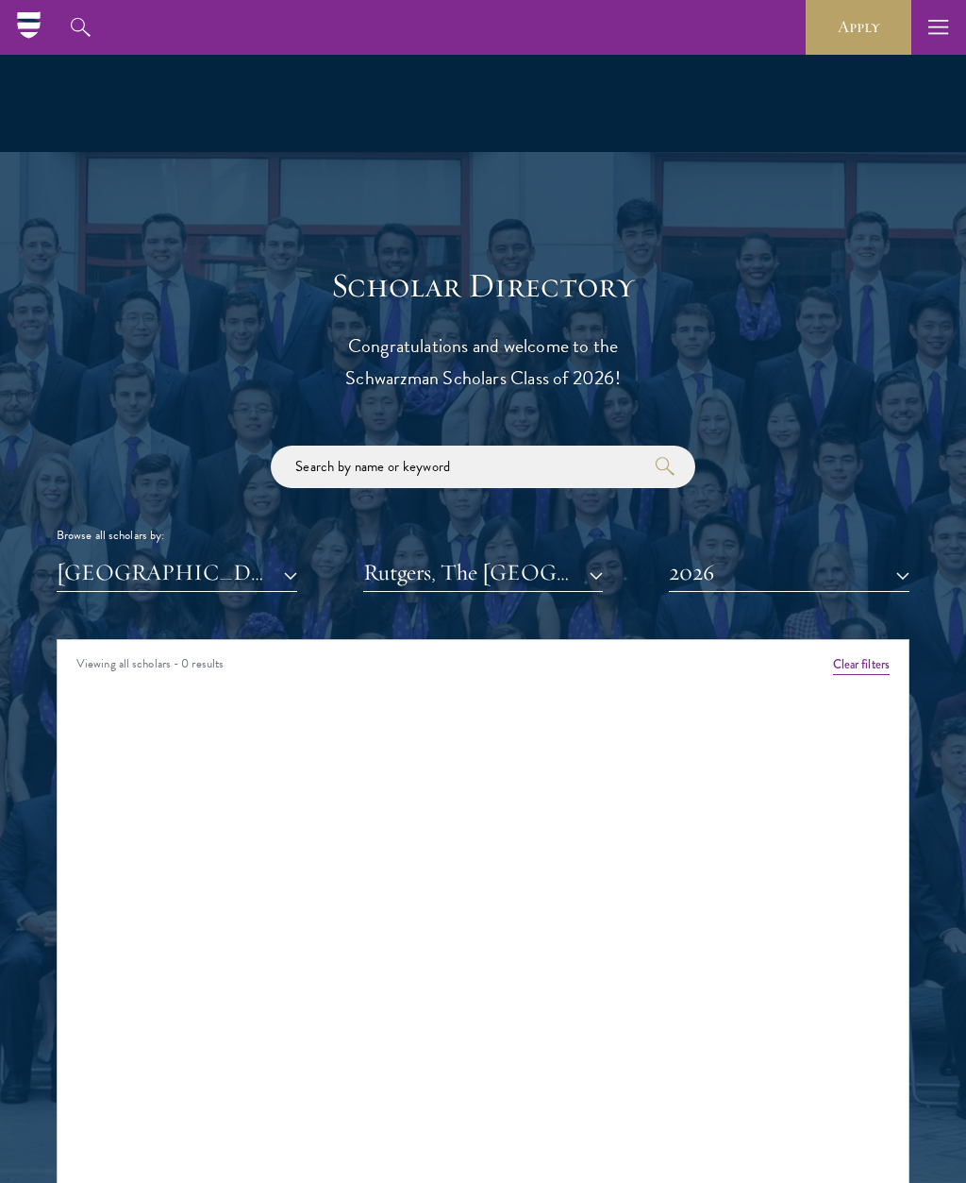
click at [602, 563] on button "Rutgers, The [GEOGRAPHIC_DATA][US_STATE]" at bounding box center [483, 572] width 241 height 39
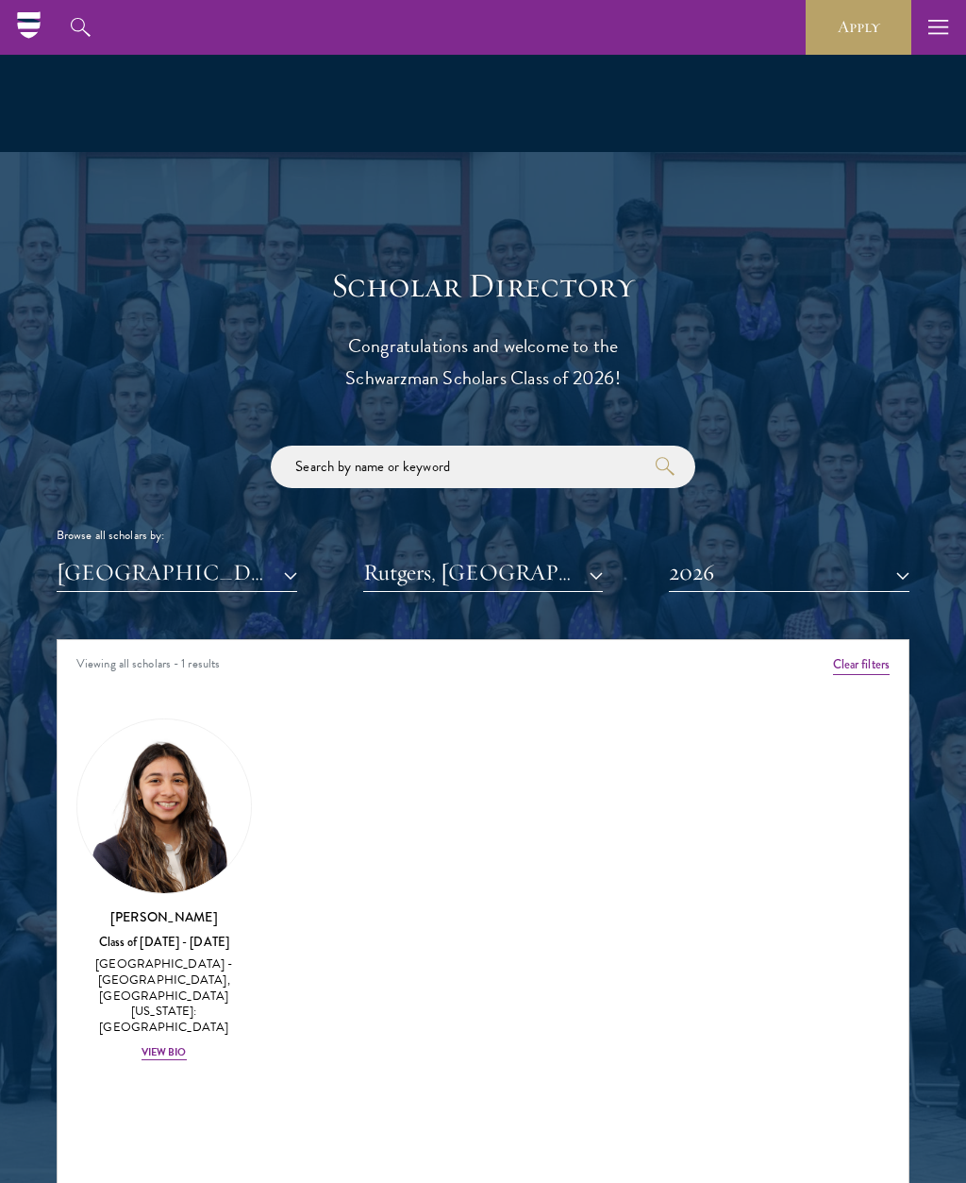
click at [163, 1045] on div "View Bio" at bounding box center [164, 1052] width 45 height 15
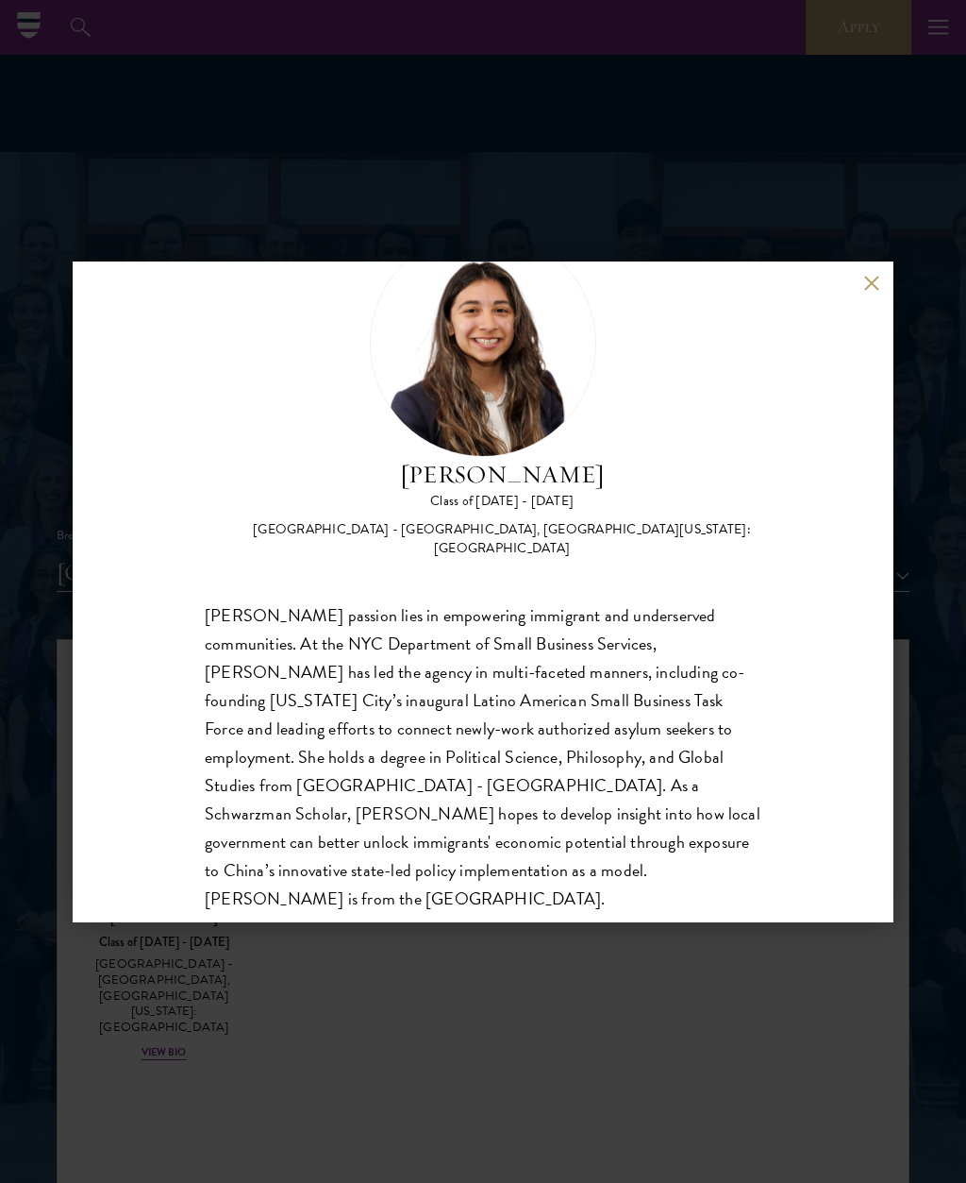
scroll to position [87, 0]
click at [860, 281] on div "[PERSON_NAME] Class of [DATE] - [DATE] [GEOGRAPHIC_DATA] - [GEOGRAPHIC_DATA], […" at bounding box center [483, 591] width 821 height 661
click at [876, 284] on button at bounding box center [872, 284] width 16 height 16
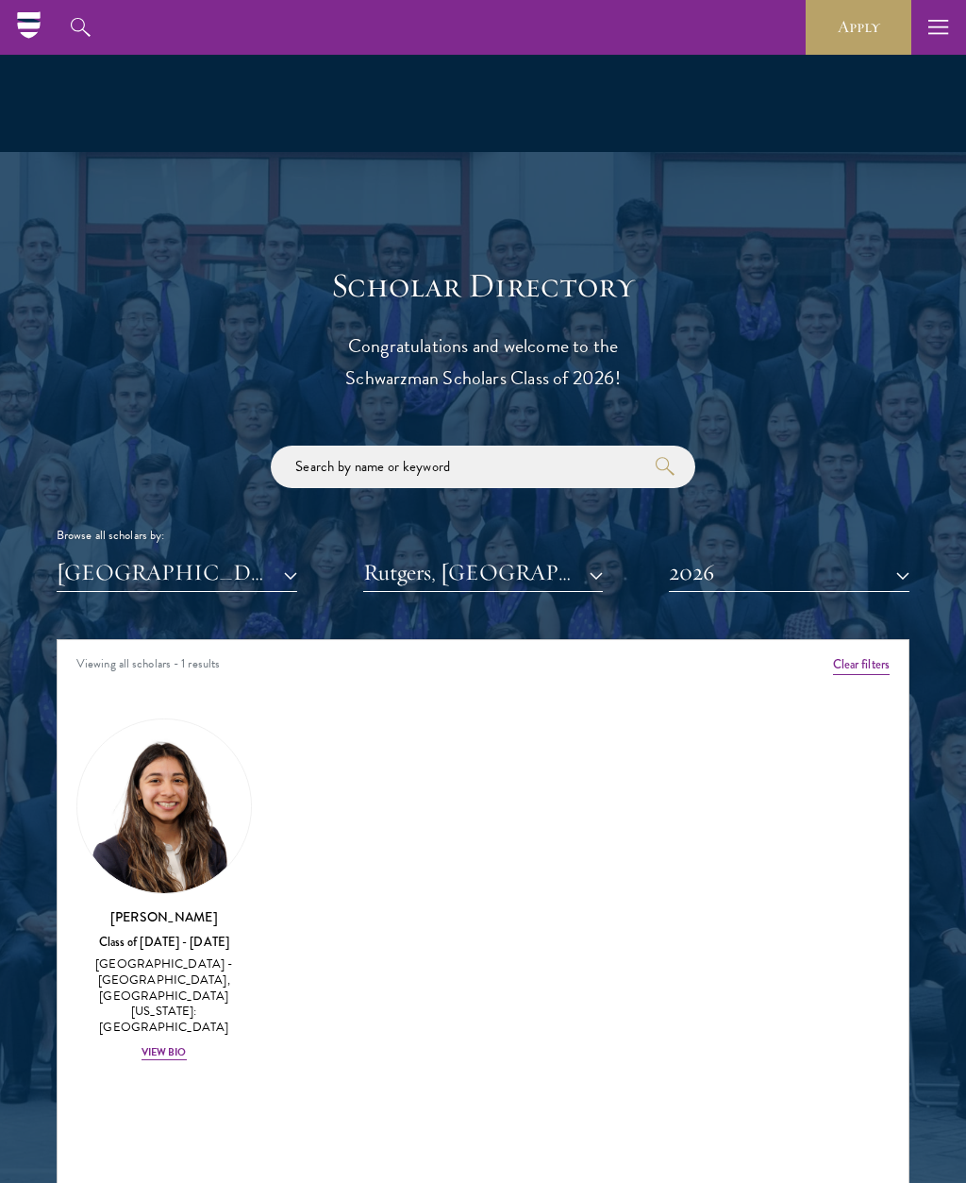
click at [549, 563] on button "Rutgers, [GEOGRAPHIC_DATA][US_STATE]: [GEOGRAPHIC_DATA]" at bounding box center [483, 572] width 241 height 39
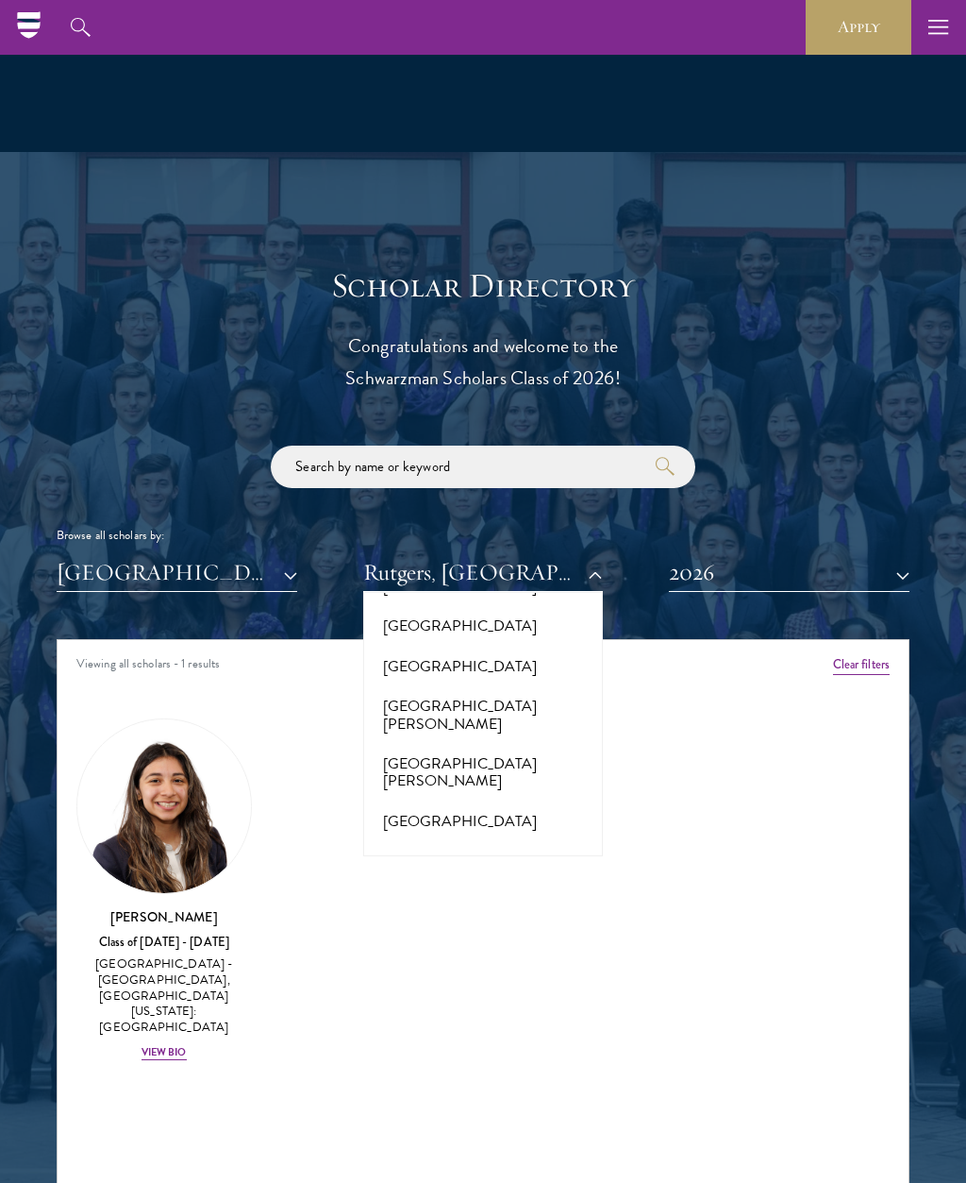
scroll to position [15069, 0]
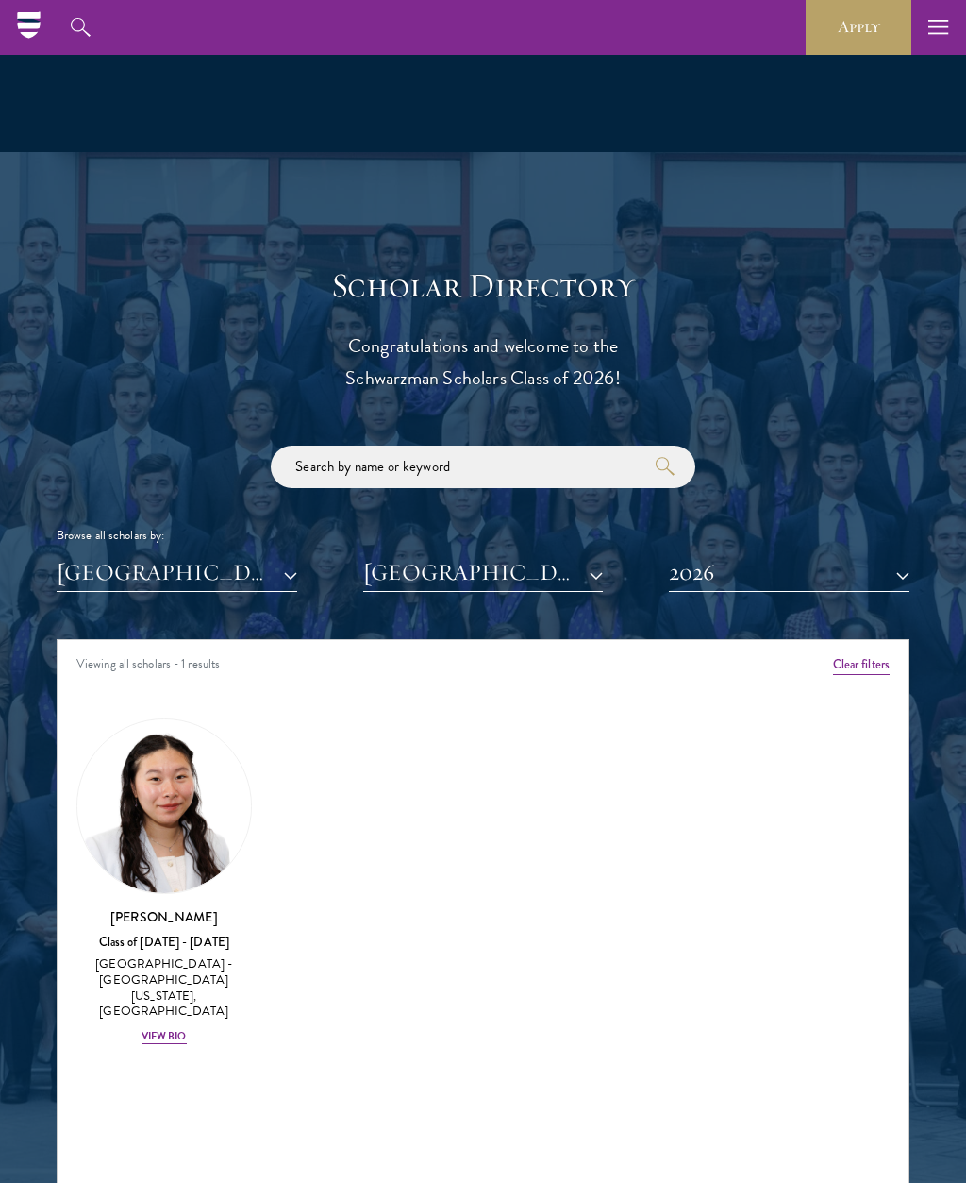
click at [176, 1029] on div "View Bio" at bounding box center [164, 1036] width 45 height 15
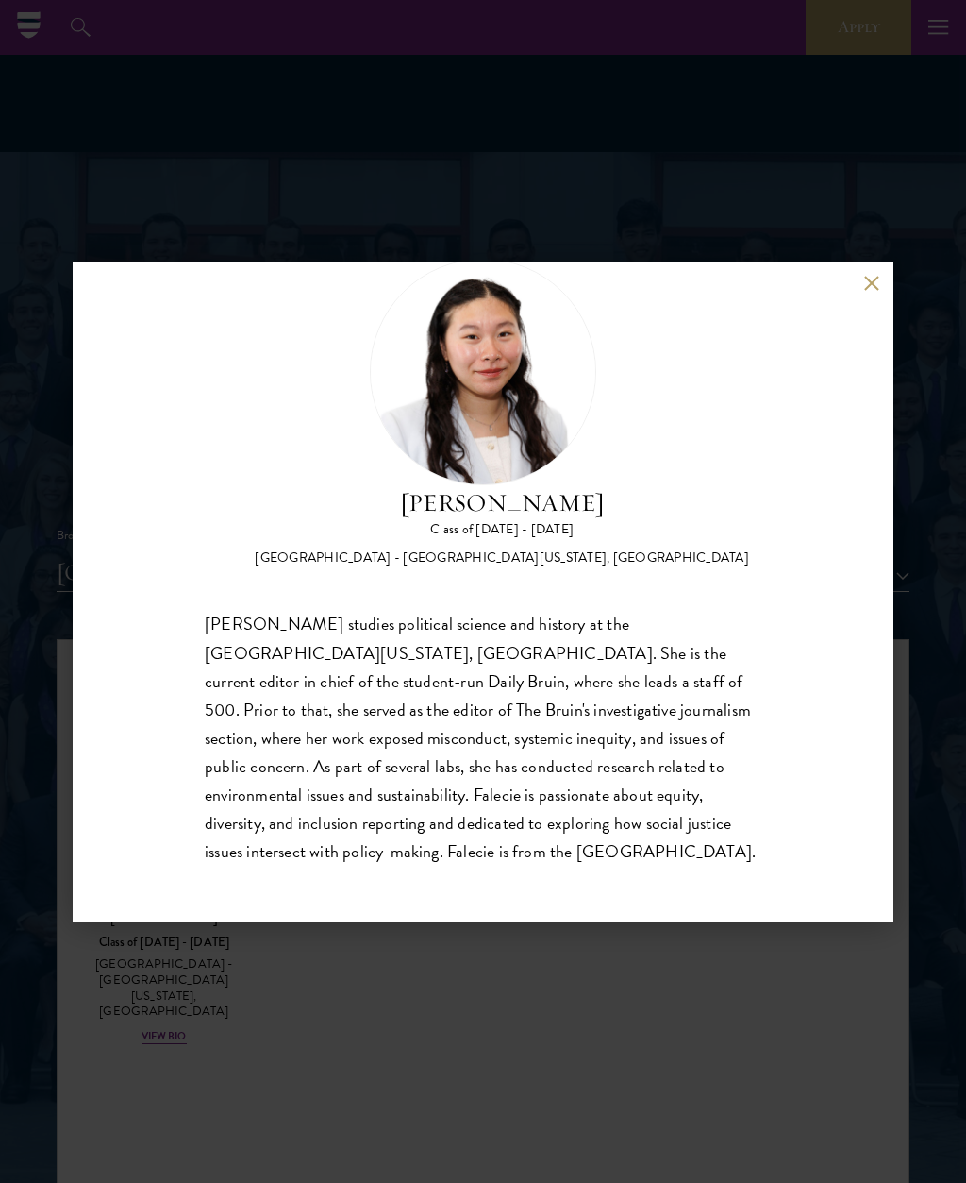
scroll to position [59, 0]
click at [878, 279] on button at bounding box center [872, 284] width 16 height 16
